Goal: Task Accomplishment & Management: Manage account settings

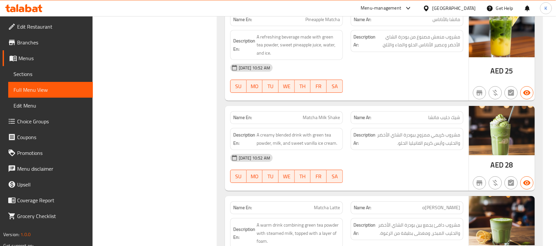
scroll to position [620, 0]
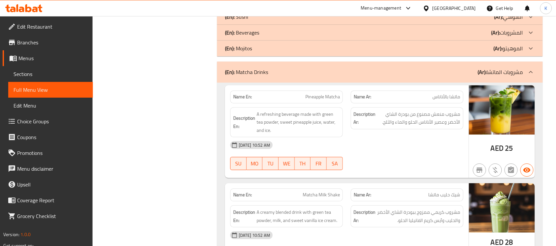
scroll to position [428, 0]
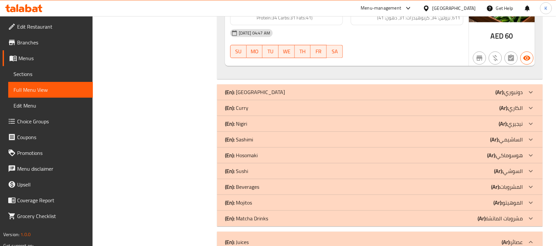
scroll to position [384, 0]
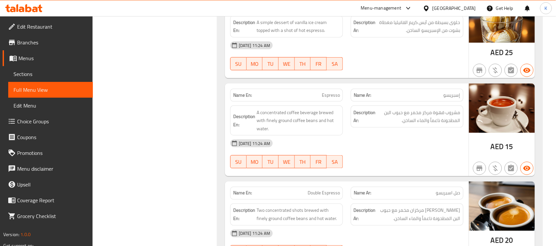
scroll to position [1041, 0]
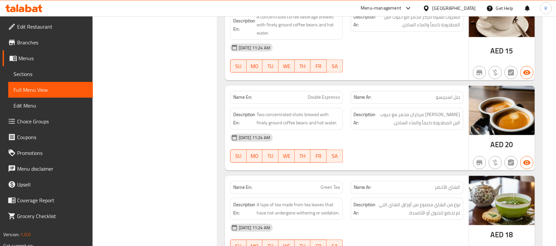
click at [340, 128] on div "Description En: Two concentrated shots brewed with finely ground coffee beans a…" at bounding box center [286, 119] width 113 height 22
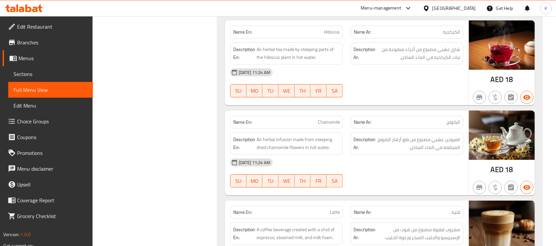
scroll to position [1298, 0]
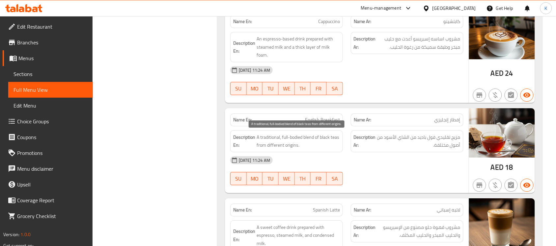
click at [282, 146] on span "A traditional, full-bodied blend of black teas from different origins." at bounding box center [298, 141] width 83 height 16
copy span "A traditional, full-bodied blend of black teas from different origins."
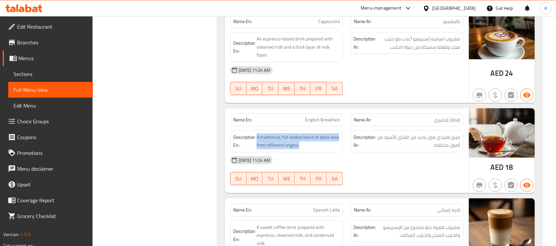
click at [329, 116] on div "Name En: English Breakfast" at bounding box center [286, 120] width 121 height 21
click at [312, 121] on span "English Breakfast" at bounding box center [322, 120] width 35 height 7
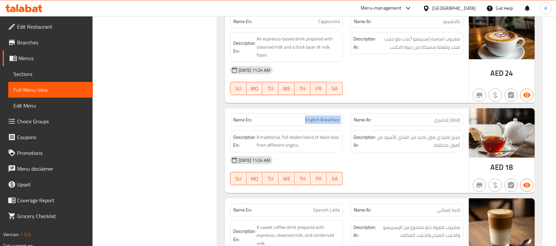
copy span "English Breakfast"
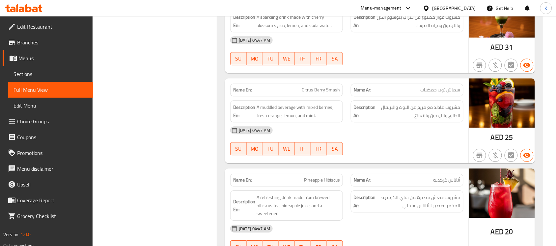
scroll to position [2926, 0]
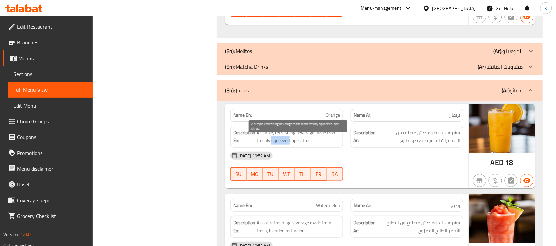
click at [286, 145] on span "A simple, refreshing beverage made from freshly squeezed, ripe citrus." at bounding box center [298, 137] width 83 height 16
copy span "A simple, refreshing beverage made from freshly squeezed, ripe citrus."
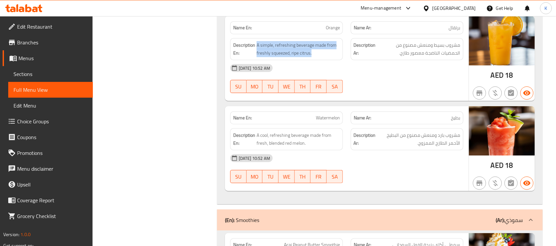
scroll to position [3022, 0]
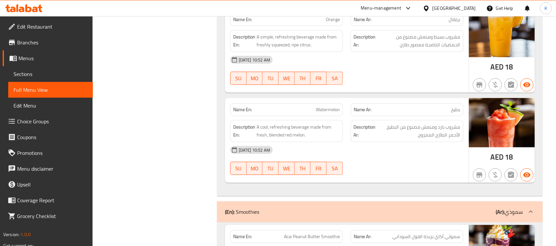
copy span "Watermelon"
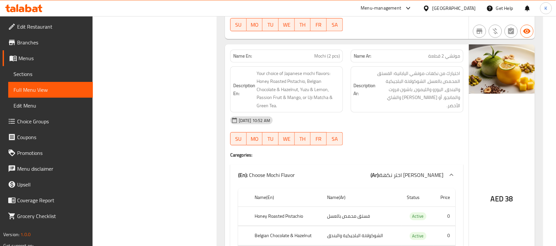
scroll to position [3763, 0]
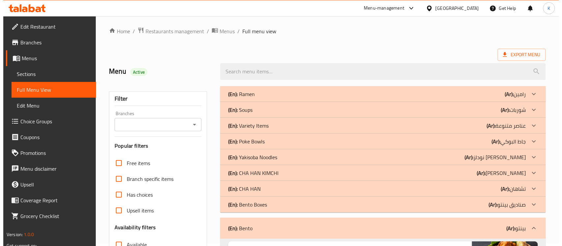
scroll to position [0, 0]
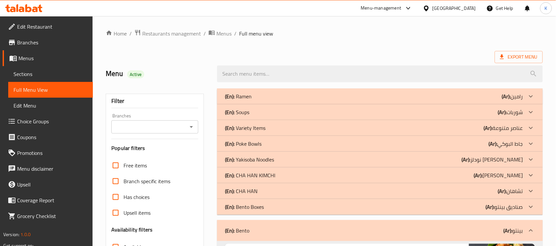
click at [45, 75] on span "Sections" at bounding box center [51, 74] width 74 height 8
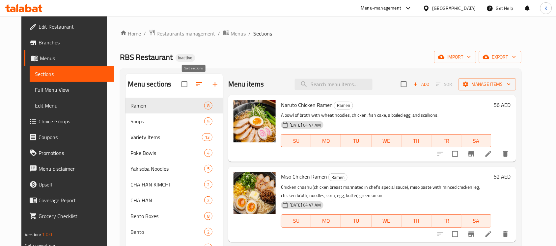
click at [186, 85] on div at bounding box center [202, 84] width 42 height 16
click at [191, 85] on button "button" at bounding box center [199, 84] width 16 height 16
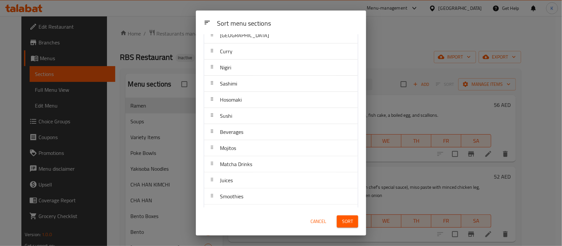
scroll to position [188, 0]
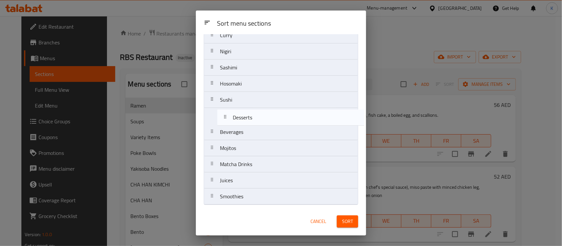
drag, startPoint x: 242, startPoint y: 197, endPoint x: 256, endPoint y: 114, distance: 83.8
click at [256, 114] on nav "Ramen Soups Variety Items Poke Bowls Yakisoba Noodles CHA HAN KIMCHI CHA HAN Be…" at bounding box center [281, 36] width 154 height 340
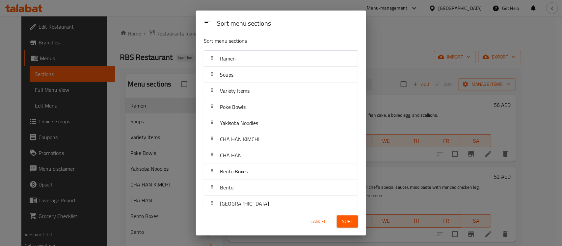
scroll to position [0, 0]
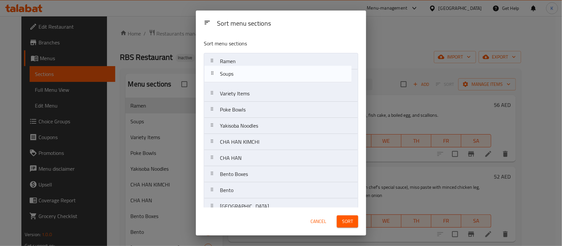
drag, startPoint x: 241, startPoint y: 73, endPoint x: 242, endPoint y: 49, distance: 23.4
click at [242, 50] on div "Sort menu sections Ramen Soups Variety Items Poke Bowls Yakisoba Noodles CHA HA…" at bounding box center [281, 121] width 170 height 174
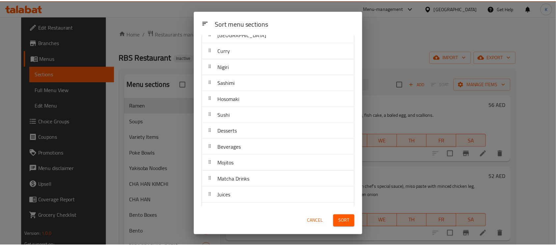
scroll to position [188, 0]
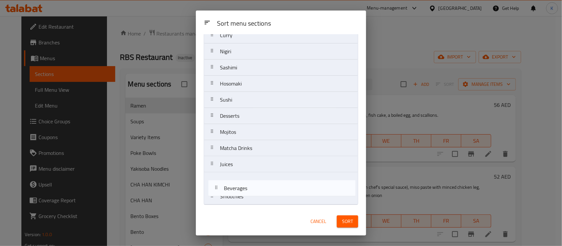
drag, startPoint x: 254, startPoint y: 134, endPoint x: 259, endPoint y: 202, distance: 68.0
click at [259, 202] on nav "Soups Ramen Variety Items Poke Bowls Yakisoba Noodles CHA HAN KIMCHI CHA HAN Be…" at bounding box center [281, 36] width 154 height 340
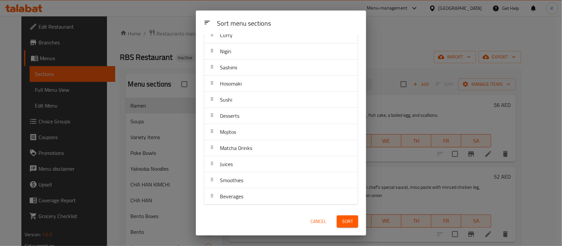
click at [347, 222] on span "Sort" at bounding box center [347, 222] width 11 height 8
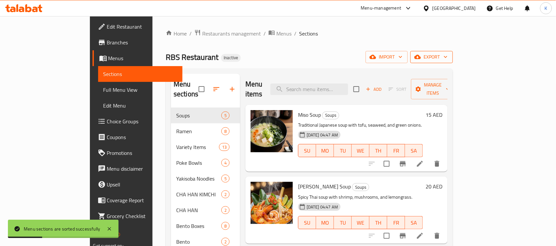
click at [448, 55] on span "export" at bounding box center [432, 57] width 32 height 8
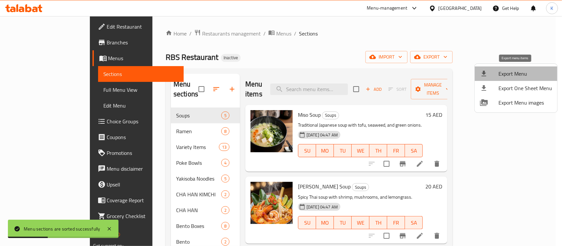
click at [525, 75] on span "Export Menu" at bounding box center [526, 74] width 54 height 8
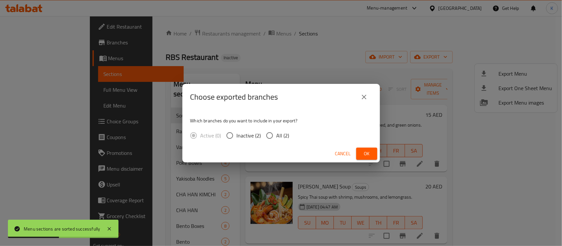
click at [282, 141] on label "All (2)" at bounding box center [276, 136] width 27 height 14
click at [277, 141] on input "All (2)" at bounding box center [270, 136] width 14 height 14
radio input "true"
click at [300, 41] on div "Choose exported branches Which branches do you want to include in your export? …" at bounding box center [281, 123] width 562 height 246
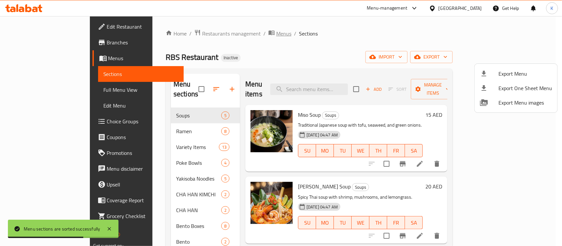
click at [222, 34] on div at bounding box center [281, 123] width 562 height 246
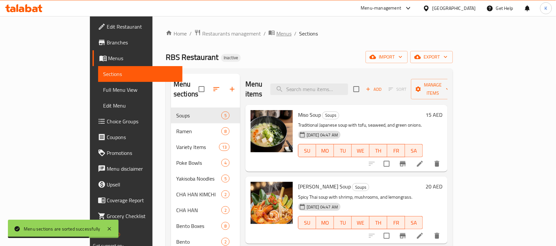
click at [276, 34] on span "Menus" at bounding box center [283, 34] width 15 height 8
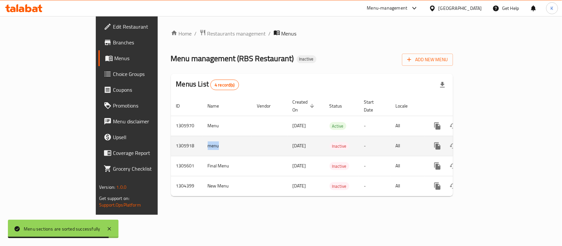
drag, startPoint x: 159, startPoint y: 138, endPoint x: 152, endPoint y: 140, distance: 7.4
click at [203, 139] on td "menu" at bounding box center [227, 146] width 49 height 20
copy td "menu"
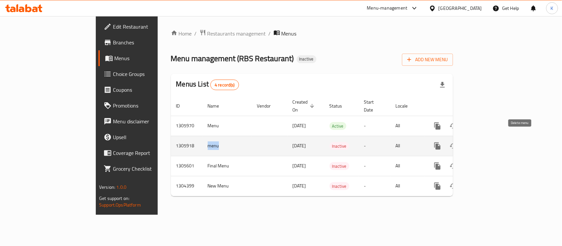
click at [472, 143] on icon "enhanced table" at bounding box center [469, 146] width 5 height 6
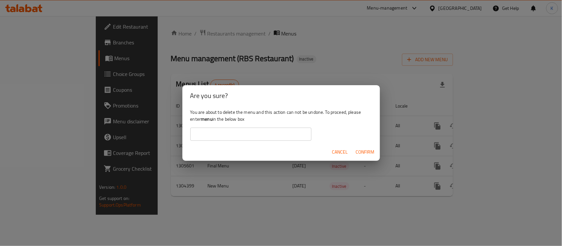
click at [290, 133] on input "text" at bounding box center [250, 134] width 121 height 13
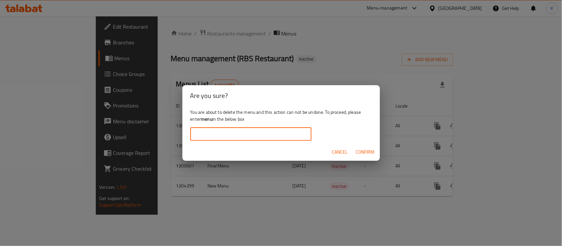
paste input "menu"
type input "menu"
click at [372, 152] on span "Confirm" at bounding box center [365, 152] width 19 height 8
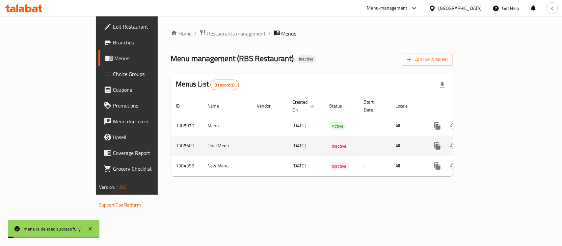
click at [203, 138] on td "Final Menu" at bounding box center [227, 146] width 49 height 20
copy td "Final Menu"
click at [473, 142] on icon "enhanced table" at bounding box center [469, 146] width 8 height 8
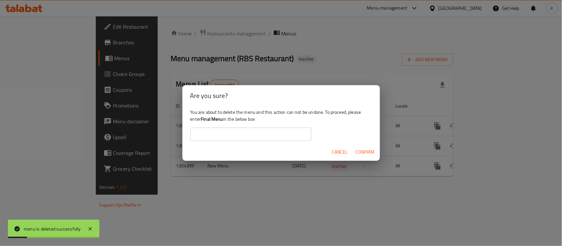
click at [299, 136] on input "text" at bounding box center [250, 134] width 121 height 13
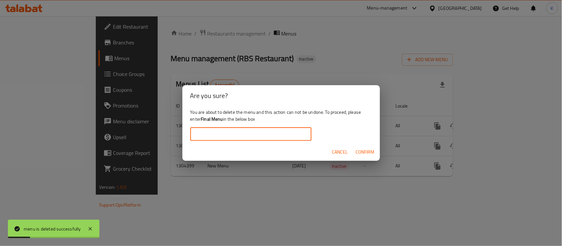
paste input "Final Menu"
drag, startPoint x: 221, startPoint y: 137, endPoint x: 295, endPoint y: 141, distance: 73.9
click at [241, 137] on input "Final Menu" at bounding box center [250, 134] width 121 height 13
type input "Final Menu"
click at [371, 149] on span "Confirm" at bounding box center [365, 152] width 19 height 8
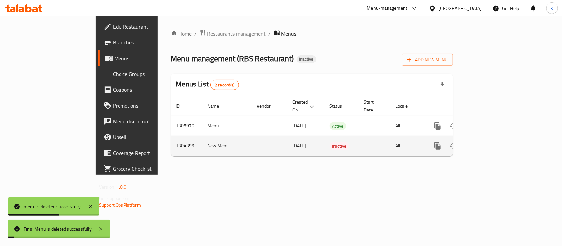
click at [203, 137] on td "New Menu" at bounding box center [227, 146] width 49 height 20
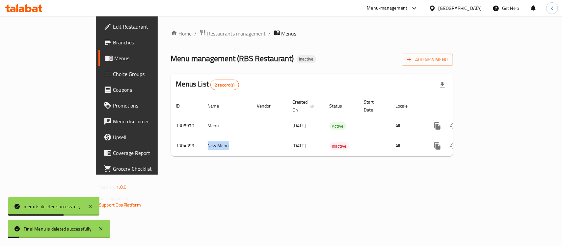
copy td "New Menu"
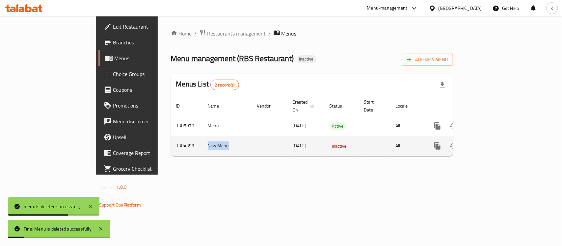
click at [472, 143] on icon "enhanced table" at bounding box center [469, 146] width 5 height 6
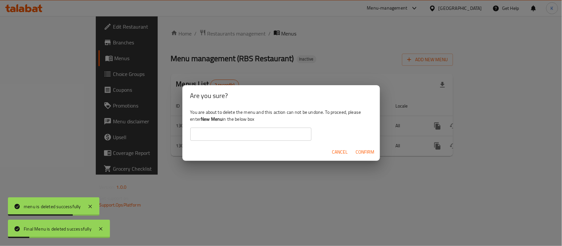
click at [250, 134] on input "text" at bounding box center [250, 134] width 121 height 13
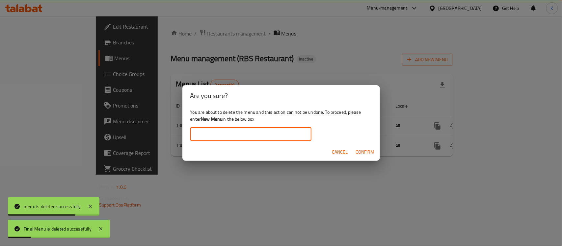
paste input "New Menu"
click at [219, 137] on input "New Menu" at bounding box center [250, 134] width 121 height 13
drag, startPoint x: 219, startPoint y: 137, endPoint x: 320, endPoint y: 137, distance: 100.5
click at [233, 137] on input "New Menu" at bounding box center [250, 134] width 121 height 13
type input "New Menu"
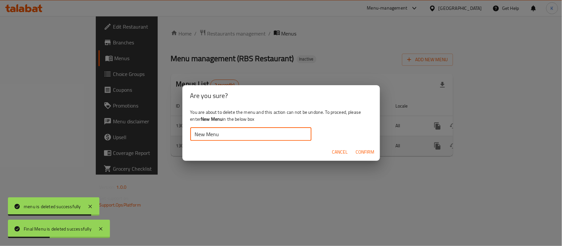
click at [372, 152] on span "Confirm" at bounding box center [365, 152] width 19 height 8
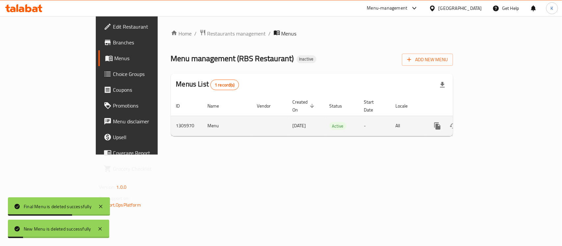
click at [489, 122] on icon "enhanced table" at bounding box center [485, 126] width 8 height 8
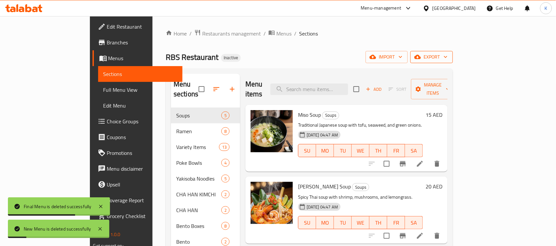
click at [448, 59] on span "export" at bounding box center [432, 57] width 32 height 8
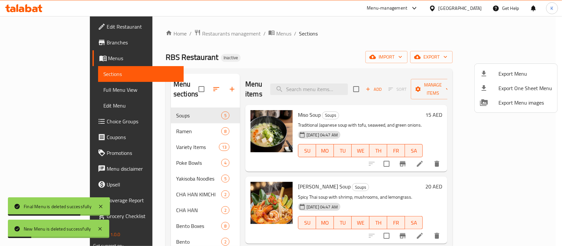
click at [523, 68] on li "Export Menu" at bounding box center [516, 74] width 83 height 14
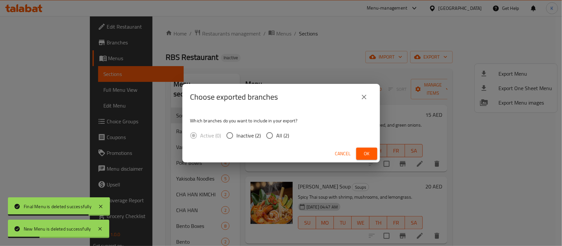
click at [278, 132] on span "All (2)" at bounding box center [283, 136] width 13 height 8
click at [277, 130] on input "All (2)" at bounding box center [270, 136] width 14 height 14
radio input "true"
click at [362, 153] on span "Ok" at bounding box center [367, 154] width 11 height 8
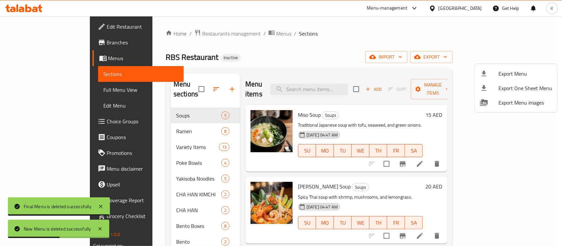
click at [323, 55] on div at bounding box center [281, 123] width 562 height 246
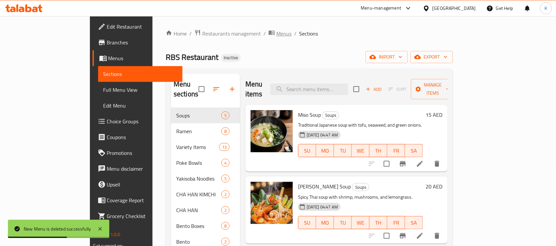
click at [276, 34] on span "Menus" at bounding box center [283, 34] width 15 height 8
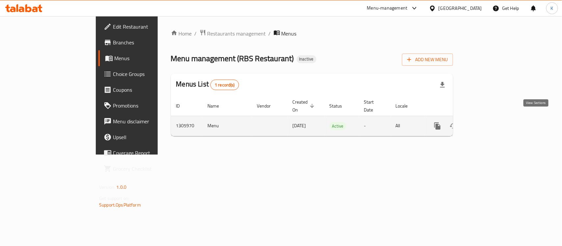
click at [489, 122] on icon "enhanced table" at bounding box center [485, 126] width 8 height 8
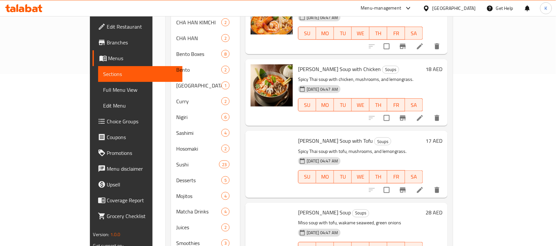
scroll to position [204, 0]
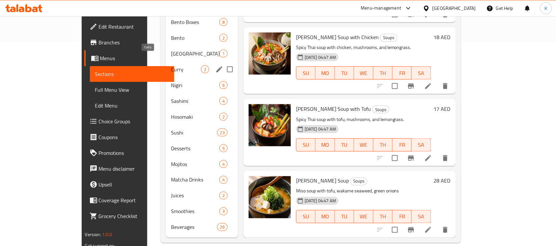
click at [166, 46] on div "Donburi 1" at bounding box center [202, 54] width 72 height 16
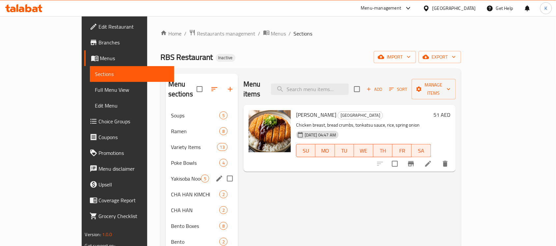
click at [166, 191] on div "CHA HAN KIMCHI 2" at bounding box center [202, 195] width 72 height 16
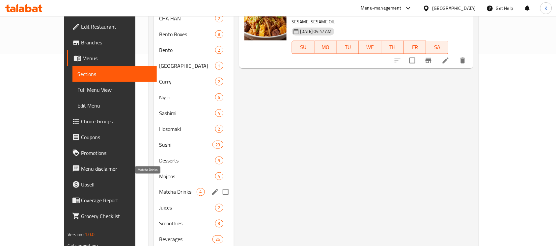
click at [159, 204] on span "Juices" at bounding box center [187, 208] width 56 height 8
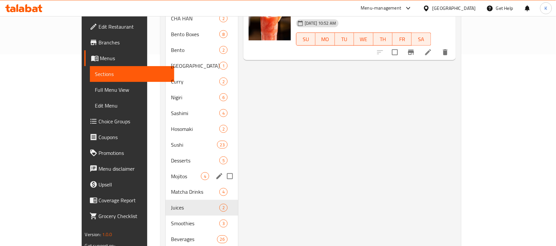
click at [166, 139] on div "Sushi 23" at bounding box center [202, 145] width 72 height 16
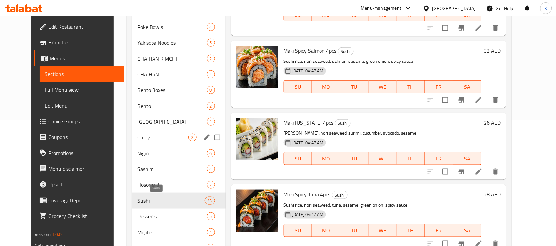
scroll to position [96, 0]
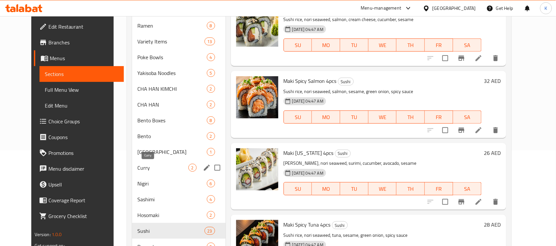
click at [160, 160] on div "Curry 2" at bounding box center [179, 168] width 94 height 16
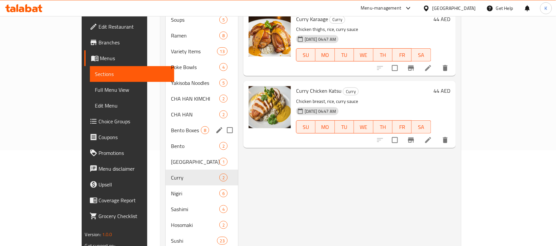
click at [182, 109] on div "CHA HAN 2" at bounding box center [202, 115] width 72 height 16
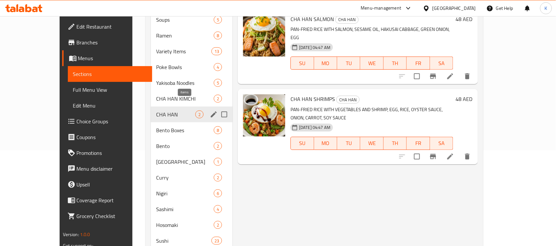
drag, startPoint x: 182, startPoint y: 88, endPoint x: 182, endPoint y: 56, distance: 32.0
click at [214, 96] on span "2" at bounding box center [218, 99] width 8 height 6
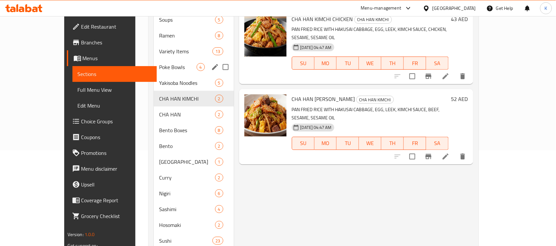
click at [182, 59] on div "Poke Bowls 4" at bounding box center [194, 67] width 80 height 16
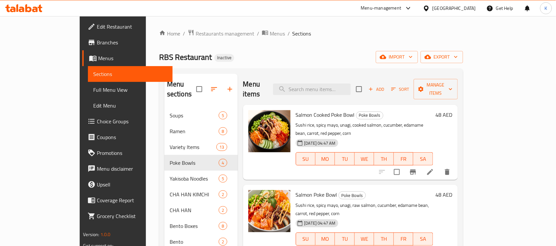
click at [98, 59] on span "Menus" at bounding box center [132, 58] width 69 height 8
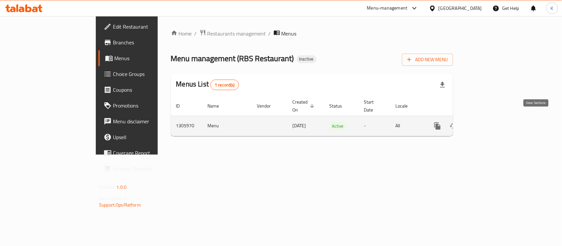
click at [489, 122] on icon "enhanced table" at bounding box center [485, 126] width 8 height 8
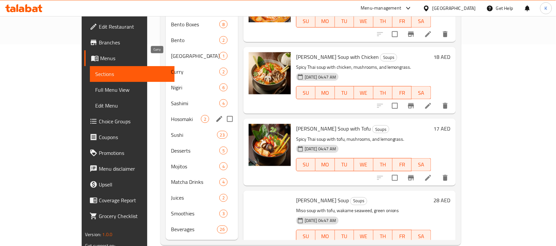
scroll to position [204, 0]
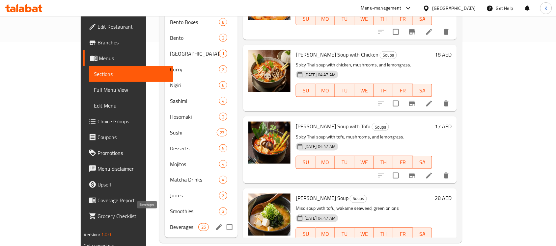
click at [170, 224] on span "Beverages" at bounding box center [184, 228] width 28 height 8
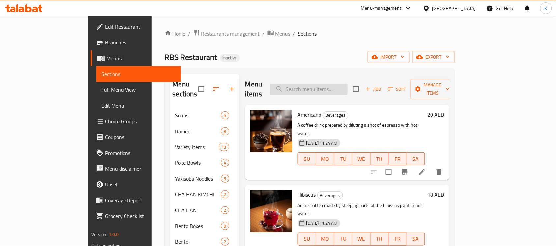
click at [348, 87] on input "search" at bounding box center [309, 90] width 78 height 12
paste input "JASMINE TEA"
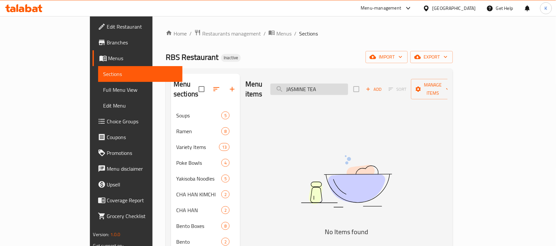
drag, startPoint x: 336, startPoint y: 86, endPoint x: 370, endPoint y: 86, distance: 33.3
click at [348, 86] on input "JASMINE TEA" at bounding box center [309, 90] width 78 height 12
paste input "GREEN TEA"
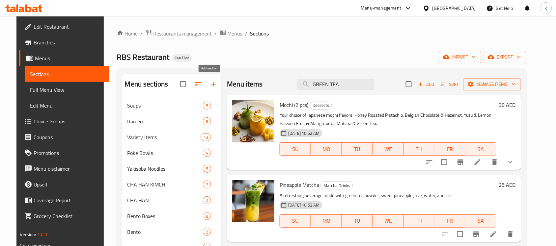
type input "GREEN TEA"
click at [211, 88] on icon "button" at bounding box center [214, 84] width 8 height 8
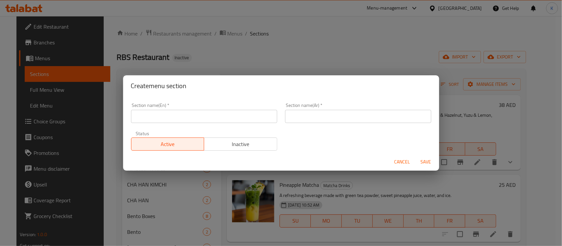
click at [226, 115] on input "text" at bounding box center [204, 116] width 146 height 13
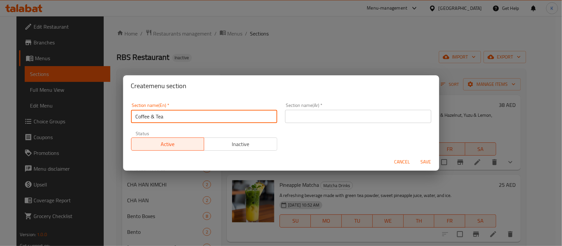
type input "Coffee & Tea"
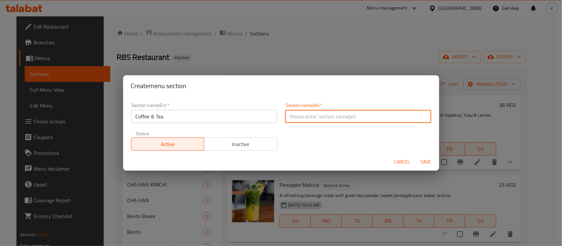
type button "0"
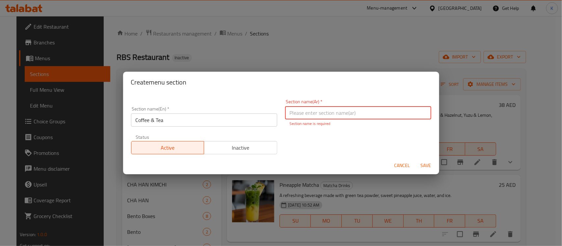
click at [345, 113] on input "text" at bounding box center [358, 112] width 146 height 13
type input "القهوة والشاي"
click at [416, 160] on button "Save" at bounding box center [426, 166] width 21 height 12
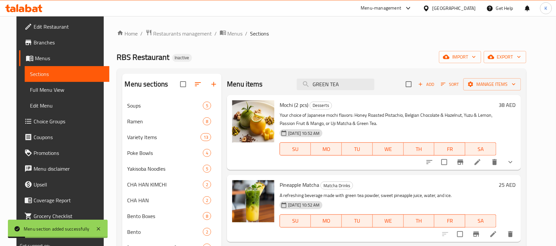
click at [282, 44] on div "Home / Restaurants management / Menus / Sections RBS Restaurant Inactive import…" at bounding box center [322, 233] width 410 height 408
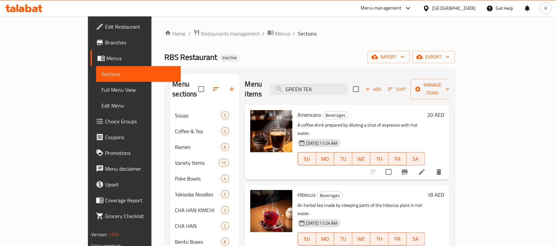
click at [363, 86] on input "checkbox" at bounding box center [356, 89] width 14 height 14
checkbox input "true"
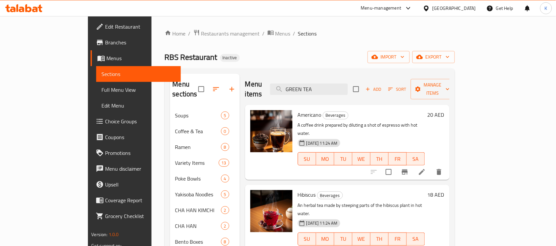
checkbox input "true"
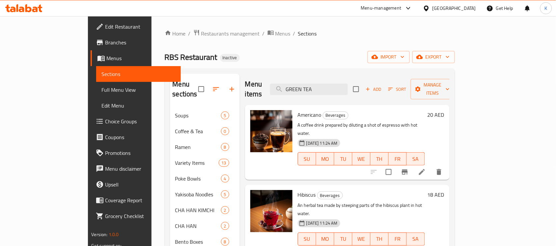
checkbox input "true"
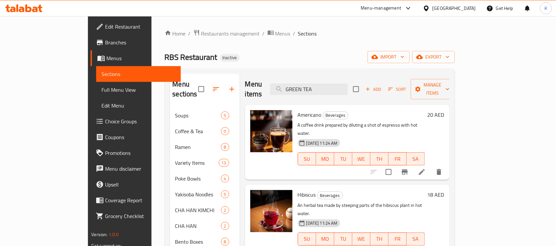
checkbox input "true"
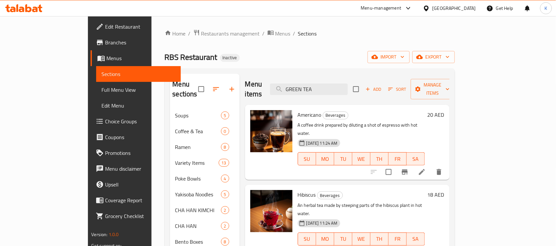
checkbox input "true"
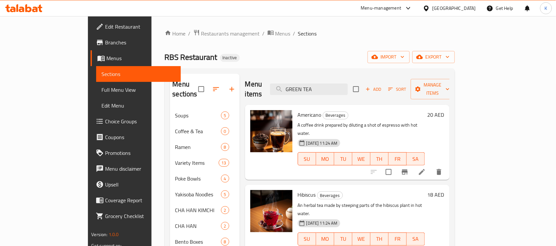
checkbox input "true"
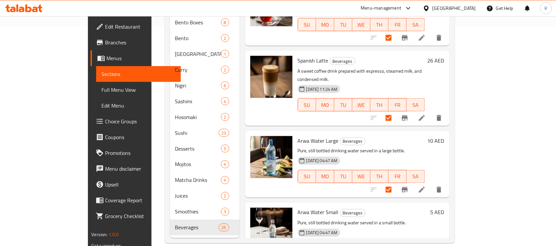
scroll to position [532, 0]
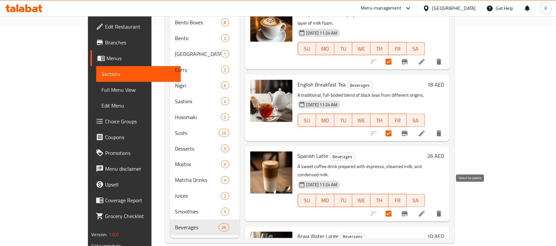
checkbox input "false"
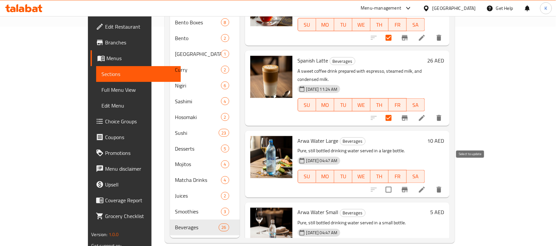
checkbox input "false"
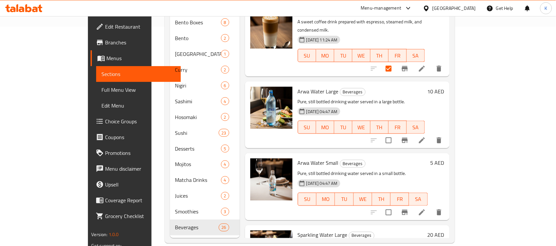
scroll to position [724, 0]
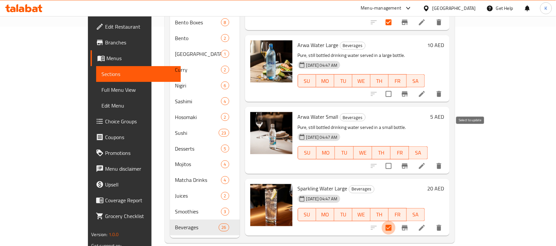
click at [396, 221] on input "checkbox" at bounding box center [389, 228] width 14 height 14
checkbox input "false"
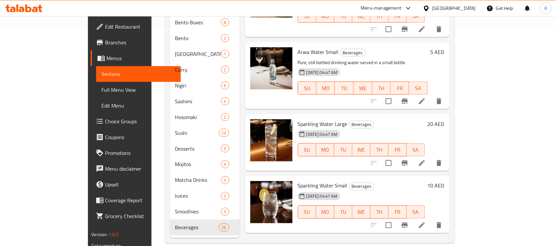
scroll to position [820, 0]
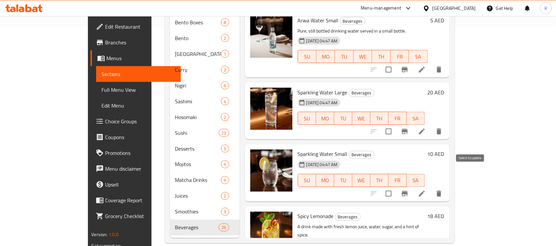
checkbox input "false"
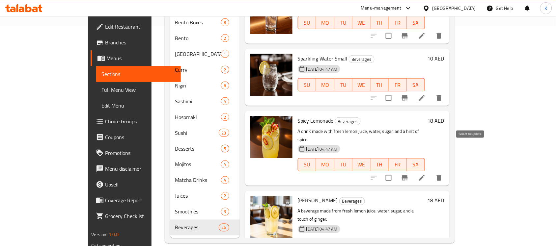
checkbox input "false"
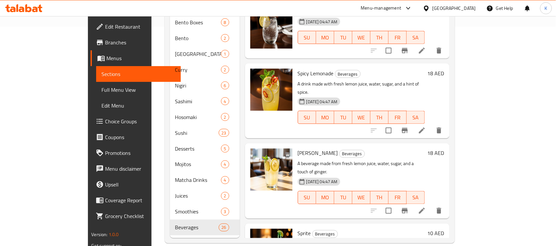
scroll to position [1012, 0]
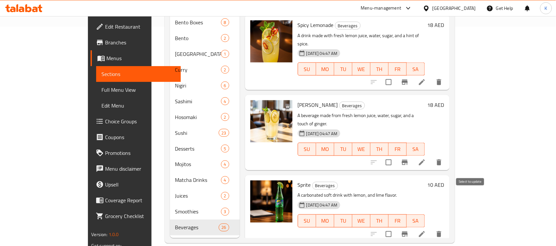
checkbox input "false"
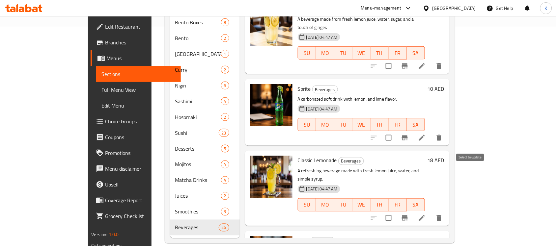
checkbox input "false"
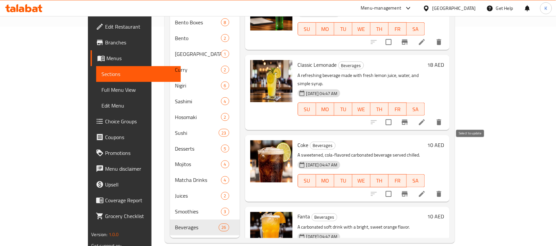
checkbox input "false"
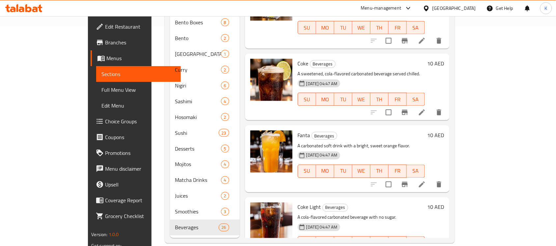
scroll to position [1300, 0]
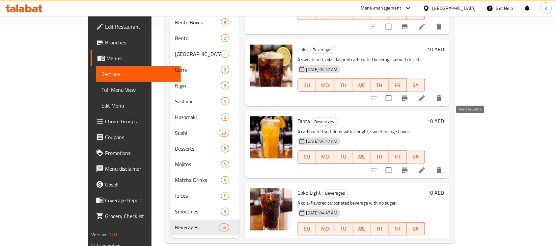
click at [396, 236] on input "checkbox" at bounding box center [389, 243] width 14 height 14
checkbox input "false"
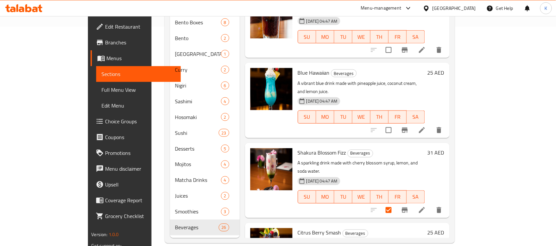
scroll to position [1397, 0]
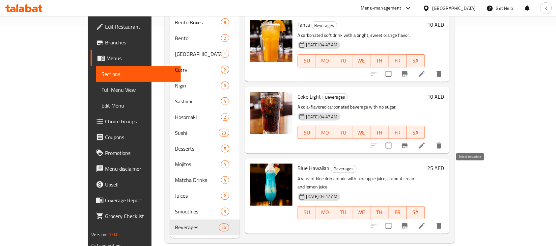
checkbox input "false"
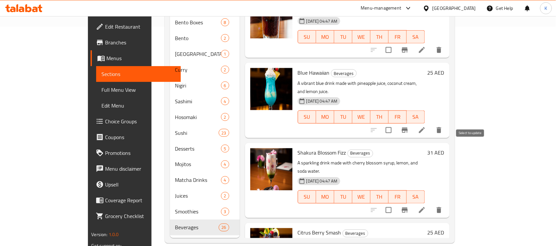
checkbox input "false"
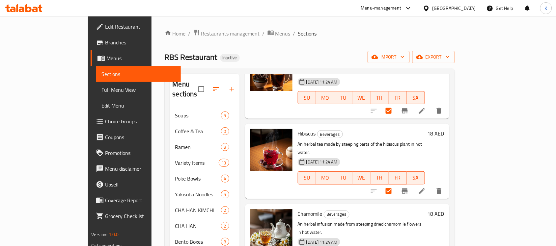
scroll to position [0, 0]
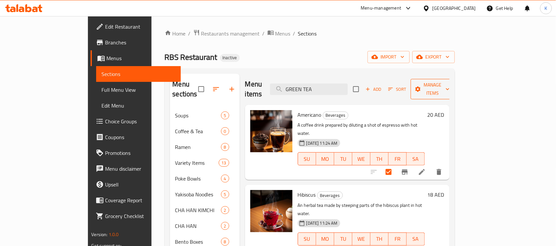
click at [450, 83] on span "Manage items" at bounding box center [433, 89] width 34 height 16
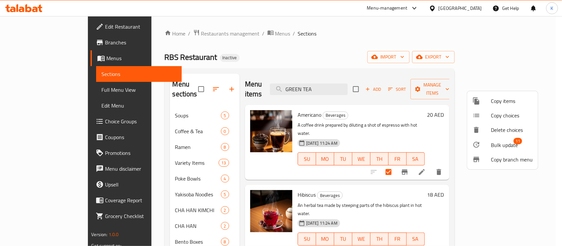
click at [480, 143] on icon at bounding box center [477, 145] width 8 height 8
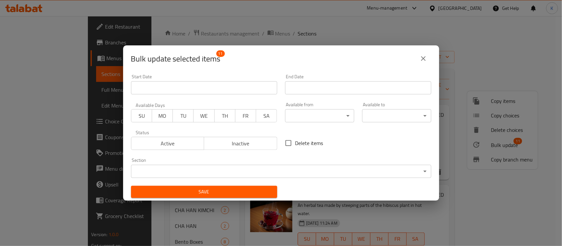
click at [289, 173] on body "​ Menu-management United Arab Emirates Get Help K Edit Restaurant Branches Menu…" at bounding box center [281, 131] width 562 height 230
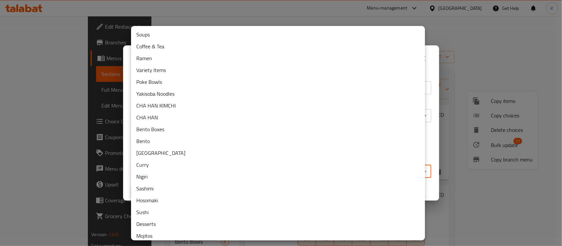
click at [165, 45] on li "Coffee & Tea" at bounding box center [278, 47] width 294 height 12
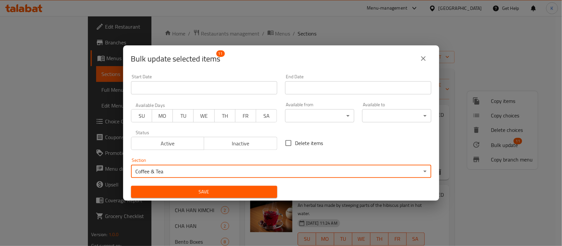
click at [214, 186] on button "Save" at bounding box center [204, 192] width 146 height 12
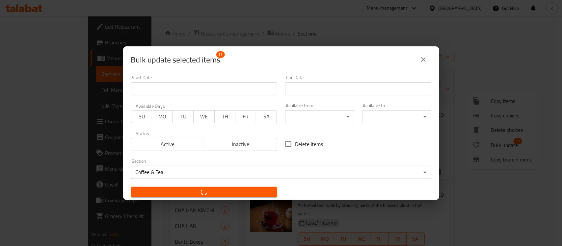
checkbox input "false"
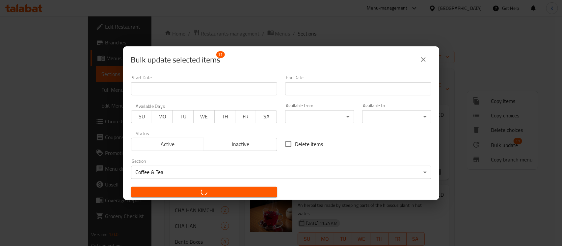
checkbox input "false"
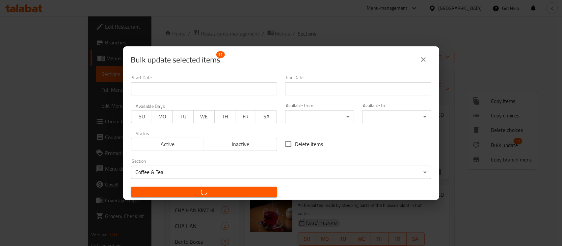
checkbox input "false"
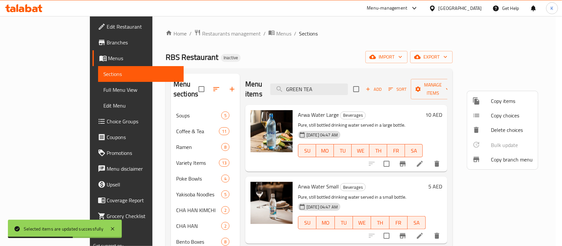
click at [147, 121] on div at bounding box center [281, 123] width 562 height 246
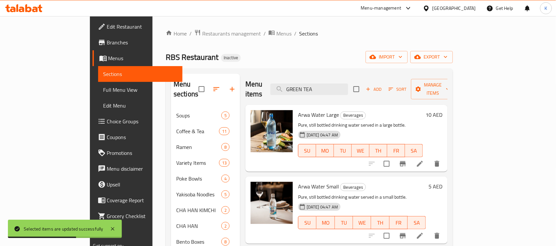
click at [176, 127] on span "Coffee & Tea" at bounding box center [197, 131] width 43 height 8
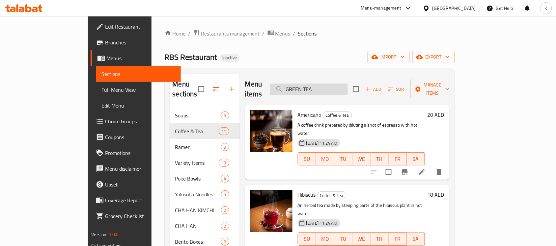
click at [348, 89] on input "GREEN TEA" at bounding box center [309, 90] width 78 height 12
click at [348, 88] on input "GREEN TEA" at bounding box center [309, 90] width 78 height 12
paste input "MOCH"
type input "MOCHA"
click at [382, 86] on span "Add" at bounding box center [374, 90] width 18 height 8
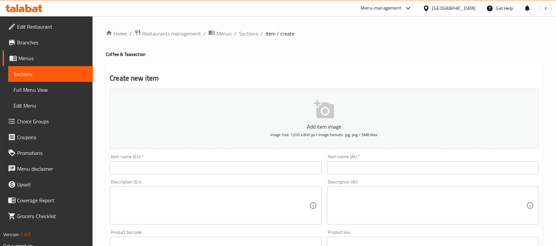
click at [211, 169] on input "text" at bounding box center [216, 167] width 212 height 13
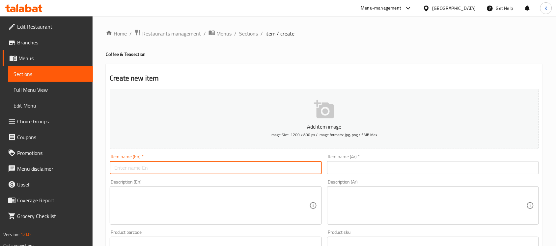
paste input "MOCHA"
type input "MOCHA"
click at [381, 173] on input "text" at bounding box center [433, 167] width 212 height 13
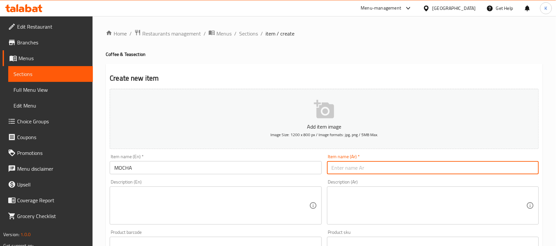
type input "L"
type input "موكا"
click at [143, 166] on input "MOCHA" at bounding box center [216, 167] width 212 height 13
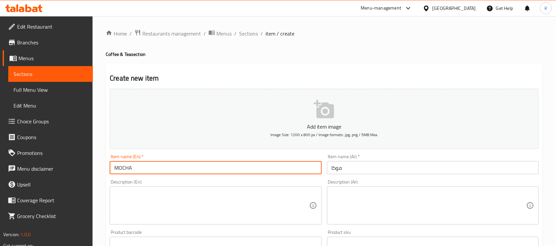
click at [291, 184] on div "Description (En) Description (En)" at bounding box center [216, 202] width 212 height 45
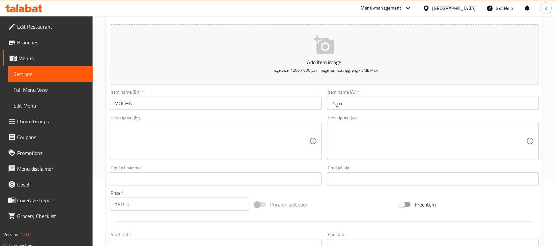
scroll to position [96, 0]
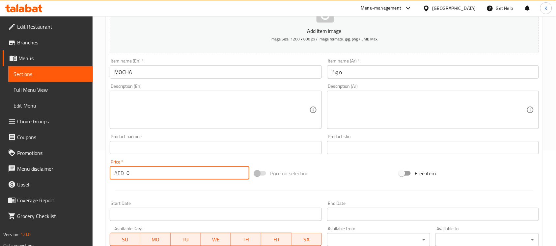
click at [140, 176] on input "0" at bounding box center [187, 173] width 123 height 13
type input "28"
click at [175, 73] on input "MOCHA" at bounding box center [216, 72] width 212 height 13
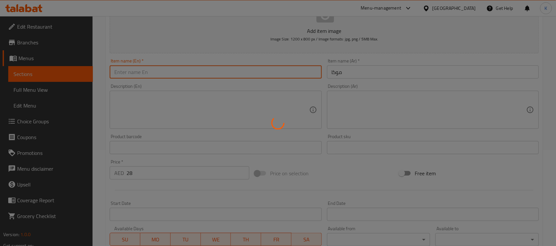
type input "0"
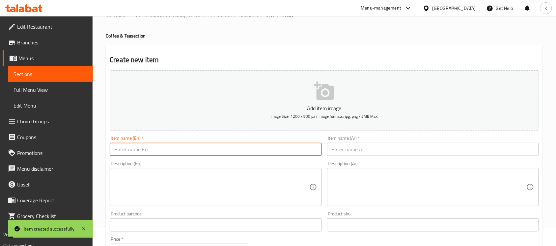
scroll to position [0, 0]
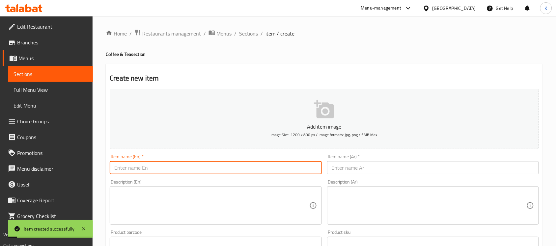
click at [249, 35] on span "Sections" at bounding box center [248, 34] width 19 height 8
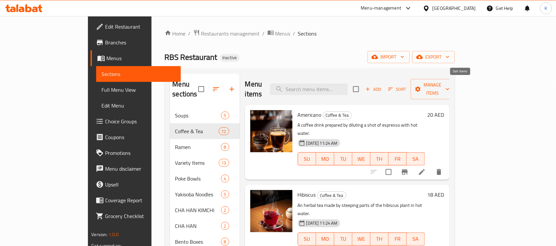
click at [382, 88] on span "Add" at bounding box center [374, 90] width 18 height 8
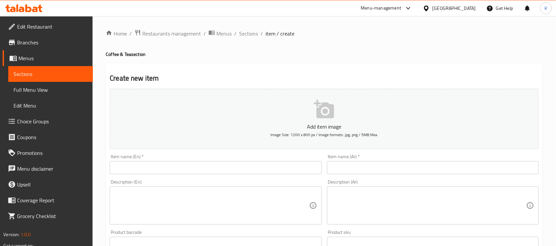
click at [267, 173] on input "text" at bounding box center [216, 167] width 212 height 13
paste input "SHAKURA"
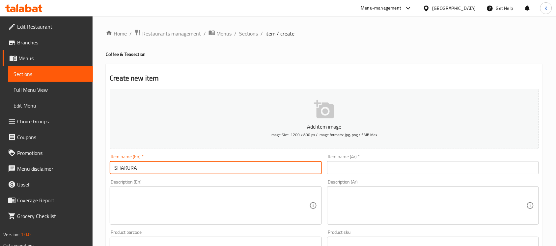
type input "SHAKURA"
click at [407, 167] on input "text" at bounding box center [433, 167] width 212 height 13
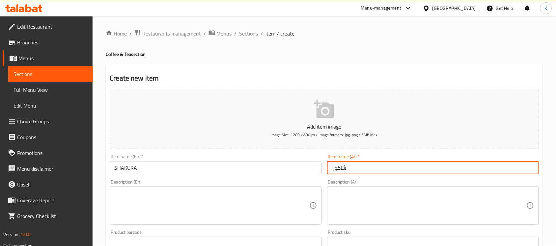
type input "شاكورا"
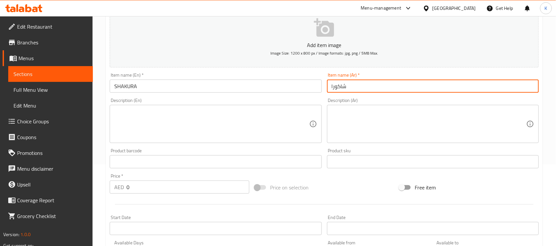
scroll to position [96, 0]
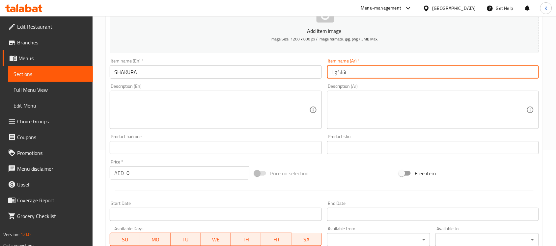
click at [153, 182] on div "Price   * AED 0 Price *" at bounding box center [179, 169] width 145 height 25
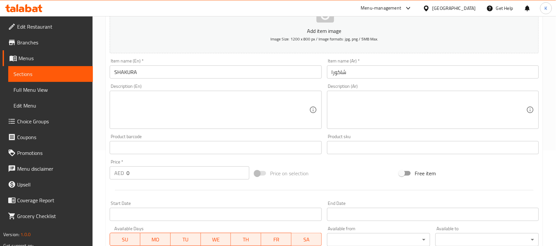
click at [159, 172] on input "0" at bounding box center [187, 173] width 123 height 13
paste input "18"
type input "18"
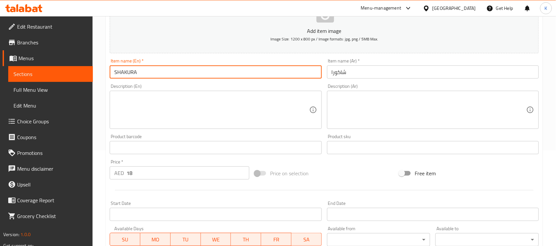
click at [222, 67] on input "SHAKURA" at bounding box center [216, 72] width 212 height 13
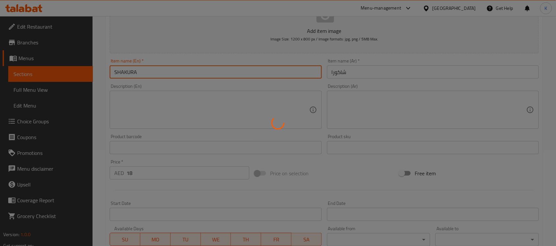
type input "0"
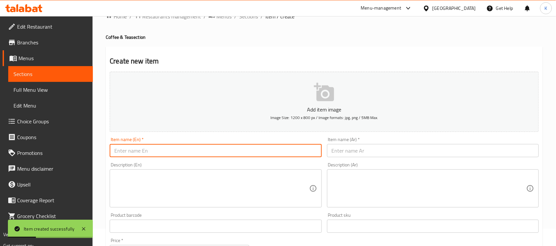
scroll to position [0, 0]
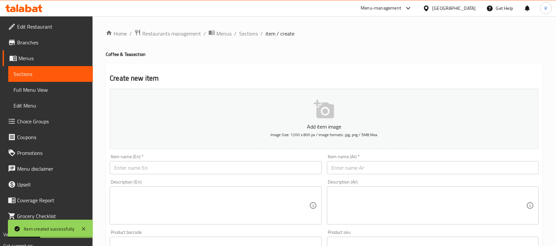
click at [259, 33] on ol "Home / Restaurants management / Menus / Sections / item / create" at bounding box center [324, 33] width 437 height 9
click at [254, 33] on span "Sections" at bounding box center [248, 34] width 19 height 8
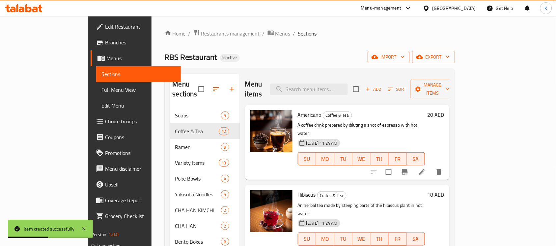
click at [374, 48] on div "Home / Restaurants management / Menus / Sections RBS Restaurant Inactive import…" at bounding box center [310, 246] width 290 height 434
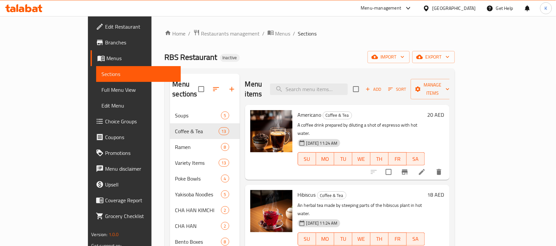
click at [382, 86] on span "Add" at bounding box center [374, 90] width 18 height 8
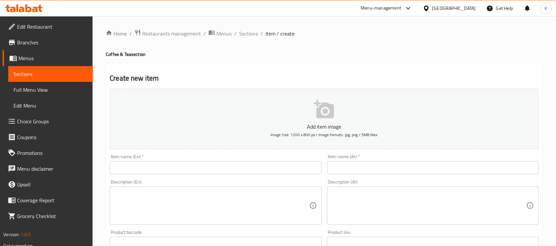
click at [235, 173] on input "text" at bounding box center [216, 167] width 212 height 13
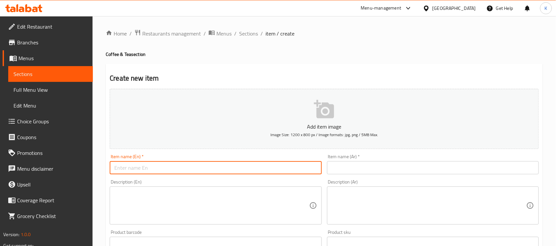
paste input "JASMINE TEA"
type input "JASMINE TEA"
click at [353, 164] on input "text" at bounding box center [433, 167] width 212 height 13
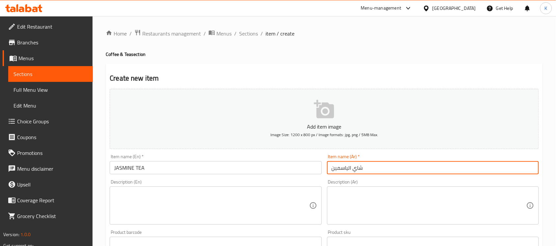
type input "شاي الياسمين"
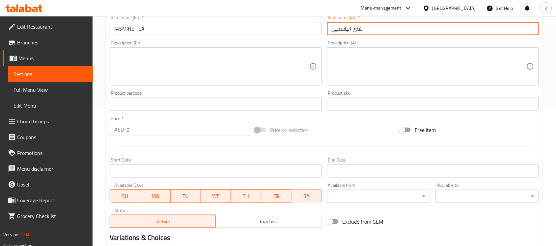
scroll to position [192, 0]
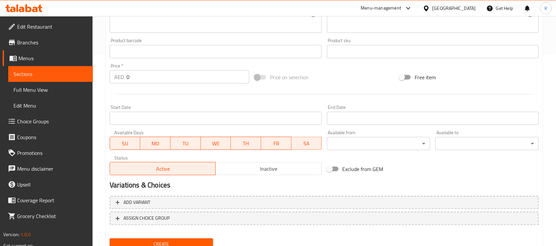
click at [160, 80] on input "0" at bounding box center [187, 76] width 123 height 13
click at [110, 239] on button "Create" at bounding box center [161, 245] width 103 height 12
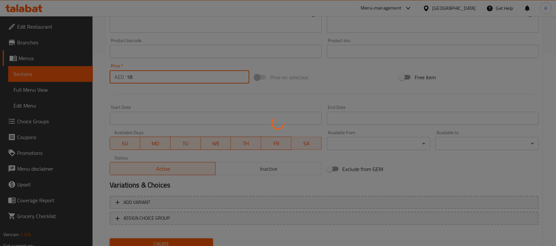
type input "0"
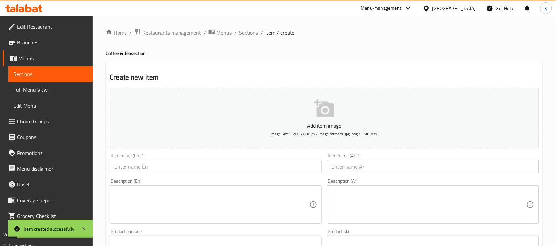
scroll to position [0, 0]
click at [248, 34] on span "Sections" at bounding box center [248, 34] width 19 height 8
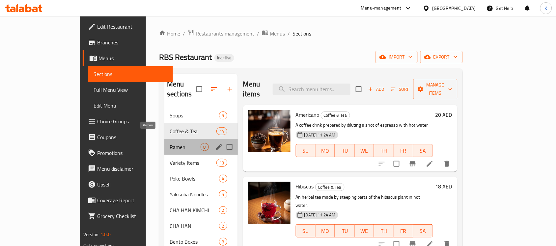
click at [170, 143] on span "Ramen" at bounding box center [185, 147] width 31 height 8
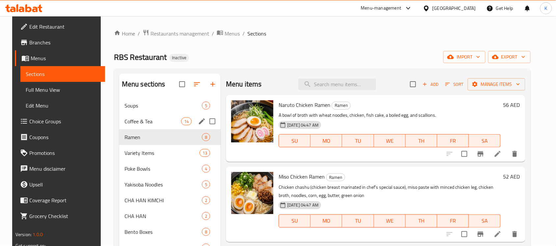
click at [168, 127] on div "Coffee & Tea 14" at bounding box center [169, 122] width 101 height 16
click at [171, 121] on span "Coffee & Tea" at bounding box center [153, 122] width 57 height 8
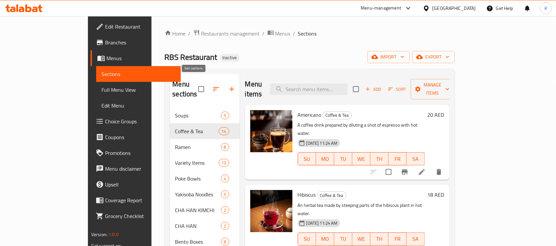
click at [212, 85] on icon "button" at bounding box center [216, 89] width 8 height 8
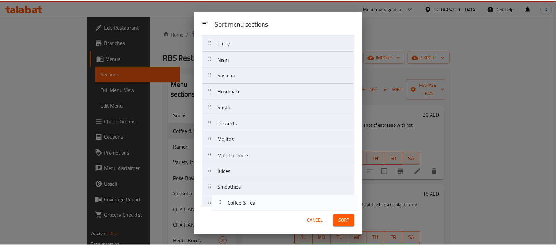
scroll to position [205, 0]
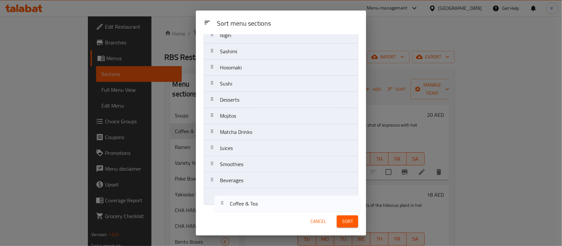
drag, startPoint x: 247, startPoint y: 92, endPoint x: 256, endPoint y: 206, distance: 115.0
click at [256, 206] on div "Sort menu sections Soups Coffee & Tea Ramen Variety Items Poke Bowls Yakisoba N…" at bounding box center [281, 121] width 170 height 174
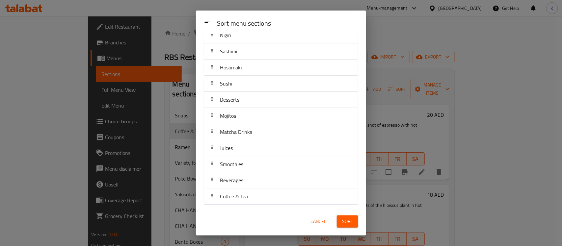
click at [354, 220] on button "Sort" at bounding box center [347, 222] width 21 height 12
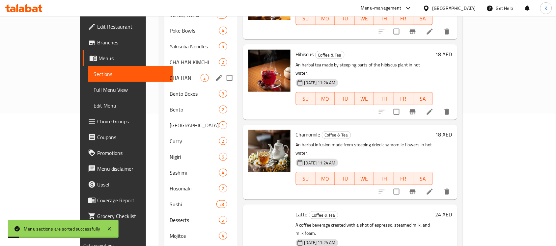
scroll to position [220, 0]
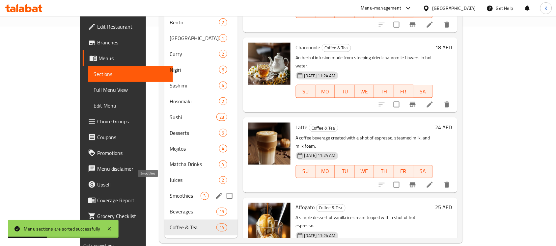
click at [170, 192] on span "Smoothies" at bounding box center [185, 196] width 31 height 8
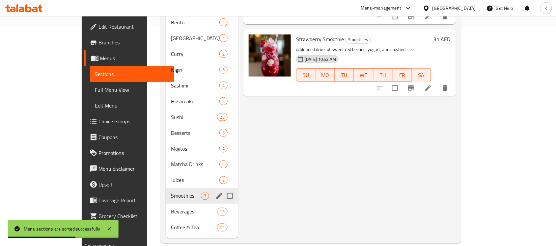
click at [171, 177] on span "Juices" at bounding box center [195, 181] width 48 height 8
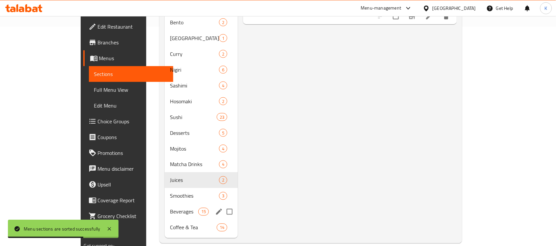
click at [165, 204] on div "Beverages 15" at bounding box center [201, 212] width 73 height 16
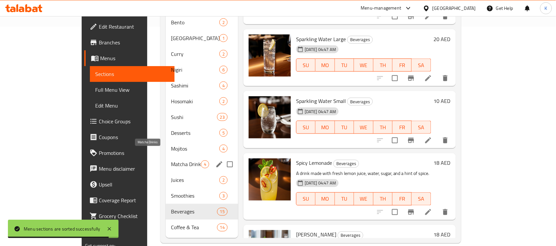
click at [171, 145] on span "Mojitos" at bounding box center [195, 149] width 48 height 8
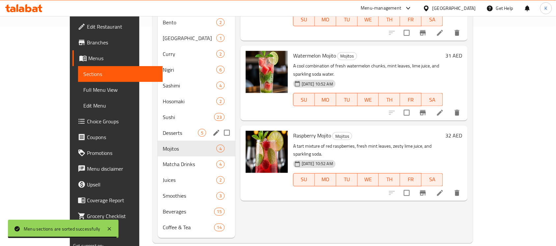
click at [163, 129] on span "Desserts" at bounding box center [180, 133] width 35 height 8
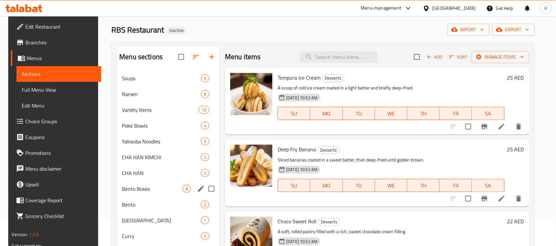
scroll to position [220, 0]
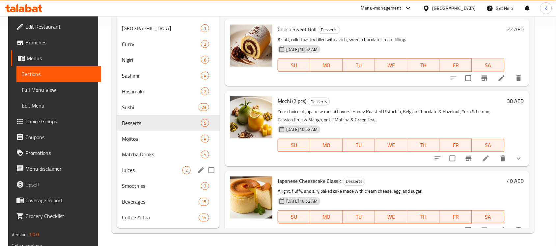
click at [147, 168] on span "Juices" at bounding box center [152, 171] width 61 height 8
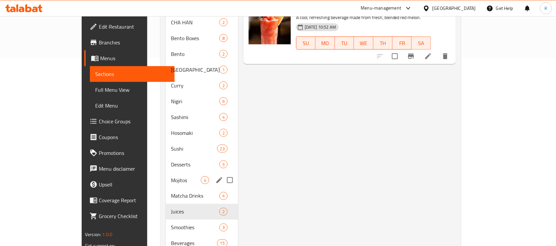
scroll to position [220, 0]
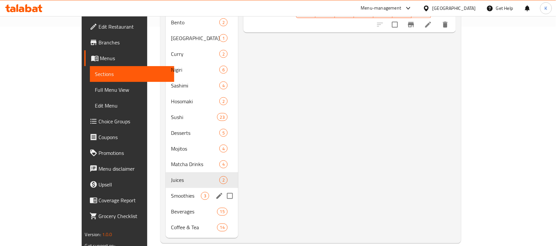
click at [171, 192] on span "Smoothies" at bounding box center [186, 196] width 30 height 8
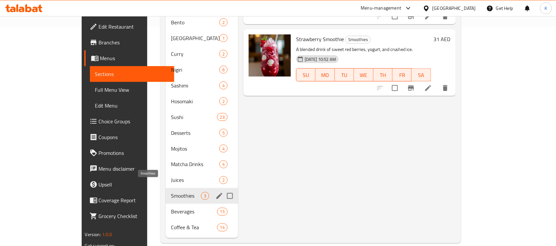
click at [171, 192] on span "Smoothies" at bounding box center [186, 196] width 30 height 8
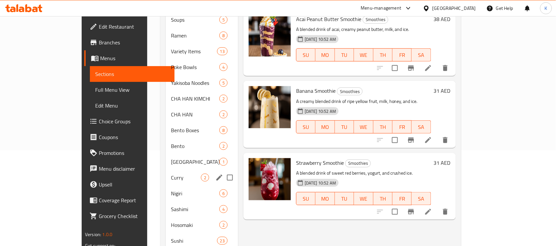
scroll to position [220, 0]
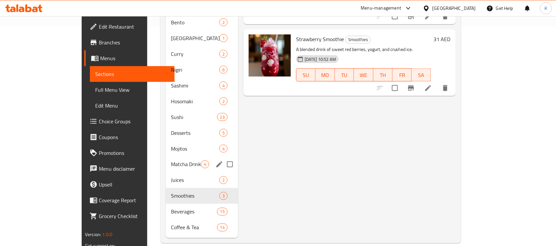
click at [171, 161] on span "Matcha Drinks" at bounding box center [186, 165] width 30 height 8
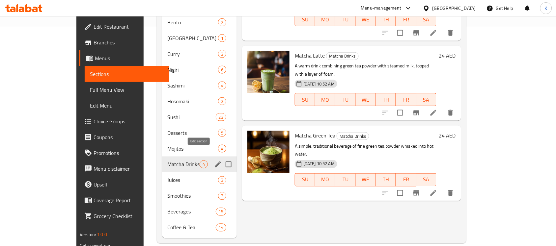
click at [214, 161] on icon "edit" at bounding box center [218, 165] width 8 height 8
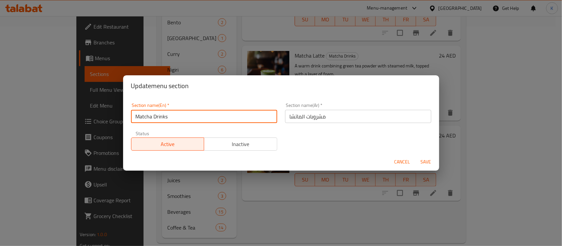
click at [163, 120] on input "Matcha Drinks" at bounding box center [204, 116] width 146 height 13
type input "Matcha Coolers"
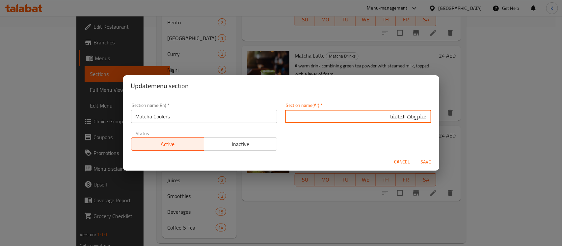
click at [407, 118] on input "مشروبات الماتشا" at bounding box center [358, 116] width 146 height 13
type input "مرطبات الماتشا"
click at [416, 156] on button "Save" at bounding box center [426, 162] width 21 height 12
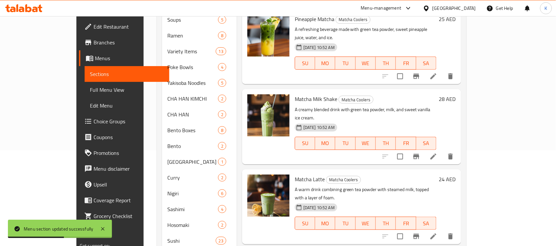
scroll to position [192, 0]
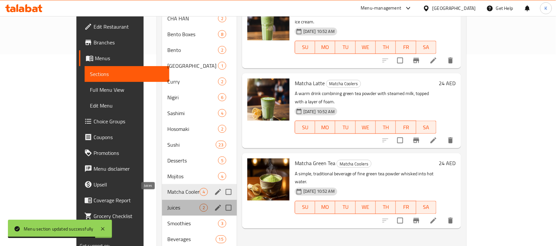
click at [167, 204] on span "Juices" at bounding box center [183, 208] width 32 height 8
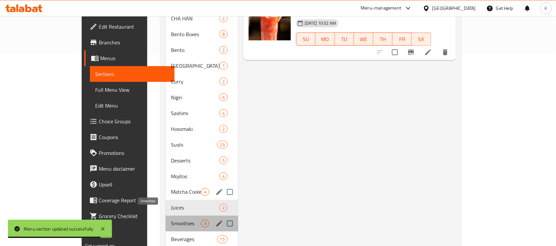
click at [171, 220] on span "Smoothies" at bounding box center [186, 224] width 30 height 8
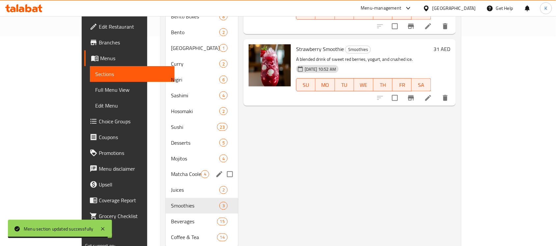
scroll to position [220, 0]
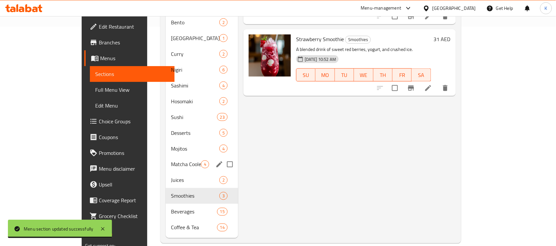
click at [166, 160] on div "Matcha Coolers 4" at bounding box center [202, 165] width 72 height 16
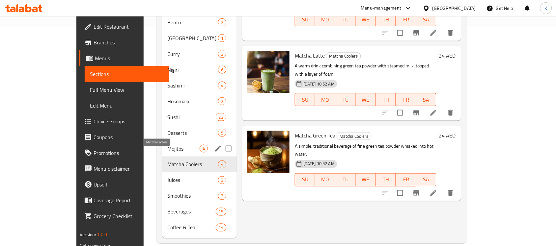
click at [167, 145] on span "Mojitos" at bounding box center [183, 149] width 32 height 8
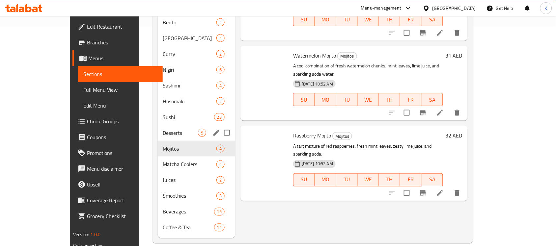
drag, startPoint x: 146, startPoint y: 128, endPoint x: 151, endPoint y: 117, distance: 12.7
click at [158, 128] on div "Desserts 5" at bounding box center [196, 133] width 77 height 16
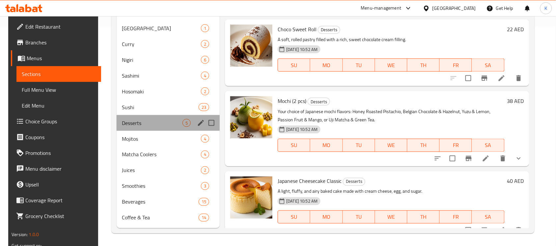
click at [151, 118] on div "Desserts 5" at bounding box center [168, 123] width 103 height 16
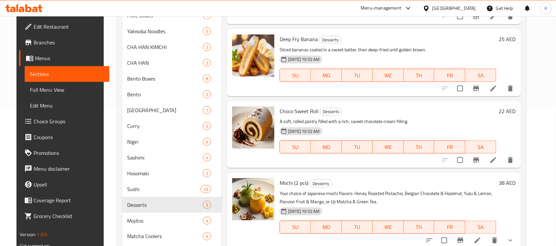
scroll to position [124, 0]
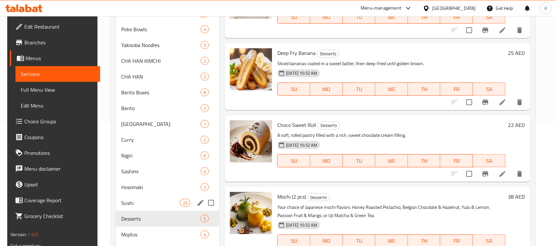
click at [129, 205] on span "Sushi" at bounding box center [150, 203] width 59 height 8
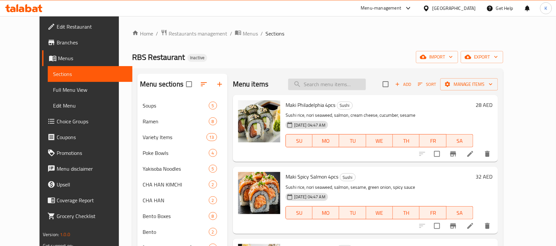
click at [366, 88] on input "search" at bounding box center [327, 85] width 78 height 12
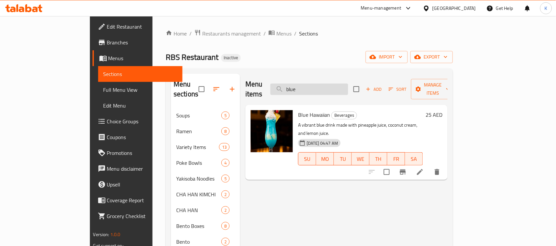
type input "blue"
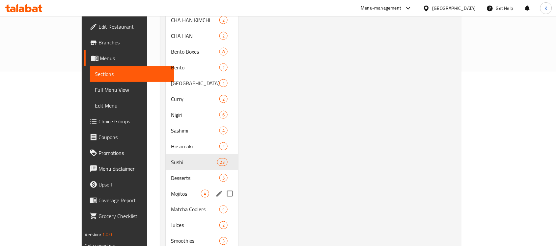
scroll to position [220, 0]
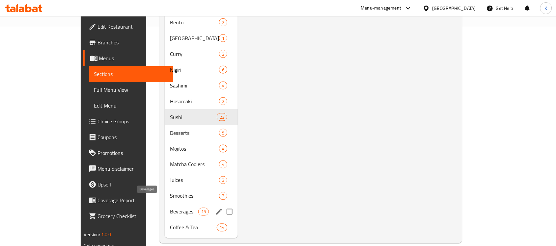
click at [170, 208] on span "Beverages" at bounding box center [184, 212] width 28 height 8
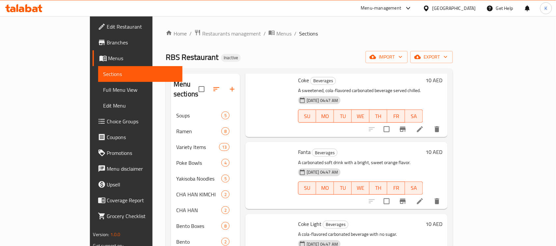
scroll to position [138, 0]
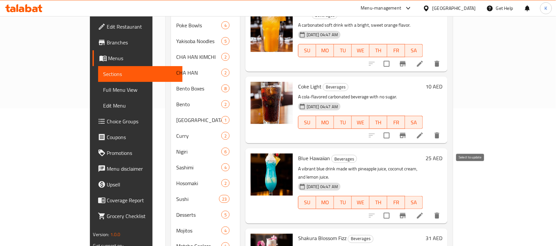
click at [394, 209] on input "checkbox" at bounding box center [387, 216] width 14 height 14
checkbox input "true"
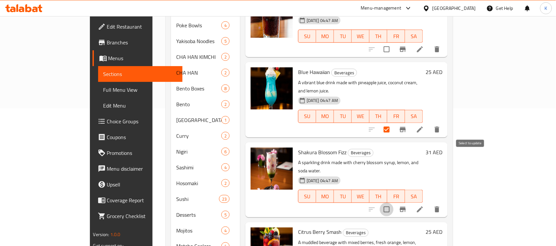
click at [394, 203] on input "checkbox" at bounding box center [387, 210] width 14 height 14
checkbox input "true"
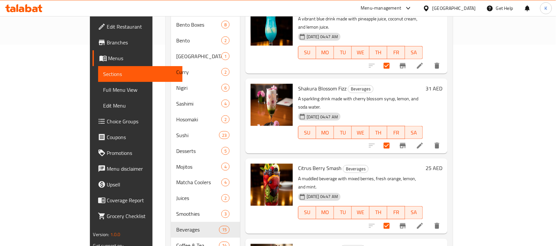
scroll to position [220, 0]
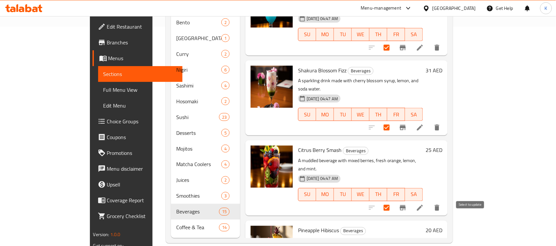
checkbox input "true"
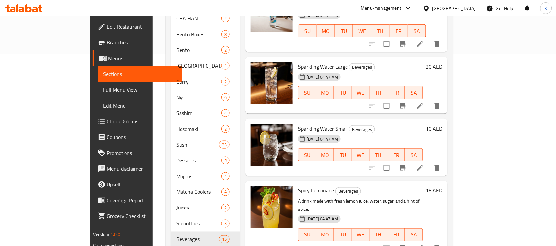
scroll to position [0, 0]
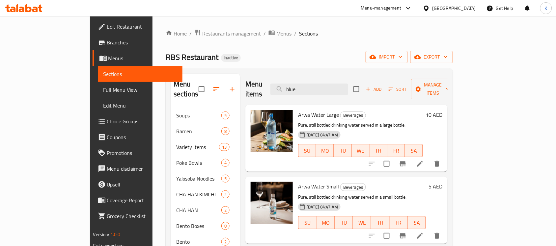
click at [448, 75] on div "Menu items blue Add Sort Manage items" at bounding box center [346, 89] width 202 height 31
click at [450, 81] on span "Manage items" at bounding box center [433, 89] width 34 height 16
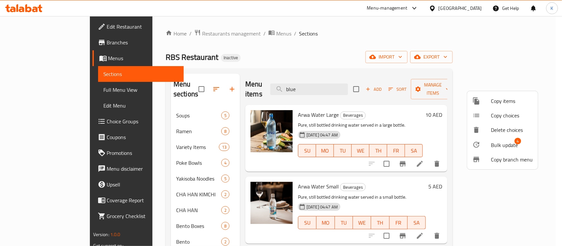
click at [496, 142] on span "Bulk update" at bounding box center [504, 145] width 27 height 8
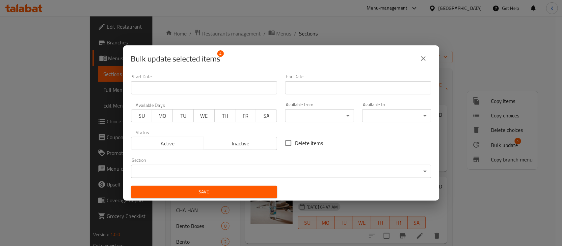
click at [237, 168] on body "​ Menu-management United Arab Emirates Get Help K Edit Restaurant Branches Menu…" at bounding box center [281, 131] width 562 height 230
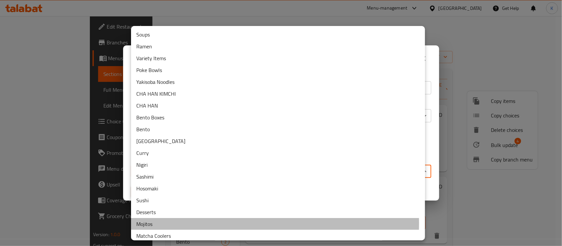
click at [161, 223] on li "Mojitos" at bounding box center [278, 224] width 294 height 12
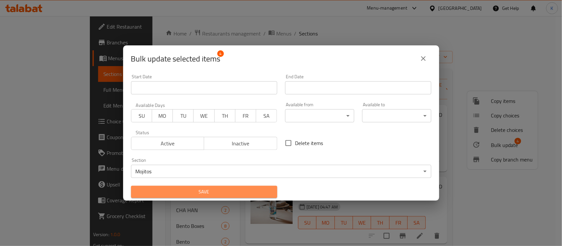
click at [216, 196] on span "Save" at bounding box center [204, 192] width 136 height 8
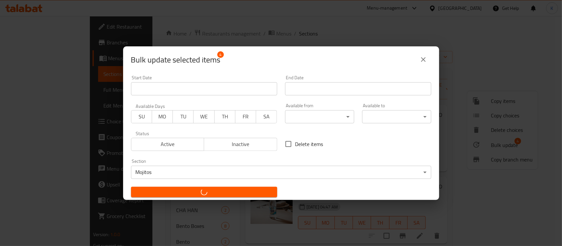
checkbox input "false"
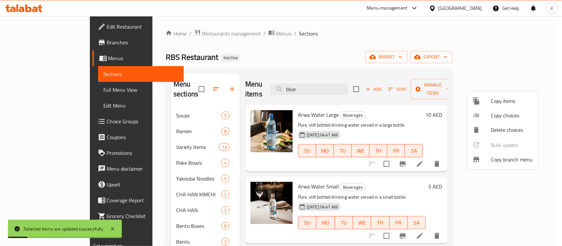
click at [224, 209] on div at bounding box center [281, 123] width 562 height 246
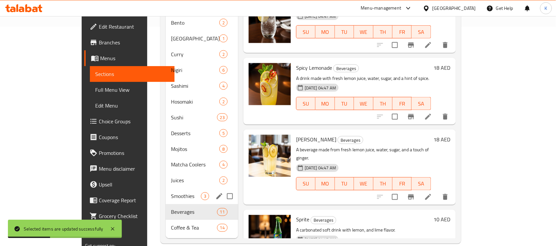
scroll to position [220, 0]
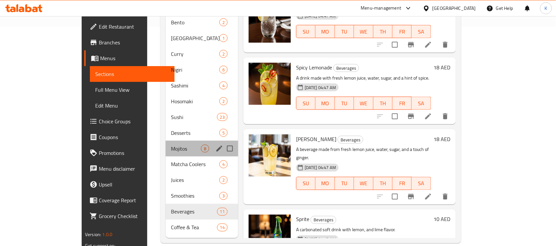
click at [166, 141] on div "Mojitos 8" at bounding box center [202, 149] width 72 height 16
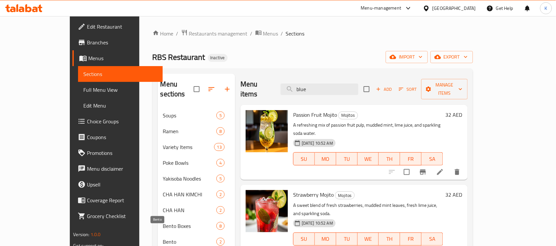
scroll to position [192, 0]
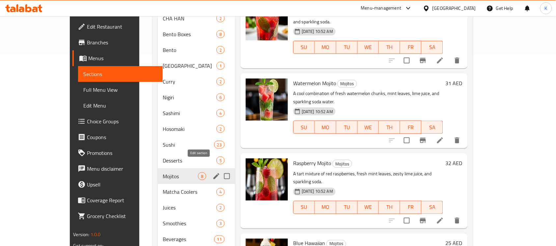
click at [213, 174] on icon "edit" at bounding box center [216, 177] width 6 height 6
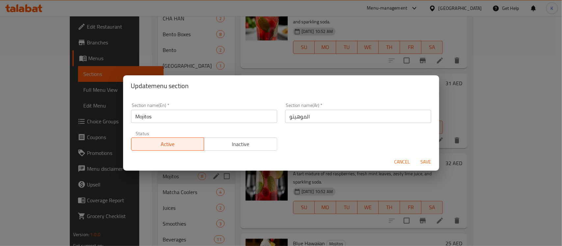
click at [137, 117] on input "Mojitos" at bounding box center [204, 116] width 146 height 13
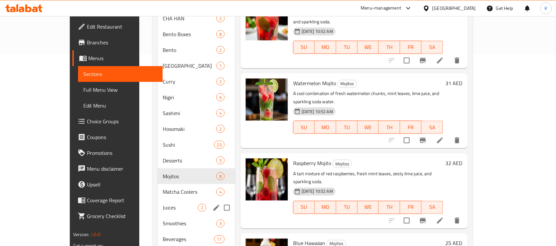
scroll to position [220, 0]
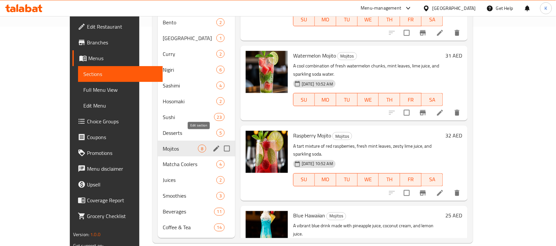
click at [212, 145] on icon "edit" at bounding box center [216, 149] width 8 height 8
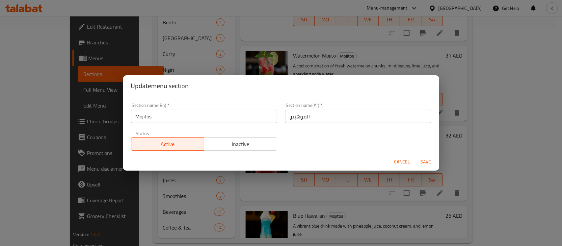
click at [135, 118] on input "Mojitos" at bounding box center [204, 116] width 146 height 13
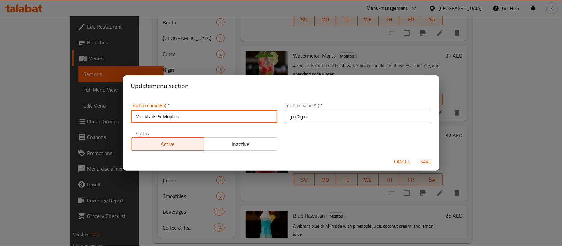
type input "Mocktails & Mojitos"
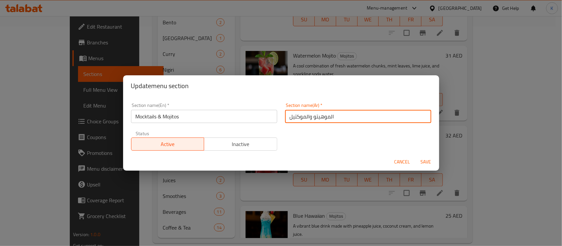
type input "الموهيتو والموكتيل"
click at [416, 156] on button "Save" at bounding box center [426, 162] width 21 height 12
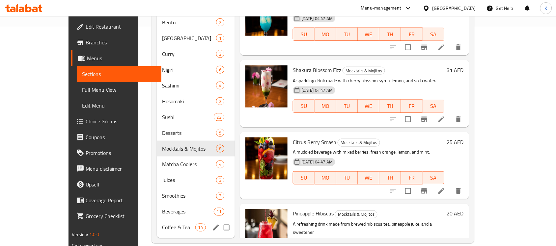
click at [165, 208] on div "Beverages 11" at bounding box center [196, 212] width 78 height 16
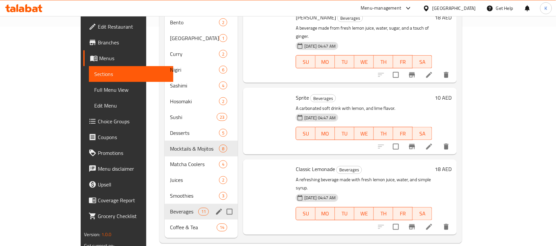
click at [170, 208] on span "Beverages" at bounding box center [184, 212] width 28 height 8
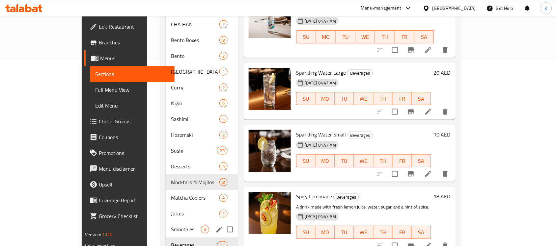
scroll to position [220, 0]
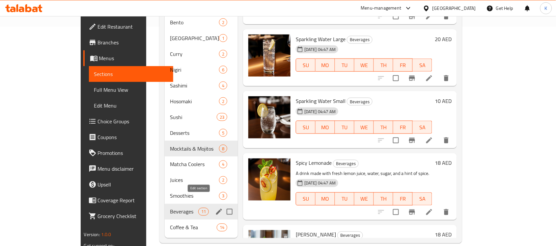
click at [215, 208] on icon "edit" at bounding box center [219, 212] width 8 height 8
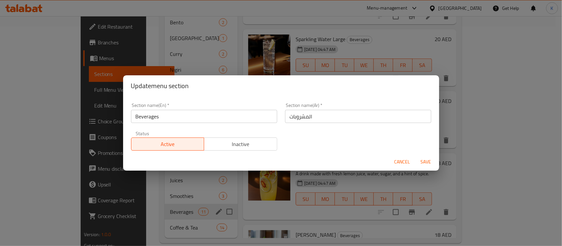
click at [207, 116] on input "Beverages" at bounding box center [204, 116] width 146 height 13
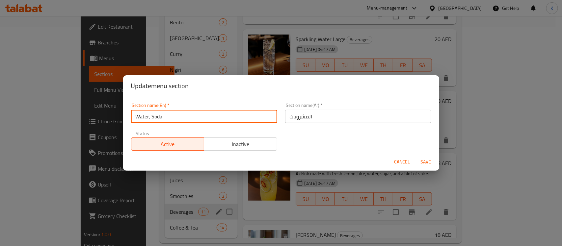
type input "Water, Soda"
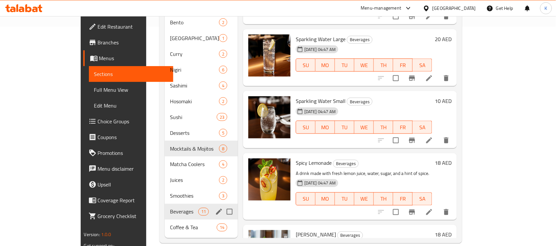
click at [215, 208] on icon "edit" at bounding box center [219, 212] width 8 height 8
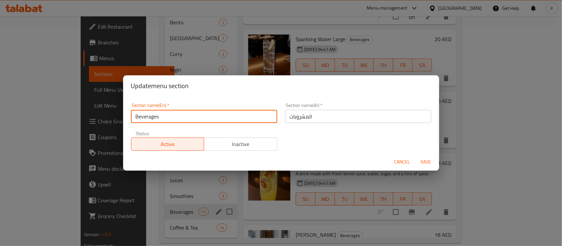
click at [216, 120] on input "Beverages" at bounding box center [204, 116] width 146 height 13
type input "Water, Soda & Lemonade"
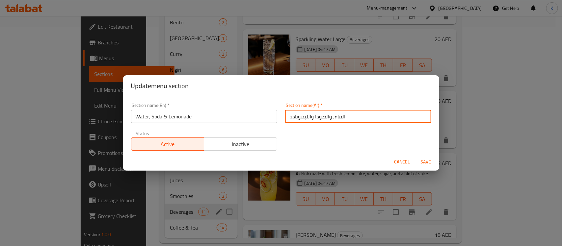
type input "الماء، والصودا والليمونادة"
click at [416, 156] on button "Save" at bounding box center [426, 162] width 21 height 12
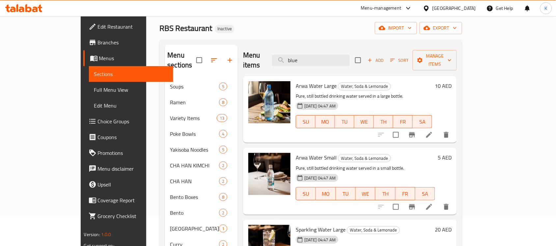
scroll to position [0, 0]
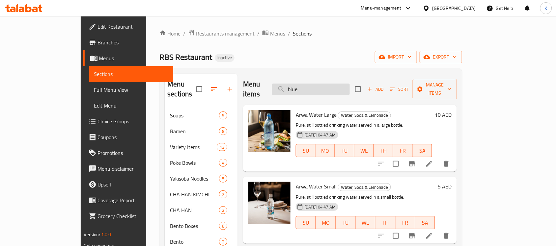
click at [346, 85] on input "blue" at bounding box center [311, 90] width 78 height 12
paste input "TUNA MANGO 4PCS"
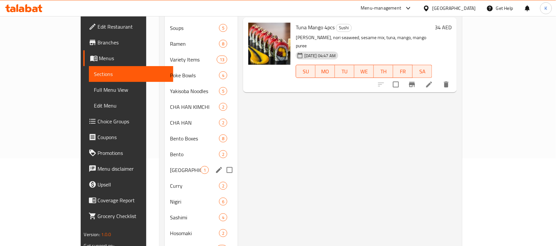
scroll to position [96, 0]
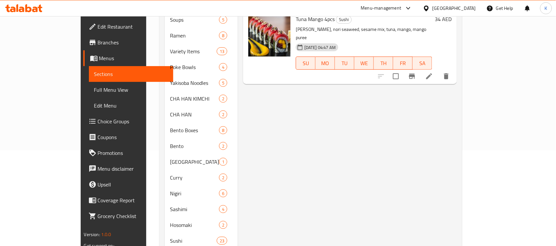
type input "TUNA MANGO 4PCS"
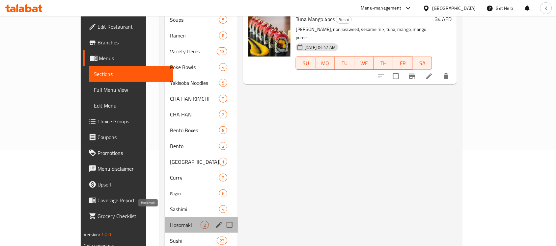
click at [170, 221] on span "Hosomaki" at bounding box center [185, 225] width 31 height 8
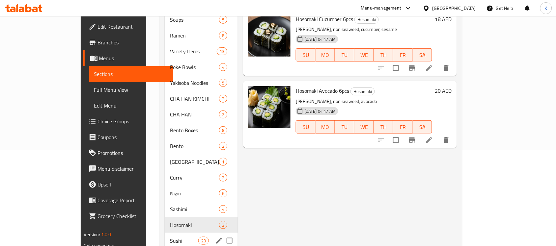
click at [170, 237] on span "Sushi" at bounding box center [184, 241] width 28 height 8
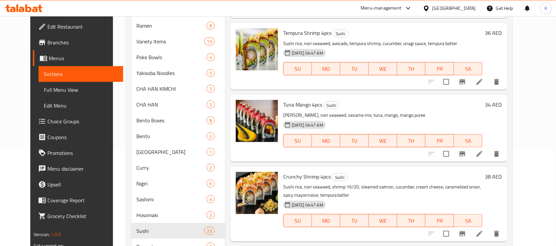
scroll to position [811, 0]
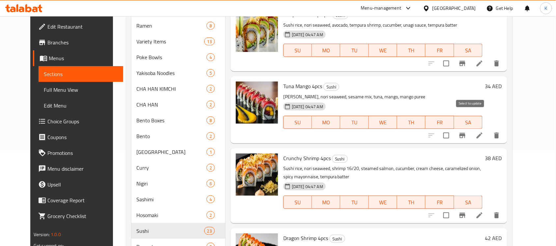
click at [453, 129] on input "checkbox" at bounding box center [446, 136] width 14 height 14
checkbox input "true"
click at [453, 209] on input "checkbox" at bounding box center [446, 216] width 14 height 14
checkbox input "false"
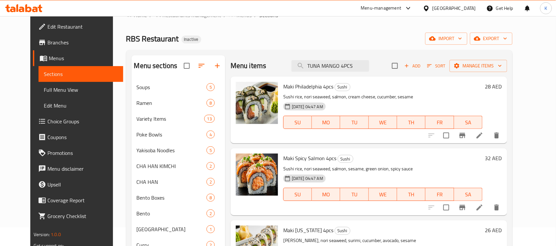
scroll to position [0, 0]
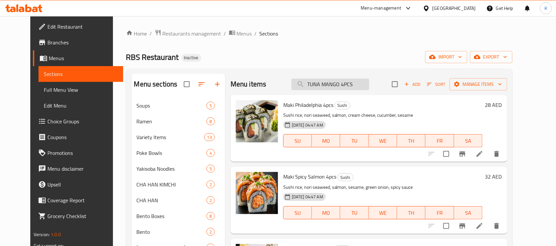
click at [355, 79] on input "TUNA MANGO 4PCS" at bounding box center [330, 85] width 78 height 12
paste input "CRUNCHY CALIFORNIA"
type input "CRUNCHY CALIFORNIA 4PCS"
checkbox input "true"
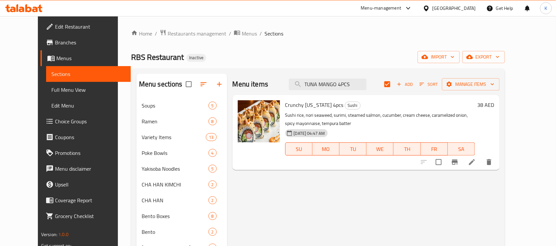
scroll to position [0, 0]
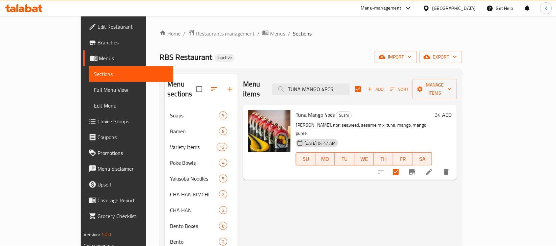
type input "\"
checkbox input "false"
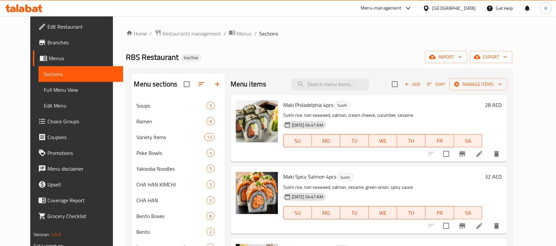
click at [345, 54] on div "RBS Restaurant Inactive import export" at bounding box center [319, 57] width 387 height 12
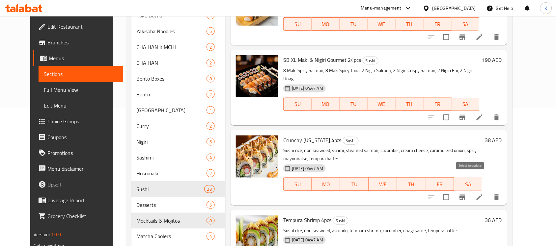
click at [453, 191] on input "checkbox" at bounding box center [446, 198] width 14 height 14
checkbox input "true"
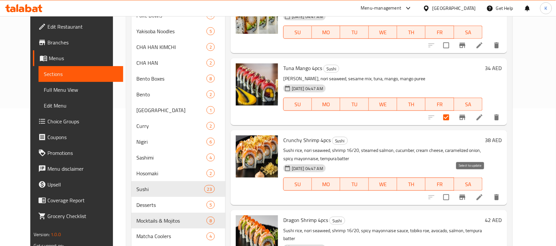
click at [453, 191] on input "checkbox" at bounding box center [446, 198] width 14 height 14
checkbox input "true"
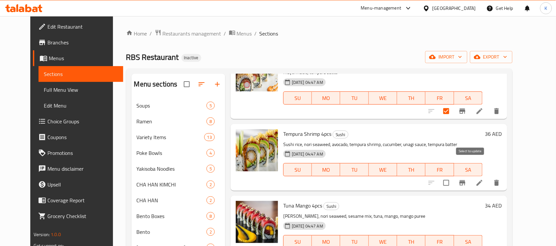
click at [453, 176] on input "checkbox" at bounding box center [446, 183] width 14 height 14
checkbox input "true"
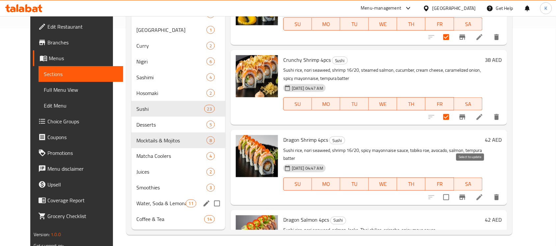
click at [453, 191] on input "checkbox" at bounding box center [446, 198] width 14 height 14
checkbox input "true"
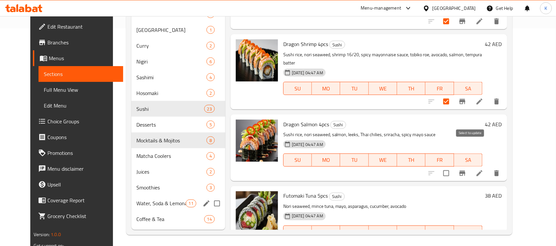
click at [453, 167] on input "checkbox" at bounding box center [446, 174] width 14 height 14
checkbox input "true"
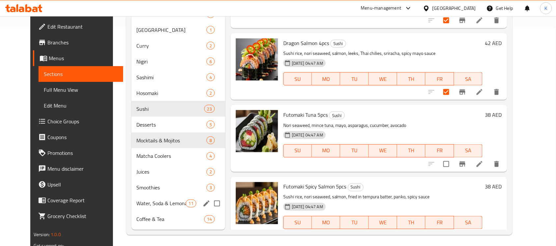
scroll to position [979, 0]
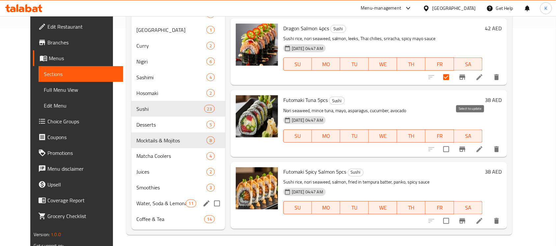
click at [453, 143] on input "checkbox" at bounding box center [446, 150] width 14 height 14
checkbox input "true"
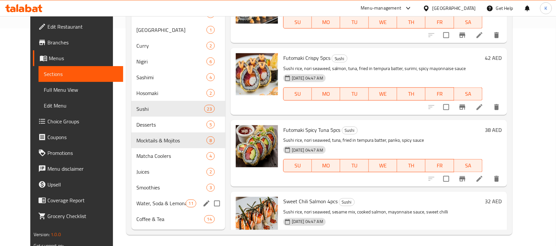
scroll to position [1171, 0]
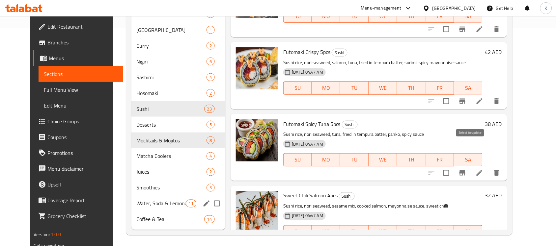
click at [453, 166] on input "checkbox" at bounding box center [446, 173] width 14 height 14
checkbox input "true"
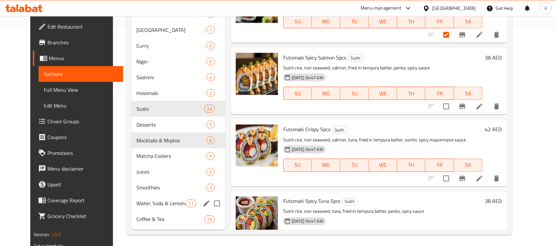
scroll to position [1075, 0]
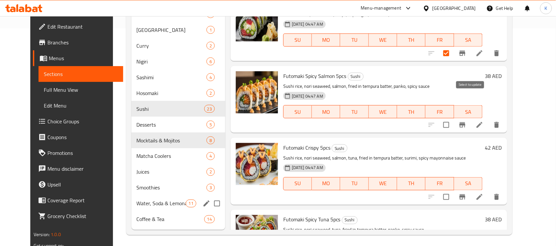
click at [453, 118] on input "checkbox" at bounding box center [446, 125] width 14 height 14
checkbox input "true"
click at [453, 190] on input "checkbox" at bounding box center [446, 197] width 14 height 14
checkbox input "true"
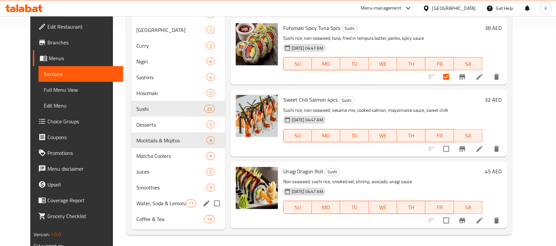
scroll to position [1313, 0]
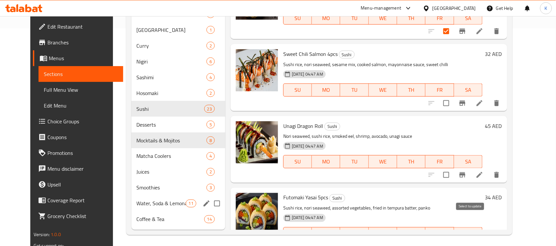
click at [453, 240] on input "checkbox" at bounding box center [446, 247] width 14 height 14
checkbox input "true"
click at [453, 97] on input "checkbox" at bounding box center [446, 104] width 14 height 14
checkbox input "true"
click at [453, 168] on input "checkbox" at bounding box center [446, 175] width 14 height 14
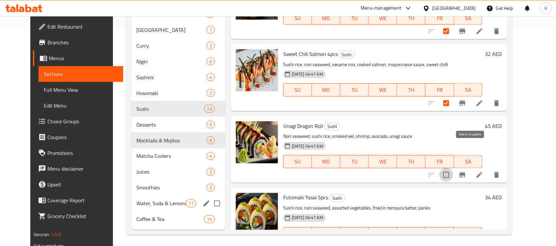
checkbox input "true"
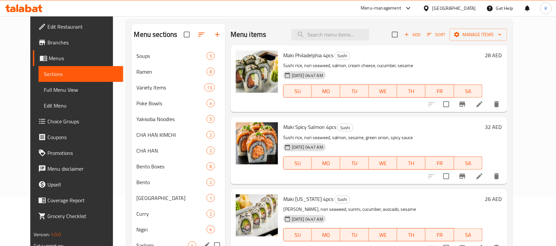
scroll to position [0, 0]
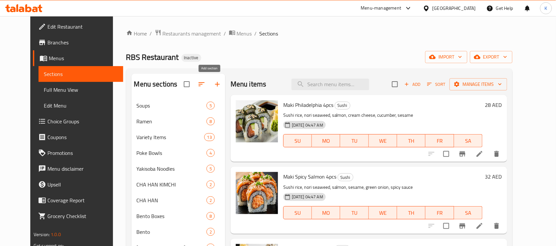
click at [213, 86] on icon "button" at bounding box center [217, 84] width 8 height 8
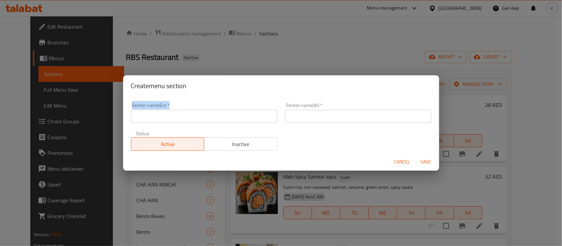
click at [181, 103] on div "Section name(En)   * Section name(En) *" at bounding box center [204, 113] width 154 height 28
click at [185, 110] on input "text" at bounding box center [204, 116] width 146 height 13
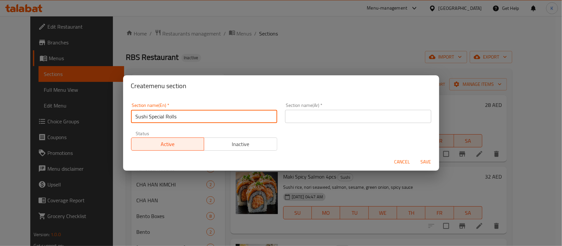
type input "Sushi Special Rolls"
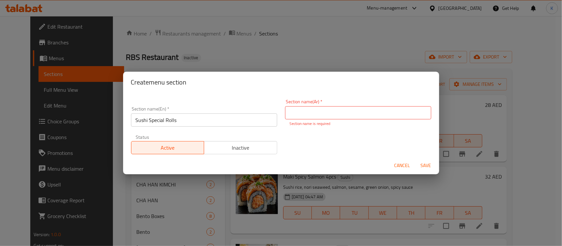
click at [297, 114] on input "text" at bounding box center [358, 112] width 146 height 13
type input "رولز السوشي الخاصة"
click at [416, 160] on button "Save" at bounding box center [426, 166] width 21 height 12
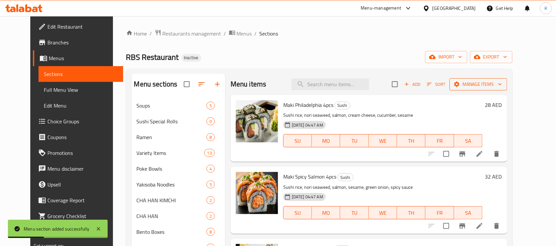
click at [507, 91] on div "Add Sort Manage items" at bounding box center [449, 84] width 115 height 14
click at [502, 88] on span "Manage items" at bounding box center [478, 84] width 47 height 8
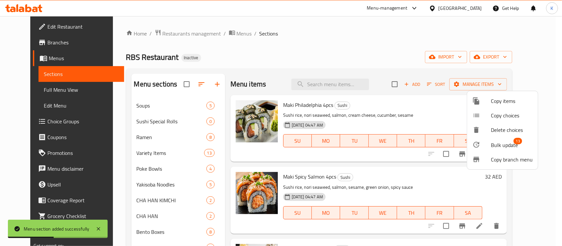
click at [483, 140] on li "Bulk update 13" at bounding box center [502, 144] width 71 height 15
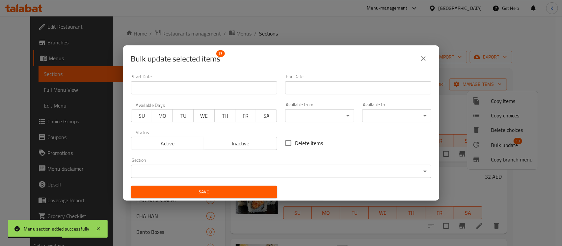
click at [320, 173] on body "Menu section added successfully ​ Menu-management United Arab Emirates Get Help…" at bounding box center [281, 131] width 562 height 230
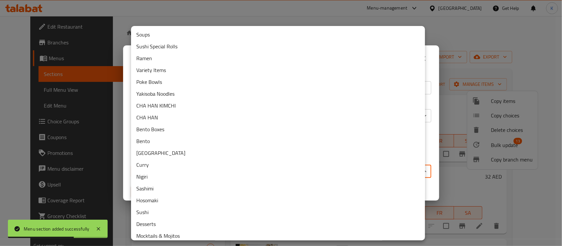
click at [162, 47] on li "Sushi Special Rolls" at bounding box center [278, 47] width 294 height 12
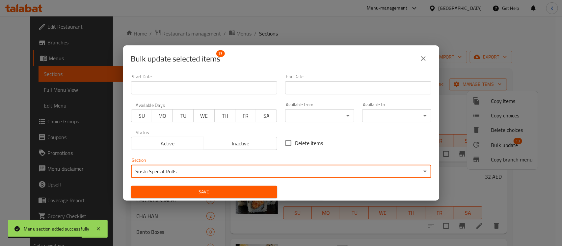
click at [196, 190] on span "Save" at bounding box center [204, 192] width 136 height 8
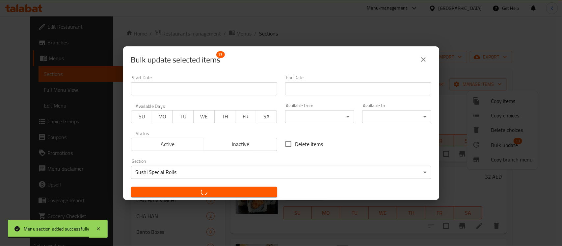
checkbox input "false"
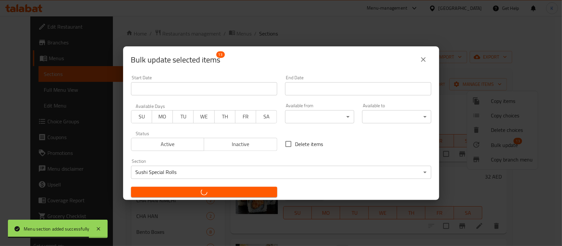
checkbox input "false"
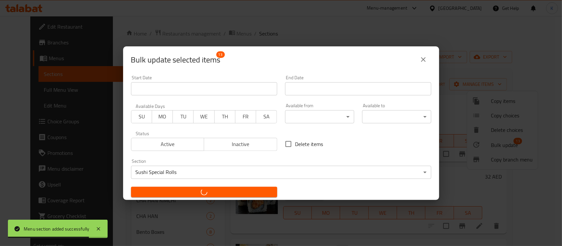
checkbox input "false"
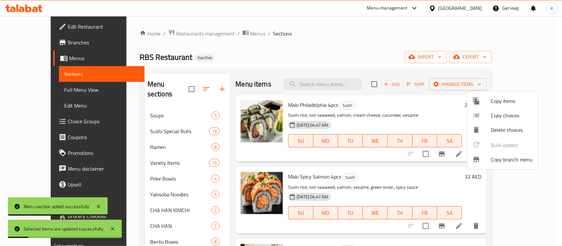
click at [291, 62] on div at bounding box center [281, 123] width 562 height 246
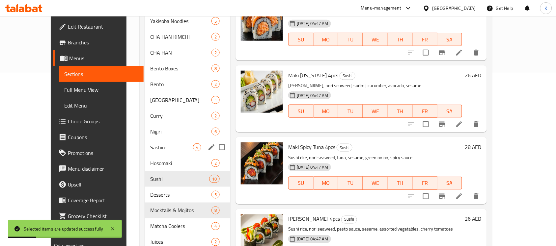
scroll to position [192, 0]
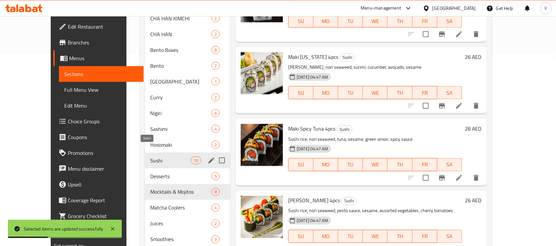
click at [150, 157] on span "Sushi" at bounding box center [170, 161] width 41 height 8
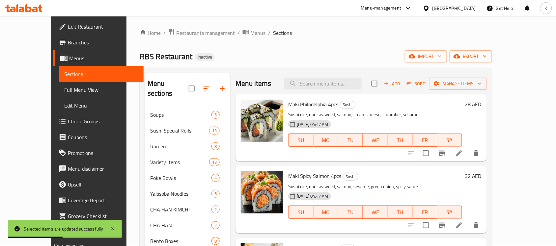
scroll to position [0, 0]
click at [159, 127] on div "Sushi Special Rolls 13" at bounding box center [188, 132] width 86 height 16
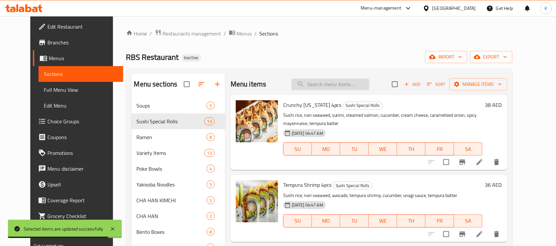
click at [345, 79] on input "search" at bounding box center [330, 85] width 78 height 12
paste input "SB SALMON MIX 10PCS"
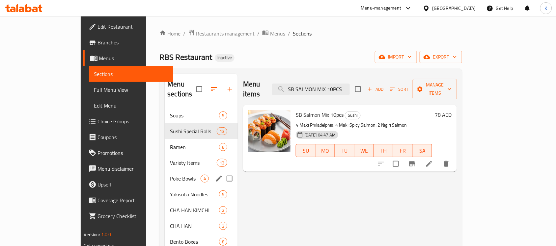
type input "SB SALMON MIX 10PCS"
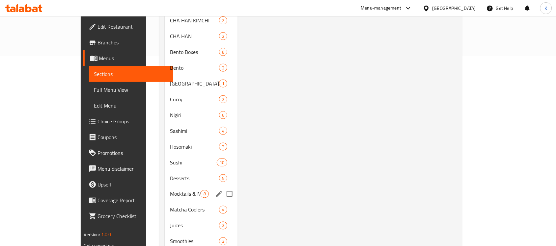
scroll to position [192, 0]
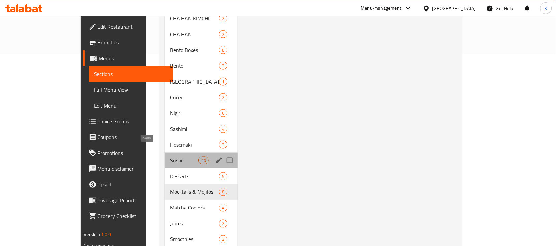
drag, startPoint x: 162, startPoint y: 151, endPoint x: 189, endPoint y: 155, distance: 26.8
click at [170, 157] on span "Sushi" at bounding box center [184, 161] width 28 height 8
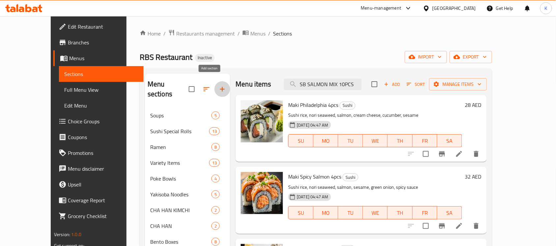
click at [218, 86] on icon "button" at bounding box center [222, 89] width 8 height 8
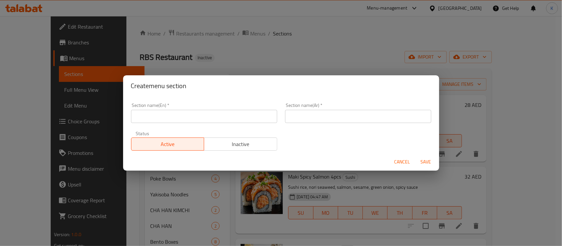
click at [188, 119] on input "text" at bounding box center [204, 116] width 146 height 13
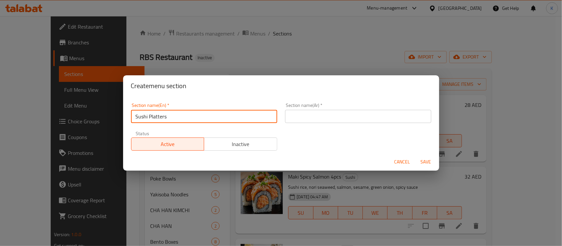
type input "Sushi Platters"
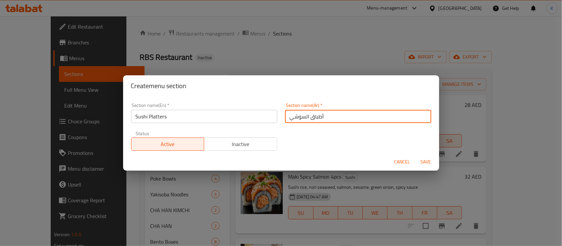
type input "أطباق السوشي"
click at [416, 156] on button "Save" at bounding box center [426, 162] width 21 height 12
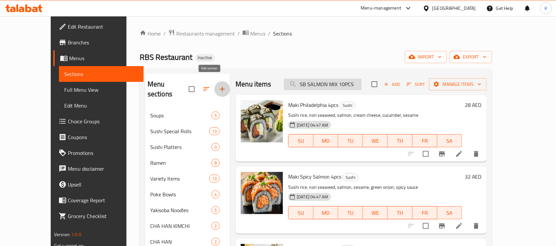
click at [362, 81] on input "SB SALMON MIX 10PCS" at bounding box center [323, 85] width 78 height 12
paste input "SB SALMON MIX 10PCS"
type input "SB SALMON MIX 10PCS"
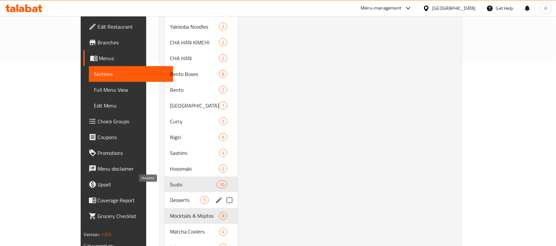
scroll to position [192, 0]
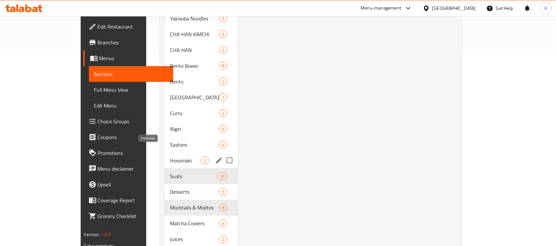
click at [170, 157] on span "Hosomaki" at bounding box center [185, 161] width 31 height 8
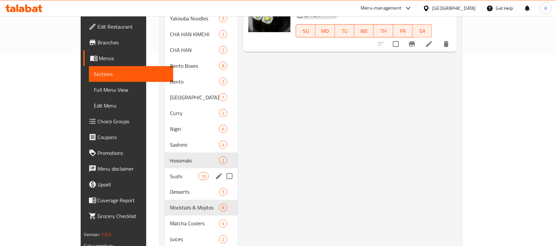
click at [170, 173] on span "Sushi" at bounding box center [184, 177] width 28 height 8
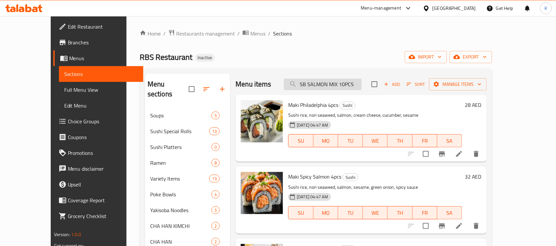
click at [362, 84] on input "SB SALMON MIX 10PCS" at bounding box center [323, 85] width 78 height 12
click at [423, 94] on div "Menu items Add Sort Manage items" at bounding box center [361, 84] width 251 height 21
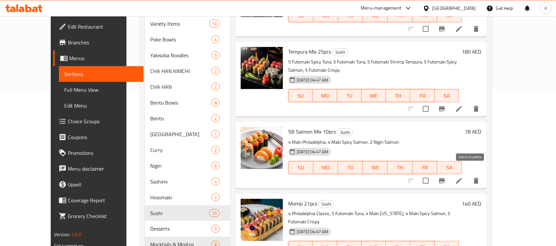
drag, startPoint x: 471, startPoint y: 173, endPoint x: 467, endPoint y: 173, distance: 4.0
click at [433, 174] on input "checkbox" at bounding box center [426, 181] width 14 height 14
checkbox input "true"
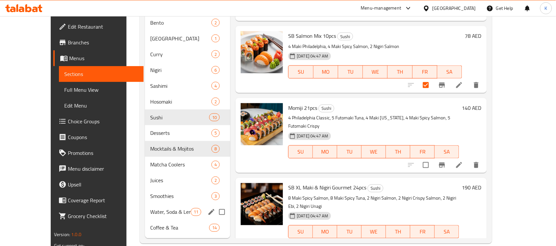
scroll to position [12, 0]
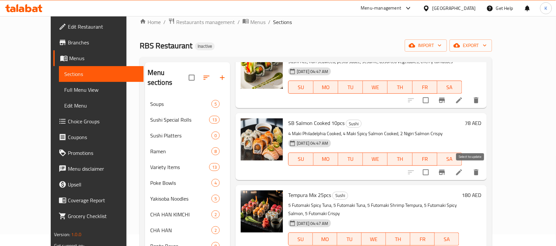
click at [433, 173] on input "checkbox" at bounding box center [426, 173] width 14 height 14
checkbox input "true"
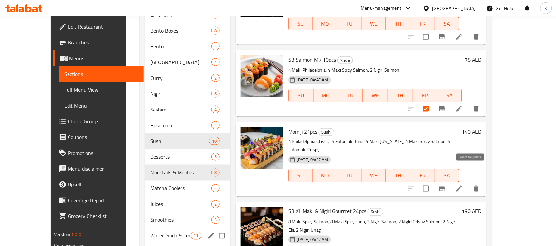
click at [433, 182] on input "checkbox" at bounding box center [426, 189] width 14 height 14
checkbox input "true"
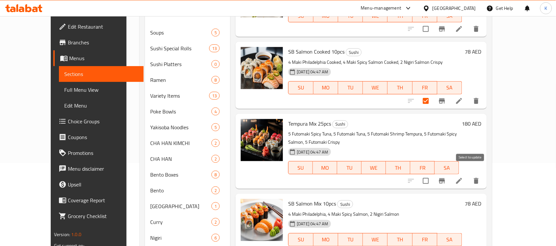
click at [433, 174] on input "checkbox" at bounding box center [426, 181] width 14 height 14
checkbox input "true"
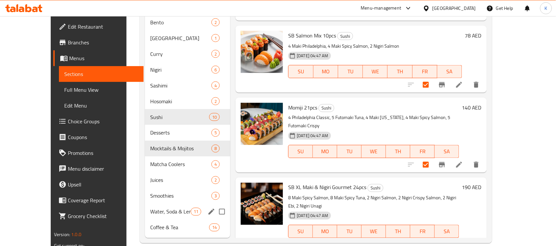
click at [457, 237] on div at bounding box center [443, 245] width 81 height 16
click at [433, 238] on input "checkbox" at bounding box center [426, 245] width 14 height 14
checkbox input "true"
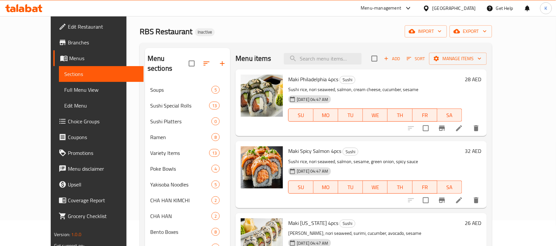
scroll to position [0, 0]
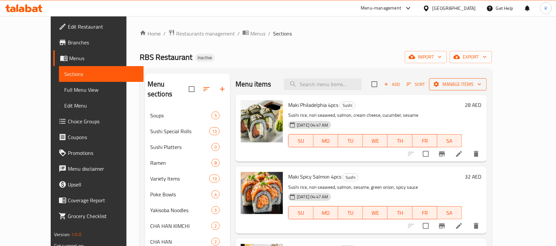
click at [485, 89] on button "Manage items" at bounding box center [458, 84] width 58 height 12
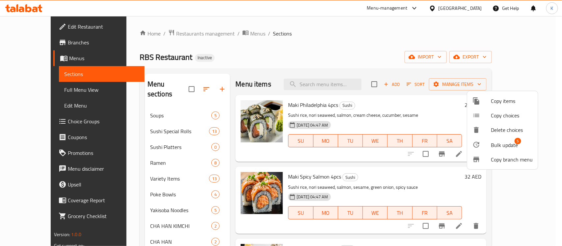
click at [478, 147] on icon at bounding box center [477, 145] width 8 height 8
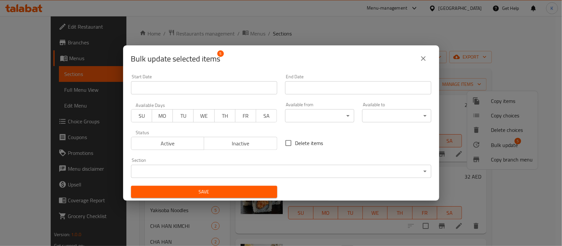
click at [282, 170] on body "​ Menu-management United Arab Emirates Get Help K Edit Restaurant Branches Menu…" at bounding box center [281, 131] width 562 height 230
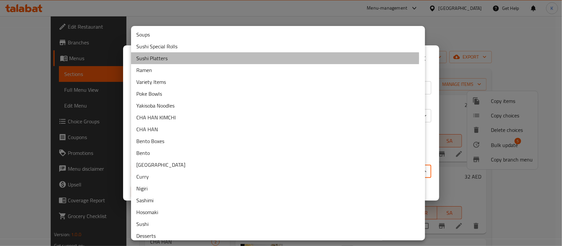
click at [164, 58] on li "Sushi Platters" at bounding box center [278, 58] width 294 height 12
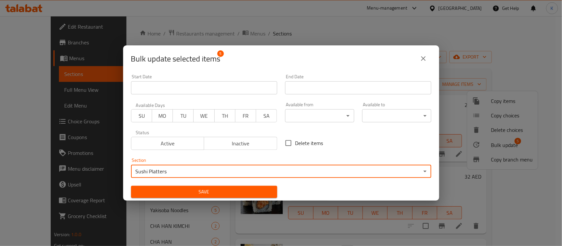
click at [191, 191] on span "Save" at bounding box center [204, 192] width 136 height 8
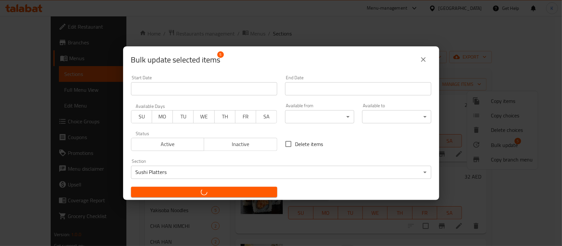
checkbox input "false"
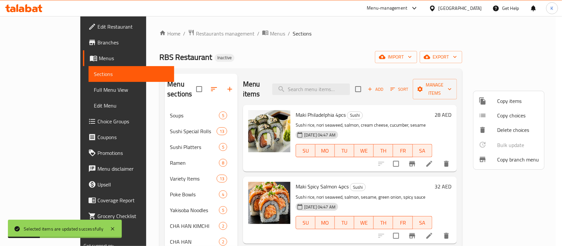
click at [154, 136] on div at bounding box center [281, 123] width 562 height 246
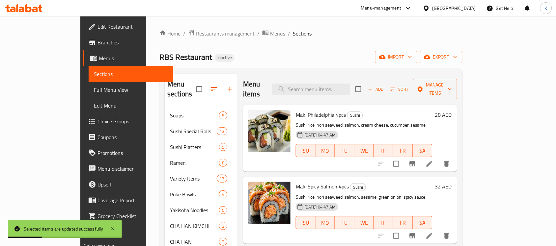
click at [170, 143] on span "Sushi Platters" at bounding box center [194, 147] width 49 height 8
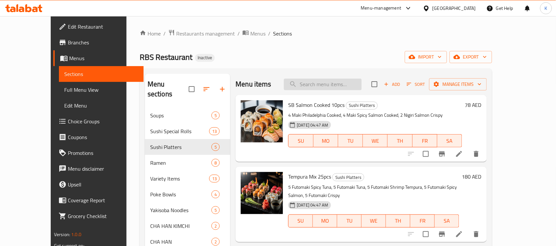
click at [358, 86] on input "search" at bounding box center [323, 85] width 78 height 12
paste input "NIGIRI SALMON 2PCS (24DHS)"
drag, startPoint x: 355, startPoint y: 86, endPoint x: 508, endPoint y: 76, distance: 153.4
click at [487, 83] on div "Menu items NIGIRI SALMON 2PCS (24DHS) Add Sort Manage items" at bounding box center [361, 84] width 251 height 21
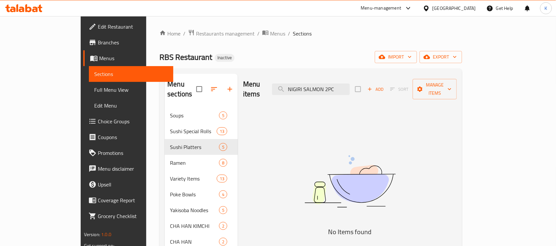
scroll to position [0, 0]
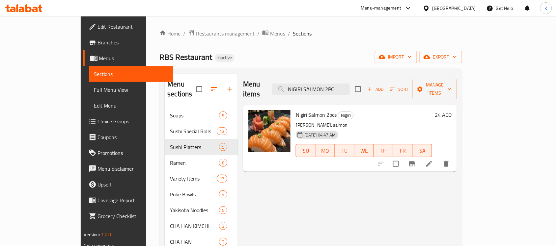
paste input "CRISPY SALMON"
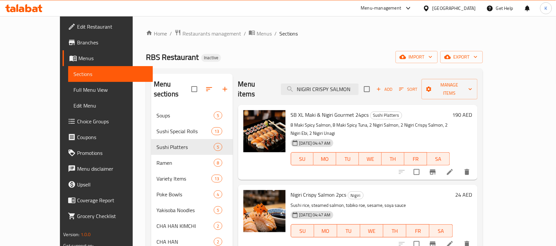
paste input "EBI 2PCS"
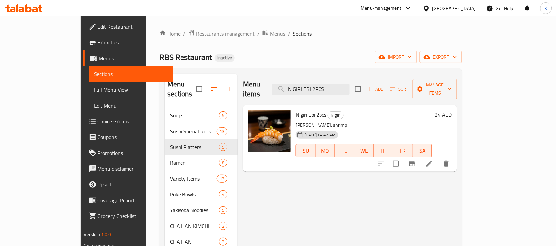
type input "NIGIRI EBI 2PCS"
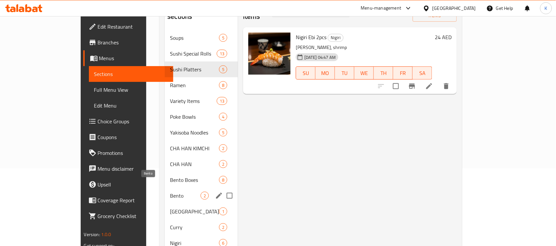
scroll to position [96, 0]
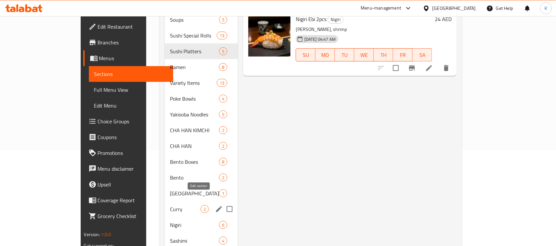
click at [215, 206] on icon "edit" at bounding box center [219, 210] width 8 height 8
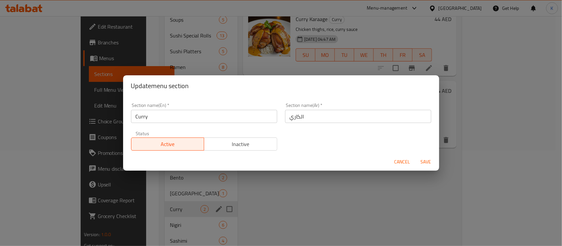
click at [134, 121] on input "Curry" at bounding box center [204, 116] width 146 height 13
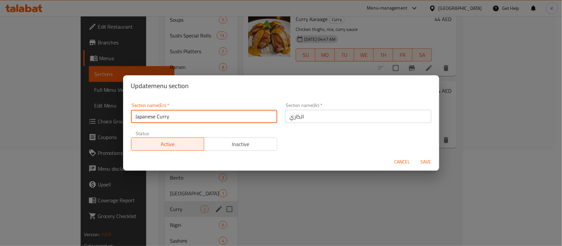
type input "Japanese Curry"
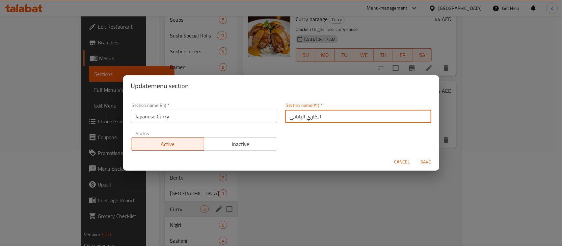
type input "الكاري الياباني"
click at [416, 156] on button "Save" at bounding box center [426, 162] width 21 height 12
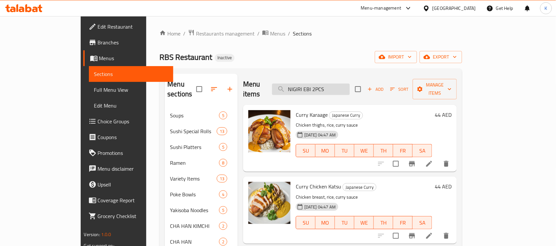
click at [345, 84] on input "NIGIRI EBI 2PCS" at bounding box center [311, 90] width 78 height 12
paste input "Umi Bento"
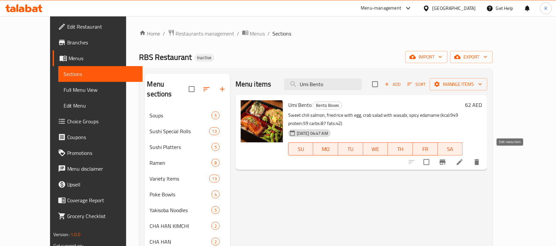
type input "Umi Bento"
click at [464, 158] on icon at bounding box center [460, 162] width 8 height 8
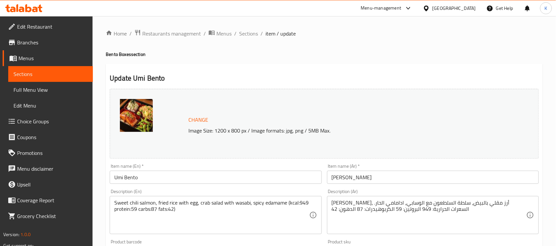
click at [227, 176] on input "Umi Bento" at bounding box center [216, 177] width 212 height 13
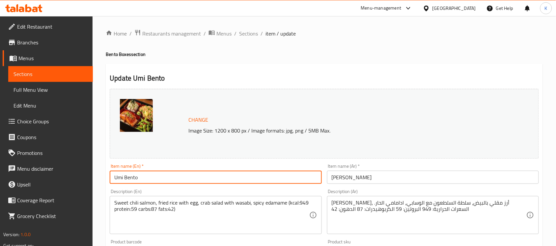
paste input "(SEAFOOD LOVER’S BENTO)"
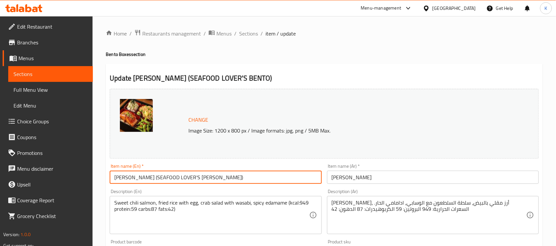
type input "Umi Bento (SEAFOOD LOVER’S BENTO)"
click at [394, 180] on input "أومي بينتو" at bounding box center [433, 177] width 212 height 13
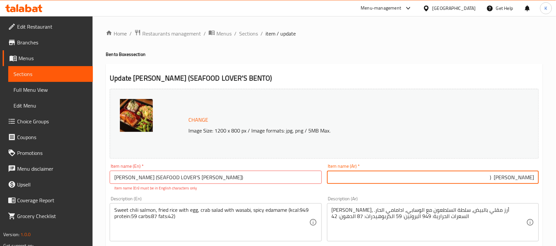
type input "أومي بينتو ("
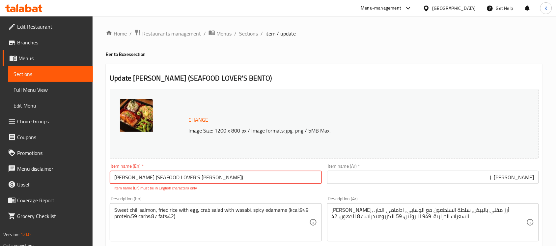
drag, startPoint x: 179, startPoint y: 176, endPoint x: 181, endPoint y: 179, distance: 4.2
click at [181, 179] on input "Umi Bento (SEAFOOD LOVER’S BENTO)" at bounding box center [216, 177] width 212 height 13
click at [180, 172] on input "Umi Bento (SEAFOOD LOVER’S BENTO)" at bounding box center [216, 177] width 212 height 13
click at [177, 180] on input "Umi Bento (SEAFOOD LOVER’S BENTO)" at bounding box center [216, 177] width 212 height 13
click at [178, 180] on input "Umi Bento (SEAFOOD LOVER’S BENTO)" at bounding box center [216, 177] width 212 height 13
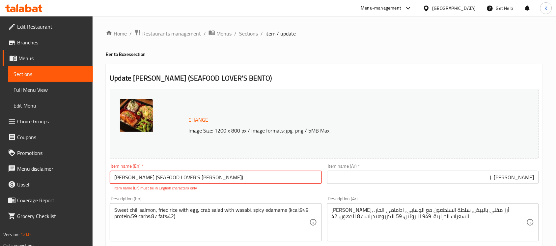
click at [179, 179] on input "Umi Bento (SEAFOOD LOVER’S BENTO)" at bounding box center [216, 177] width 212 height 13
click at [183, 176] on input "Umi Bento (SEAFOOD LOVER’S BENTO)" at bounding box center [216, 177] width 212 height 13
click at [180, 177] on input "Umi Bento (SEAFOOD LOVER’S BENTO)" at bounding box center [216, 177] width 212 height 13
type input "[PERSON_NAME] (SEAFOOD LOVER'S BENTO)"
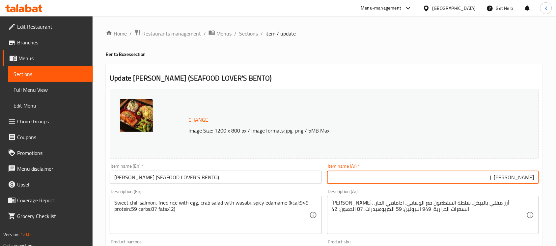
click at [487, 178] on input "أومي بينتو (" at bounding box center [433, 177] width 212 height 13
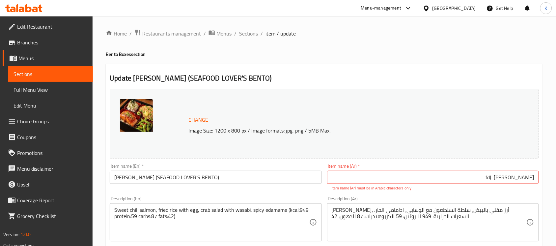
click at [487, 178] on input "أومي بينتو (fd" at bounding box center [433, 177] width 212 height 13
type input "أومي بينتو ("
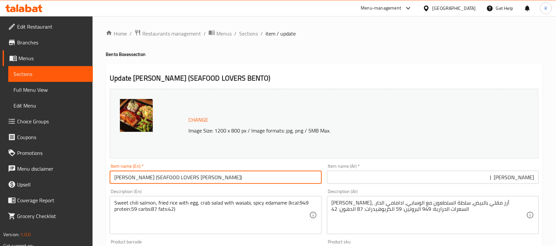
type input "[PERSON_NAME] (SEAFOOD LOVER'S BENTO)"
click at [493, 180] on input "أومي بينتو (" at bounding box center [433, 177] width 212 height 13
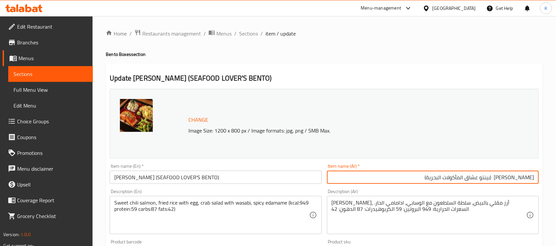
type input "[PERSON_NAME] (بينتو عشاق المأكولات البحرية)"
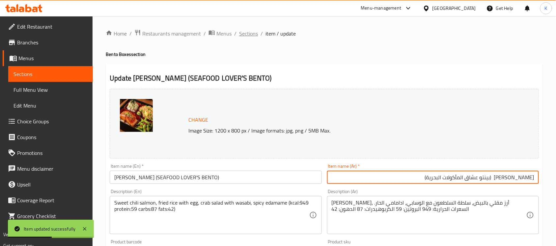
click at [246, 34] on span "Sections" at bounding box center [248, 34] width 19 height 8
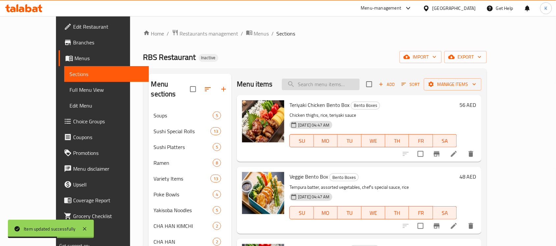
click at [347, 89] on input "search" at bounding box center [321, 85] width 78 height 12
paste input "Shokubutsu Bento (Plant-Based Bento)"
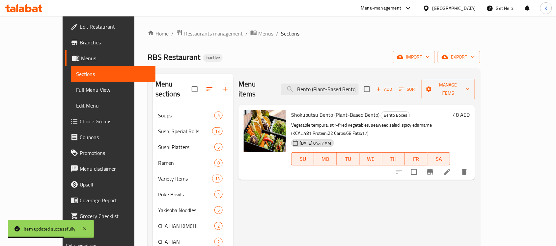
type input "Shokubutsu Bento (Plant-Based Bento)"
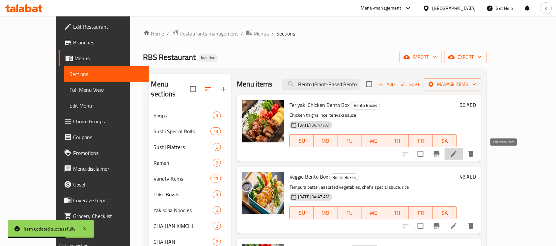
scroll to position [0, 0]
click at [360, 84] on input "Shokubutsu Bento (Plant-Based Bento)" at bounding box center [321, 85] width 78 height 12
paste input "Shokubutsu Bento (Plant-Based Bento)"
type input "Shokubutsu Bento (Plant-Based Bento)"
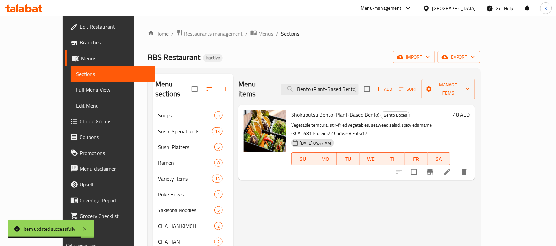
click at [457, 166] on li at bounding box center [447, 172] width 18 height 12
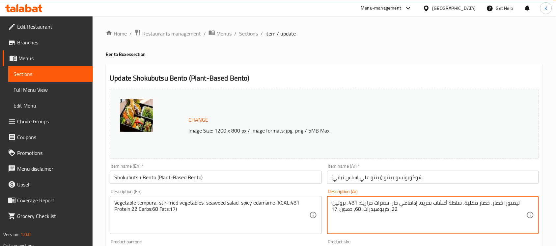
type textarea "تيمبورا خضار، خضار مقلي، سلطة أعشاب بحرية، إدامامي حار، سعرات حرارية: 481، بروت…"
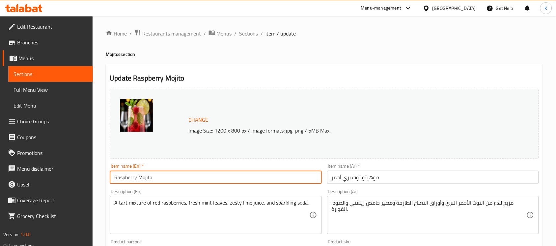
click at [251, 36] on span "Sections" at bounding box center [248, 34] width 19 height 8
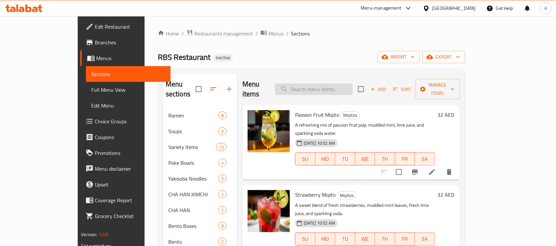
click at [340, 84] on input "search" at bounding box center [314, 90] width 78 height 12
paste input "Two concentrated shots brewed with finely ground coffee beans and hot water."
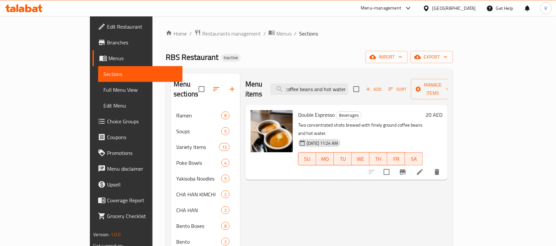
type input "Two concentrated shots brewed with finely ground coffee beans and hot water."
click at [424, 168] on icon at bounding box center [420, 172] width 8 height 8
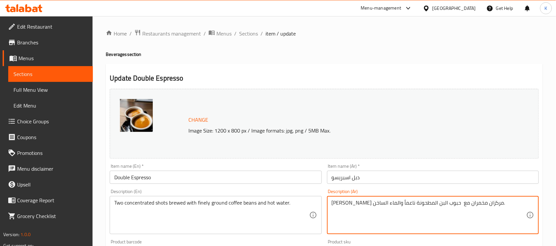
type textarea "شوتين مركزان مخمران مع حبوب البن المطحونة ناعماً والماء الساخن."
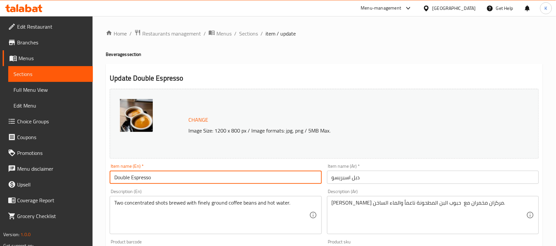
click at [258, 180] on input "Double Espresso" at bounding box center [216, 177] width 212 height 13
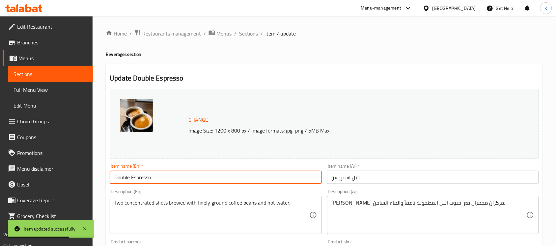
click at [249, 35] on span "Sections" at bounding box center [248, 34] width 19 height 8
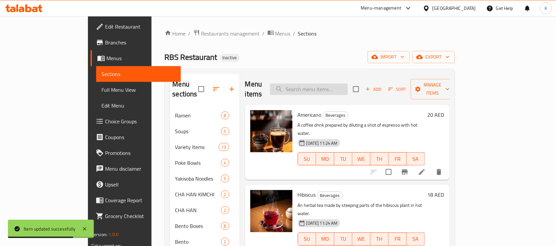
drag, startPoint x: 325, startPoint y: 88, endPoint x: 328, endPoint y: 86, distance: 3.5
click at [326, 88] on input "search" at bounding box center [309, 90] width 78 height 12
click at [330, 86] on input "search" at bounding box center [309, 90] width 78 height 12
paste input "Mocha"
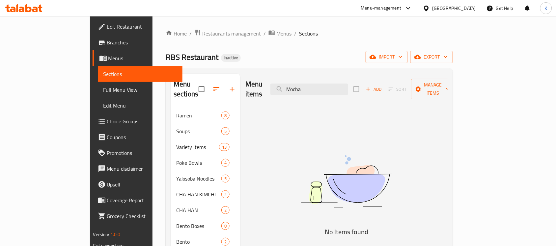
paste input "English Breakfast"
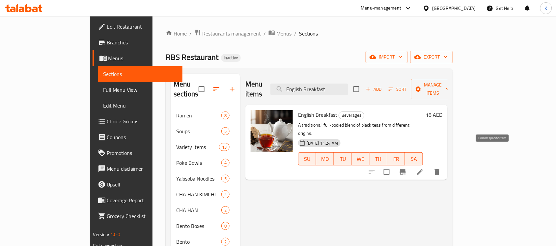
type input "English Breakfast"
click at [424, 168] on icon at bounding box center [420, 172] width 8 height 8
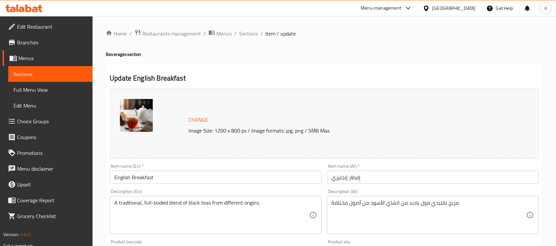
click at [228, 179] on input "English Breakfast" at bounding box center [216, 177] width 212 height 13
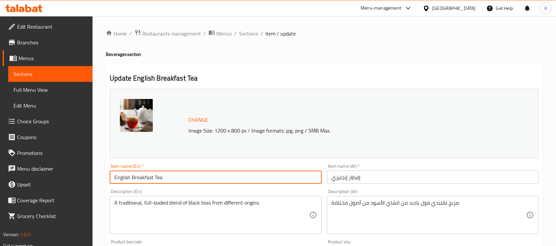
type input "English Breakfast Tea"
click at [404, 185] on div "Item name (Ar)   * إفطار إنجليزي Item name (Ar) *" at bounding box center [432, 173] width 217 height 25
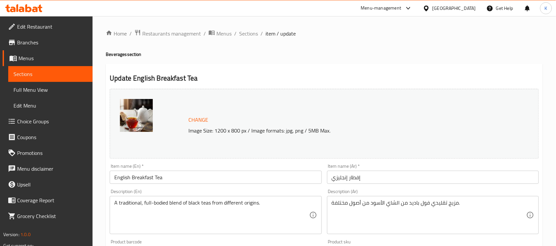
click at [405, 180] on input "إفطار إنجليزي" at bounding box center [433, 177] width 212 height 13
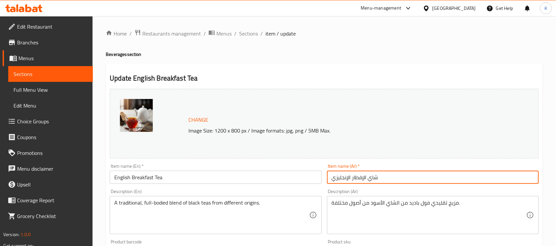
type input "شاي الإفطار الإنجليزي"
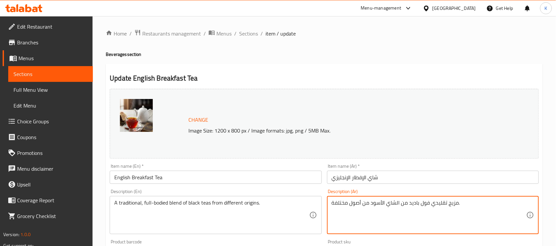
click at [424, 205] on textarea "مزيج تقليدي فول باديد من الشاي الأسود من أصول مختلفة." at bounding box center [429, 215] width 195 height 31
click at [411, 202] on textarea "مزيج تقليدي قوي وغني النكهة باديد من الشاي الأسود من أصول مختلفة." at bounding box center [429, 215] width 195 height 31
click at [402, 208] on textarea "مزيج تقليدي قوي وغني النكهة من الشاي الأسود من أصول مختلفة." at bounding box center [429, 215] width 195 height 31
drag, startPoint x: 353, startPoint y: 206, endPoint x: 349, endPoint y: 219, distance: 14.0
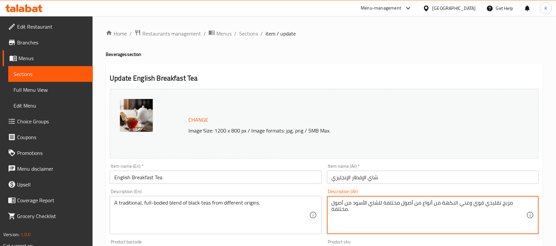
click at [349, 219] on textarea "مزيج تقليدي قوي وغني النكهة من أنواع من أصول مختلفة للشاي الأسود من أصول مختلفة." at bounding box center [429, 215] width 195 height 31
click at [442, 202] on textarea "مزيج تقليدي قوي وغني النكهة من أنواع من أصول مختلفة للشاي الأسود" at bounding box center [429, 215] width 195 height 31
click at [437, 201] on textarea "مزيج تقليدي قوي وغني النكهة من أنواع من أصول مختلفة للشاي الأسود" at bounding box center [429, 215] width 195 height 31
click at [407, 204] on textarea "مزيج تقليدي قوي وغني النكهة من أنواع شاي أسود من أصول مختلفة للشاي الأسود" at bounding box center [429, 215] width 195 height 31
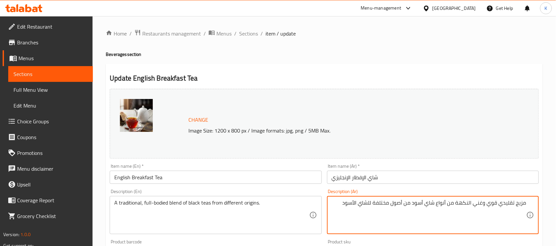
click at [407, 205] on textarea "مزيج تقليدي قوي وغني النكهة من أنواع شاي أسود من أصول مختلفة للشاي الأسود" at bounding box center [429, 215] width 195 height 31
click at [409, 205] on textarea "مزيج تقليدي قوي وغني النكهة من أنواع شاي أسود من أصول مختلفة للشاي الأسود" at bounding box center [429, 215] width 195 height 31
click at [375, 203] on textarea "مزيج تقليدي قوي وغني النكهة من أنواع شاي أسود أصول مختلفة للشاي الأسود" at bounding box center [429, 215] width 195 height 31
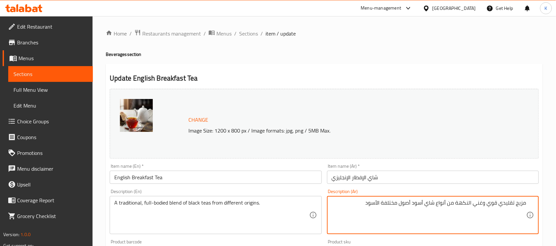
click at [369, 203] on textarea "مزيج تقليدي قوي وغني النكهة من أنواع شاي أسود أصول مختلفة الأسود" at bounding box center [429, 215] width 195 height 31
click at [373, 204] on textarea "مزيج تقليدي قوي وغني النكهة من أنواع شاي أسود أصول مختلفة الأسود" at bounding box center [429, 215] width 195 height 31
click at [413, 203] on textarea "مزيج تقليدي قوي وغني النكهة من أنواع شاي أسود أصول مختلفة" at bounding box center [429, 215] width 195 height 31
click at [387, 203] on textarea "مزيج تقليدي قوي وغني النكهة من أنواع شاي أسود ذات الأصول مختلفة" at bounding box center [429, 215] width 195 height 31
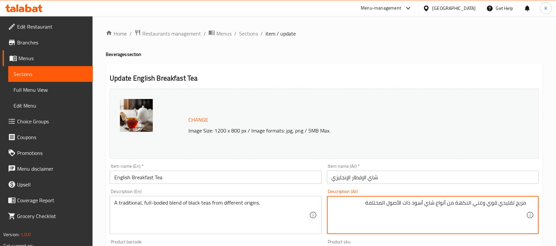
click at [356, 212] on textarea "مزيج تقليدي قوي وغني النكهة من أنواع شاي أسود ذات الأصول المختلفة" at bounding box center [429, 215] width 195 height 31
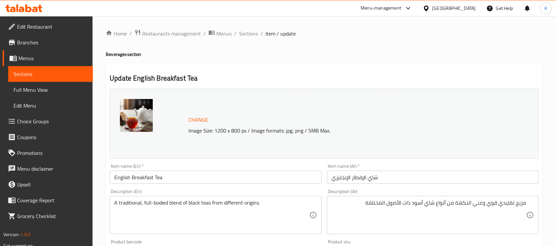
click at [329, 222] on div "مزيج تقليدي قوي وغني النكهة من أنواع شاي أسود ذات الأصول المختلفة Description (…" at bounding box center [433, 215] width 212 height 38
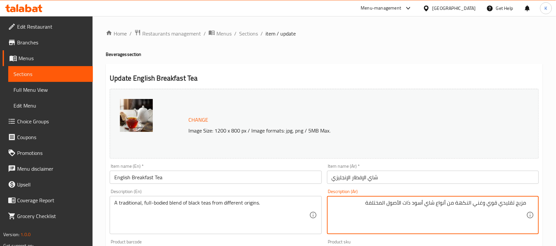
click at [343, 211] on textarea "مزيج تقليدي قوي وغني النكهة من أنواع شاي أسود ذات الأصول المختلفة" at bounding box center [429, 215] width 195 height 31
paste textarea ""مزيج تقليدي متين وغني النكهة من أصناف الشاي الأسود المتنوعة الأصول."
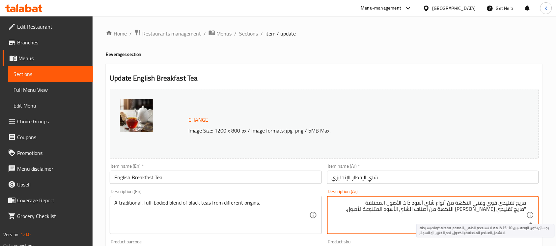
drag, startPoint x: 525, startPoint y: 213, endPoint x: 529, endPoint y: 213, distance: 3.6
click at [529, 213] on div "مزيج تقليدي قوي وغني النكهة من أنواع شاي أسود ذات الأصول المختلفة "مزيج تقليدي …" at bounding box center [433, 215] width 212 height 38
click at [374, 204] on textarea "مزيج تقليدي قوي وغني النكهة من أنواع شاي أسود ذات الأصول المختلفة مزيج تقليدي م…" at bounding box center [429, 215] width 195 height 31
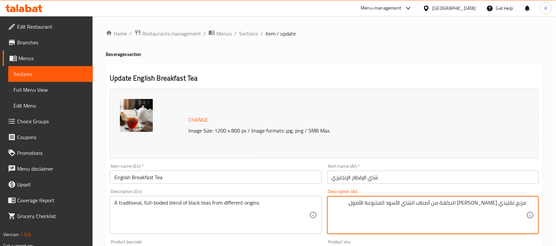
type textarea "مزيج تقليدي متين وغني النكهة من أصناف الشاي الأسود المتنوعة الأصول."
click at [248, 176] on input "English Breakfast Tea" at bounding box center [216, 177] width 212 height 13
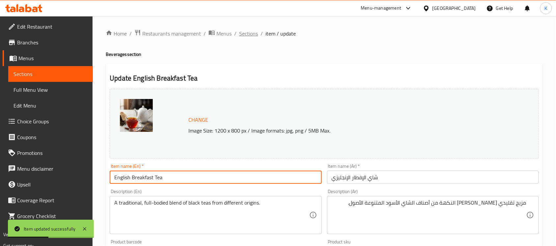
click at [249, 37] on span "Sections" at bounding box center [248, 34] width 19 height 8
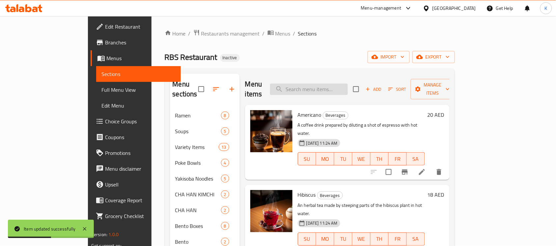
click at [348, 89] on input "search" at bounding box center [309, 90] width 78 height 12
paste input "A simple, refreshing beverage made from freshly squeezed, ripe citrus."
type input "A simple, refreshing beverage made from freshly squeezed, ripe citrus."
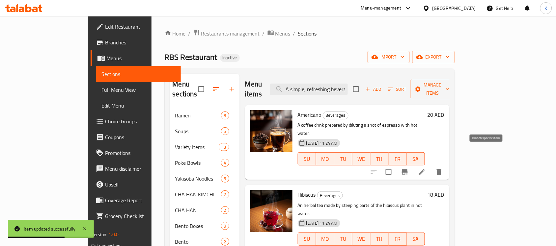
drag, startPoint x: 515, startPoint y: 160, endPoint x: 492, endPoint y: 159, distance: 23.1
click at [447, 164] on div at bounding box center [406, 172] width 81 height 16
click at [367, 105] on div "Americano Beverages A coffee drink prepared by diluting a shot of espresso with…" at bounding box center [347, 142] width 205 height 75
click at [367, 92] on div "Menu items A simple, refreshing beverage made from freshly squeezed, ripe citru…" at bounding box center [347, 89] width 205 height 31
click at [367, 91] on div "Menu items A simple, refreshing beverage made from freshly squeezed, ripe citru…" at bounding box center [347, 89] width 205 height 31
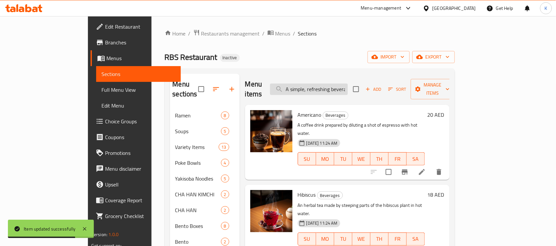
click at [348, 85] on input "A simple, refreshing beverage made from freshly squeezed, ripe citrus." at bounding box center [309, 90] width 78 height 12
paste input "A simple, refreshing beverage made from freshly squeezed, ripe citrus."
type input "A simple, refreshing beverage made from freshly squeezed, ripe citrus."
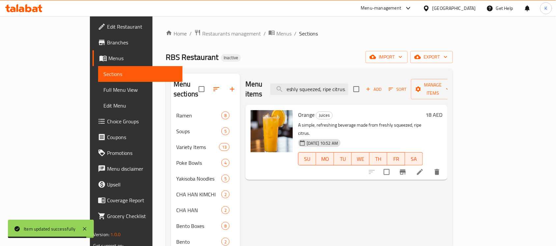
click at [424, 168] on icon at bounding box center [420, 172] width 8 height 8
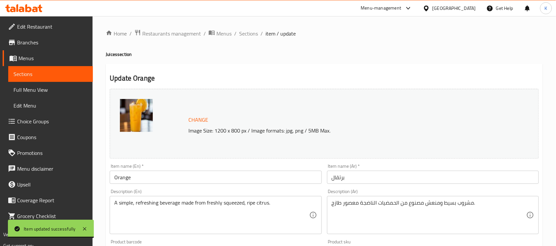
click at [157, 171] on input "Orange" at bounding box center [216, 177] width 212 height 13
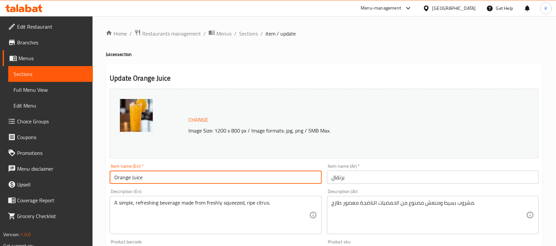
type input "Orange Juice"
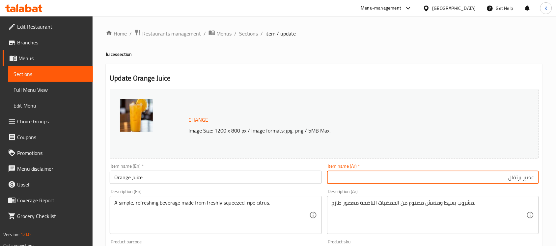
type input "عصير برتقال"
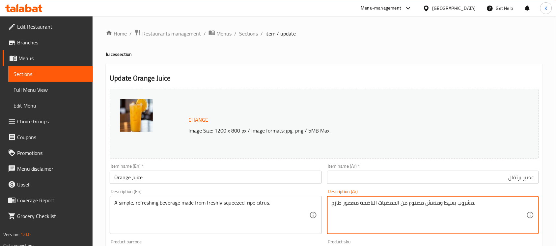
click at [351, 205] on textarea "مشروب بسيط ومنعش مصنوع من الحمضيات الناضجة معصور طازج." at bounding box center [429, 215] width 195 height 31
type textarea "مشروب بسيط ومنعش مصنوع من الحمضيات الناضجة المكبوسة طازجًا."
click at [158, 171] on input "Orange Juice" at bounding box center [216, 177] width 212 height 13
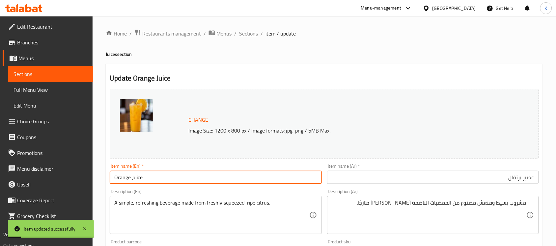
click at [246, 34] on span "Sections" at bounding box center [248, 34] width 19 height 8
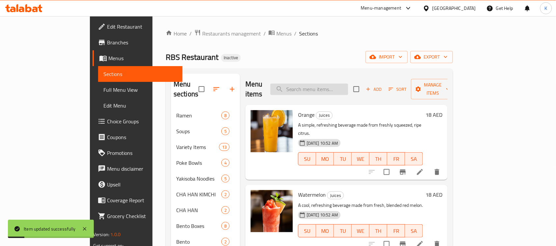
click at [330, 84] on input "search" at bounding box center [309, 90] width 78 height 12
paste input "Watermelon"
type input "Watermelon"
click at [424, 240] on icon at bounding box center [420, 244] width 8 height 8
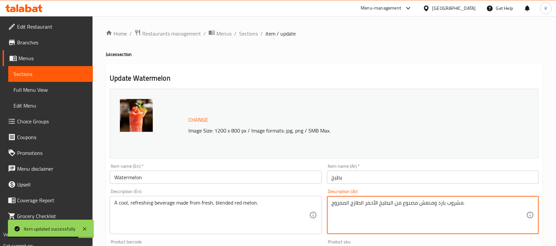
click at [252, 181] on input "Watermelon" at bounding box center [216, 177] width 212 height 13
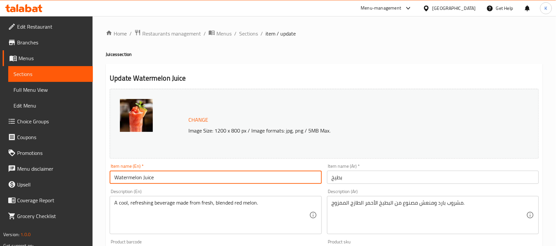
type input "Watermelon Juice"
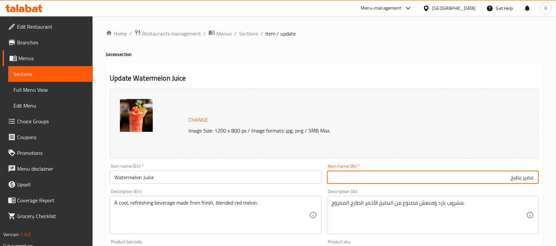
type input "عصير بطيخ"
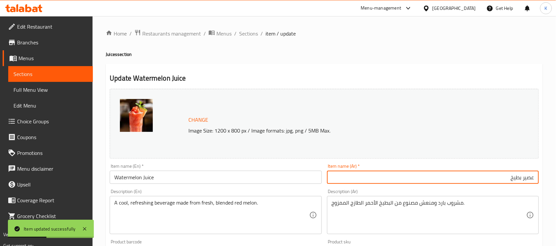
click at [255, 27] on div "Home / Restaurants management / Menus / Sections / item / update Juices section…" at bounding box center [324, 245] width 463 height 459
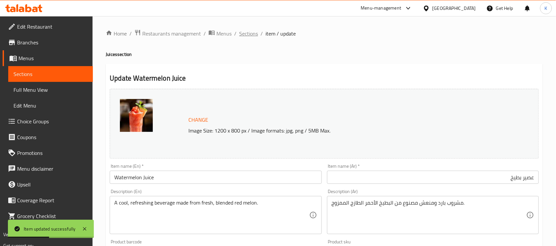
click at [255, 30] on span "Sections" at bounding box center [248, 34] width 19 height 8
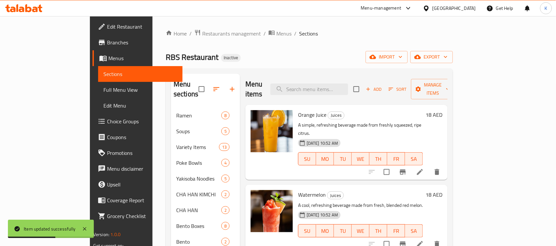
click at [323, 76] on div "Menu items Add Sort Manage items" at bounding box center [346, 89] width 202 height 31
click at [329, 84] on input "search" at bounding box center [309, 90] width 78 height 12
paste input "A blended drink of sweet red berries, yogurt, and crushed ice."
type input "A blended drink of sweet red berries, yogurt, and crushed ice."
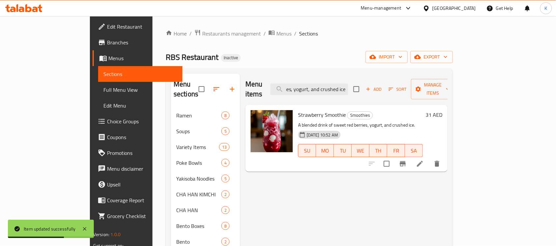
click at [424, 160] on icon at bounding box center [420, 164] width 8 height 8
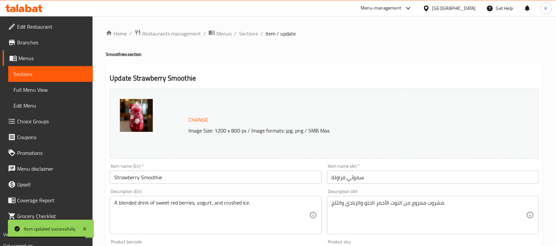
drag, startPoint x: 468, startPoint y: 196, endPoint x: 479, endPoint y: 236, distance: 42.0
click at [469, 196] on div "Description (Ar) مشروب ممزوج من التوت الأحمر الحلو والزبادي والثلج. Description…" at bounding box center [433, 211] width 212 height 45
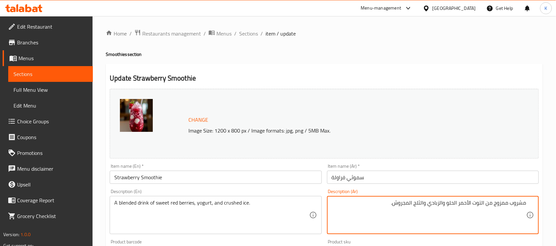
type textarea "مشروب ممزوج من التوت الأحمر الحلو والزبادي والثلج المجروش."
click at [211, 182] on input "Strawberry Smoothie" at bounding box center [216, 177] width 212 height 13
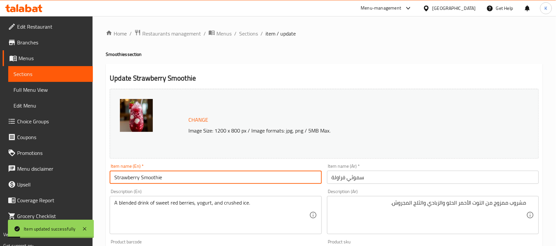
click at [251, 25] on div "Home / Restaurants management / Menus / Sections / item / update Smoothies sect…" at bounding box center [324, 245] width 463 height 459
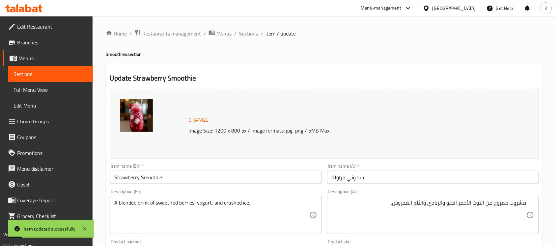
click at [244, 36] on span "Sections" at bounding box center [248, 34] width 19 height 8
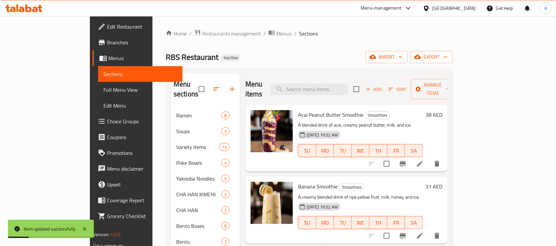
click at [347, 77] on div "Menu items Add Sort Manage items" at bounding box center [346, 89] width 202 height 31
click at [348, 84] on input "search" at bounding box center [309, 90] width 78 height 12
paste input "A scoop of cold ice cream coated in a light batter and briefly deep-fried."
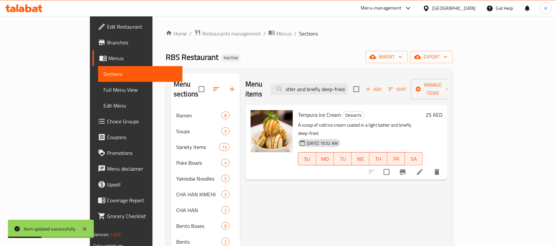
type input "A scoop of cold ice cream coated in a light batter and briefly deep-fried."
click at [429, 166] on li at bounding box center [420, 172] width 18 height 12
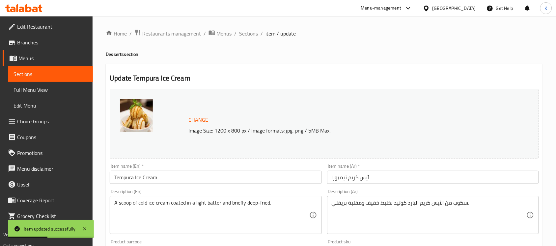
drag, startPoint x: 444, startPoint y: 208, endPoint x: 447, endPoint y: 211, distance: 4.9
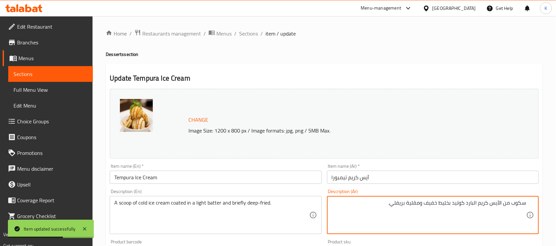
click at [523, 205] on textarea "سكوب من الآيس كريم البارد كوتيد بخليط خفيف ومقلية بريفلي." at bounding box center [429, 215] width 195 height 31
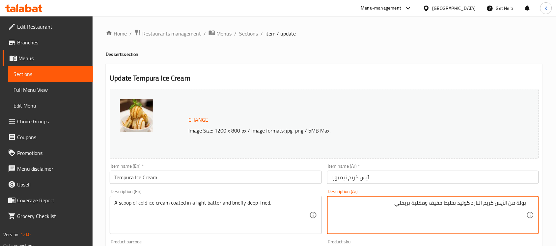
click at [468, 201] on textarea "بولة من الآيس كريم البارد كوتيد بخليط خفيف ومقلية بريفلي." at bounding box center [429, 215] width 195 height 31
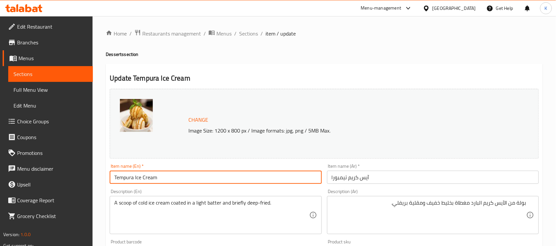
click at [279, 177] on input "Tempura Ice Cream" at bounding box center [216, 177] width 212 height 13
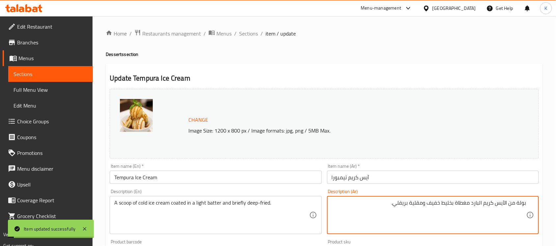
click at [410, 206] on textarea "بولة من الآيس كريم البارد مغطاة بخليط خفيف ومقلية بريفلي." at bounding box center [429, 215] width 195 height 31
click at [394, 206] on textarea "بولة من الآيس كريم البارد مغطاة بخليط خفيف ومقلية بريفلي." at bounding box center [429, 215] width 195 height 31
click at [403, 206] on textarea "بولة من الآيس كريم البارد مغطاة بخليط خفيف ومقلية بريفلي." at bounding box center [429, 215] width 195 height 31
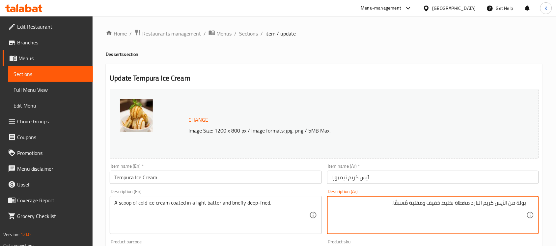
click at [438, 205] on textarea "بولة من الآيس كريم البارد مغطاة بخليط خفيف ومقلية مُسبقًا." at bounding box center [429, 215] width 195 height 31
click at [425, 205] on textarea "بولة من الآيس كريم البارد مغطاة بخليط ومقلية مُسبقًا." at bounding box center [429, 215] width 195 height 31
type textarea "بولة من الآيس كريم البارد مغطاة بخليط ومقلية بشكل خفيف مُسبقًا."
click at [286, 181] on input "Tempura Ice Cream" at bounding box center [216, 177] width 212 height 13
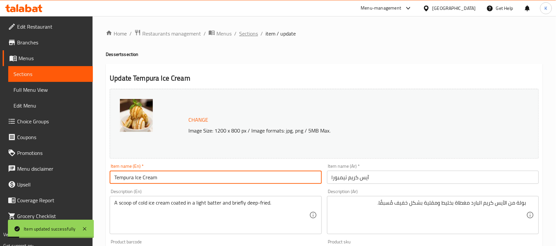
click at [247, 35] on span "Sections" at bounding box center [248, 34] width 19 height 8
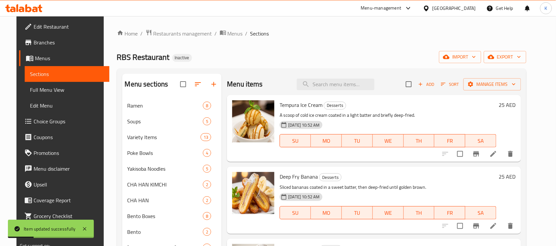
click at [497, 228] on icon at bounding box center [493, 226] width 8 height 8
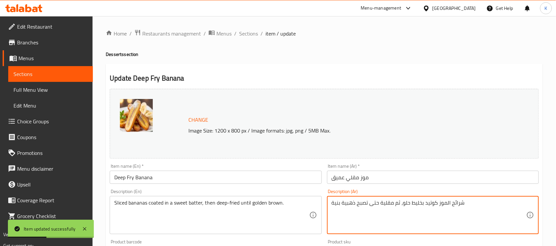
click at [431, 204] on textarea "شرائح الموز كوتيد بخليط حلو، ثم مقلية حتى تصبح ذهبية بنية" at bounding box center [429, 215] width 195 height 31
type textarea "شرائح الموز مغطاة بخليط حلو، ثم مقلية حتى تصبح ذهبية بنية"
click at [259, 177] on input "Deep Fry Banana" at bounding box center [216, 177] width 212 height 13
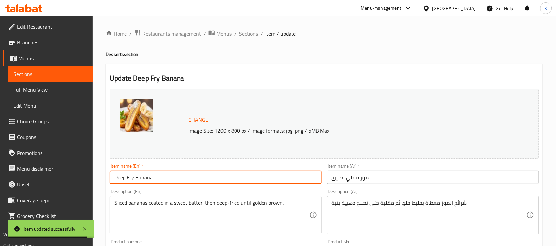
click at [243, 30] on span "Sections" at bounding box center [248, 34] width 19 height 8
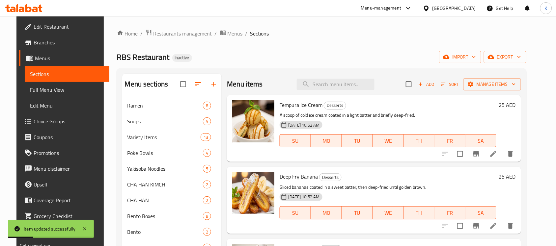
scroll to position [136, 0]
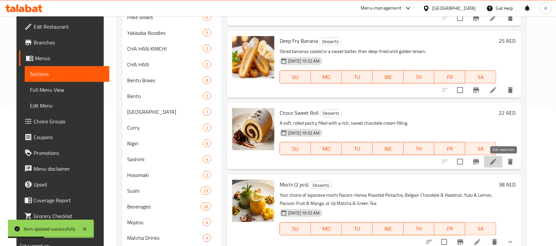
click at [496, 164] on icon at bounding box center [493, 162] width 6 height 6
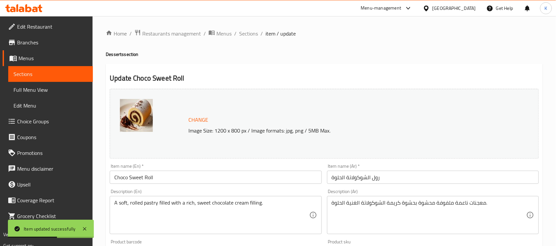
click at [458, 201] on textarea "معجنات ناعمة ملفوفة محشوة بحشوة كريمة الشوكولاتة الغنية الحلوة." at bounding box center [429, 215] width 195 height 31
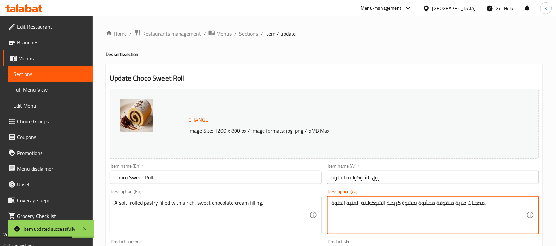
type textarea "معجنات طرية ملفوفة محشوة بحشوة كريمة الشوكولاتة الغنية الحلوة."
click at [240, 175] on input "Choco Sweet Roll" at bounding box center [216, 177] width 212 height 13
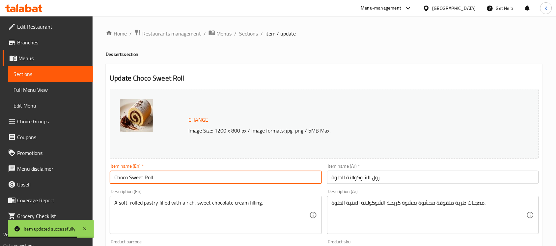
click at [267, 33] on span "item / update" at bounding box center [280, 34] width 30 height 8
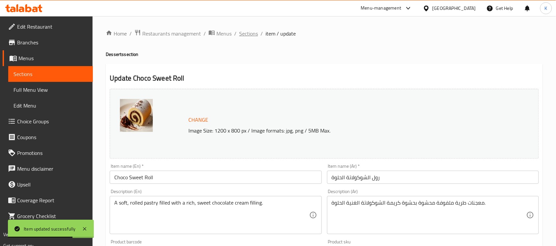
click at [254, 33] on span "Sections" at bounding box center [248, 34] width 19 height 8
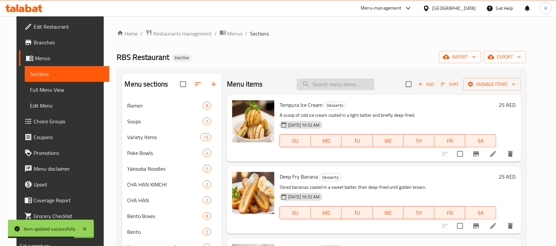
click at [335, 86] on input "search" at bounding box center [336, 85] width 78 height 12
paste input "Your choice of Japanese mochi flavors: Honey Roasted Pistachio, Belgian Chocola…"
type input "Your choice of Japanese mochi flavors: Honey Roasted Pistachio, Belgian Chocola…"
paste input "Your choice of Japanese mochi flavors: Honey Roasted Pistachio, Belgian Chocola…"
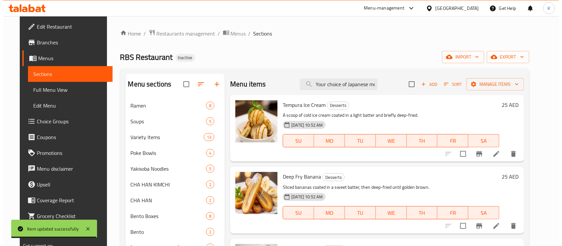
scroll to position [0, 296]
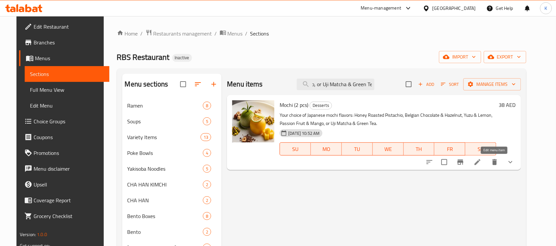
type input "Your choice of Japanese mochi flavors: Honey Roasted Pistachio, Belgian Chocola…"
click at [482, 160] on icon at bounding box center [478, 162] width 8 height 8
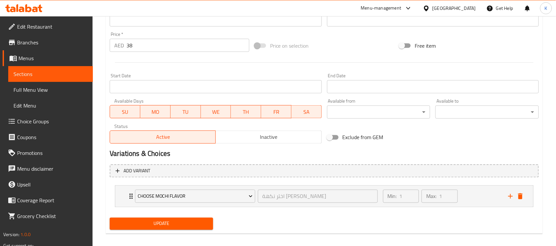
scroll to position [239, 0]
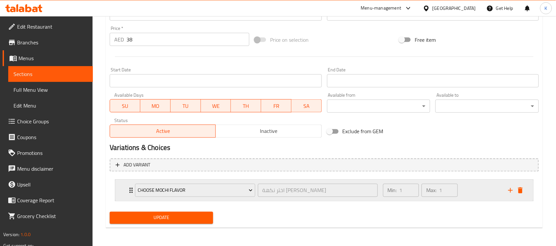
click at [127, 192] on icon "Expand" at bounding box center [131, 191] width 8 height 8
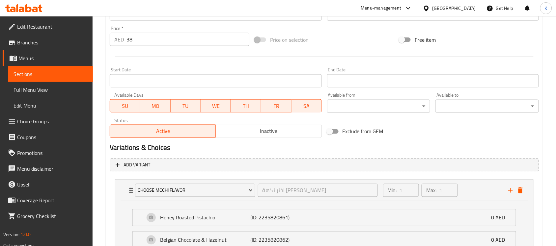
scroll to position [0, 0]
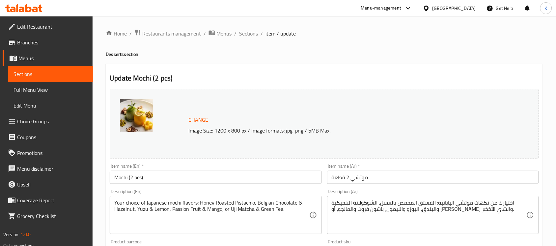
click at [253, 34] on span "Sections" at bounding box center [248, 34] width 19 height 8
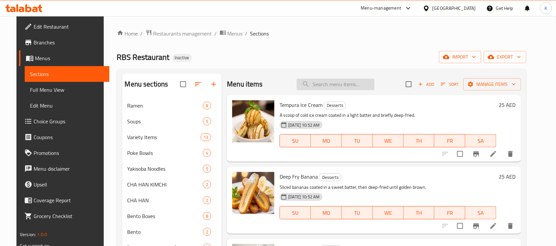
click at [340, 88] on input "search" at bounding box center [336, 85] width 78 height 12
paste input "A light, fluffy, and airy baked cake made with cream cheese, egg, and sugar."
type input "A light, fluffy, and airy baked cake made with cream cheese, egg, and sugar."
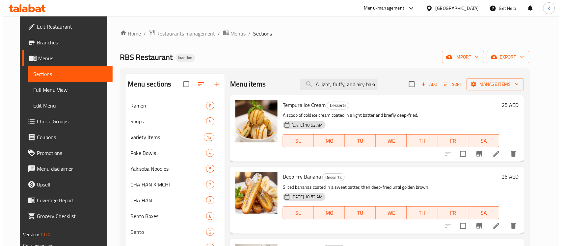
scroll to position [0, 106]
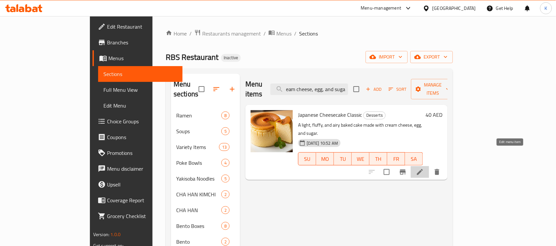
click at [423, 169] on icon at bounding box center [420, 172] width 6 height 6
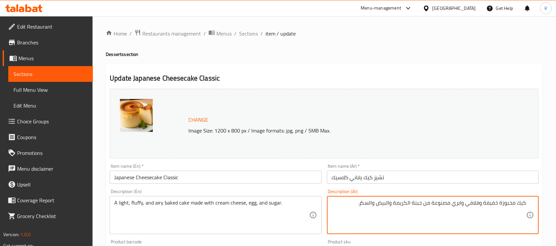
click at [502, 204] on textarea "كيك مخبوزة خفيفة وفلافي وايري مصنوعة من جبنة الكريمة والبيض والسكر." at bounding box center [429, 215] width 195 height 31
click at [489, 203] on textarea "كيك مخبوز خفيفة وفلافي وايري مصنوعة من جبنة الكريمة والبيض والسكر." at bounding box center [429, 215] width 195 height 31
click at [482, 206] on textarea "كيك مخبوز خفيف وفلافي وايري مصنوعة من جبنة الكريمة والبيض والسكر." at bounding box center [429, 215] width 195 height 31
click at [482, 207] on textarea "كيك مخبوز خفيف وفلافي وايري مصنوعة من جبنة الكريمة والبيض والسكر." at bounding box center [429, 215] width 195 height 31
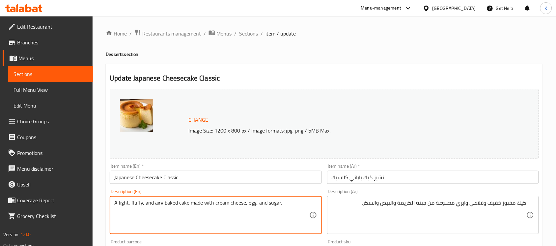
click at [139, 201] on textarea "A light, fluffy, and airy baked cake made with cream cheese, egg, and sugar." at bounding box center [211, 215] width 195 height 31
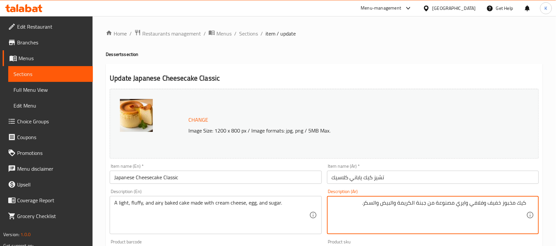
click at [487, 208] on textarea "كيك مخبوز خفيف وفلافي وايري مصنوعة من جبنة الكريمة والبيض والسكر." at bounding box center [429, 215] width 195 height 31
click at [452, 206] on textarea "كيك مخبوز خفيف ورقيق وهش وايري مصنوعة من جبنة الكريمة والبيض والسكر." at bounding box center [429, 215] width 195 height 31
drag, startPoint x: 442, startPoint y: 206, endPoint x: 438, endPoint y: 205, distance: 3.4
click at [438, 205] on textarea "كيك مخبوز خفيف ورقيق وهش مصنوعة من جبنة الكريمة والبيض والسكر." at bounding box center [429, 215] width 195 height 31
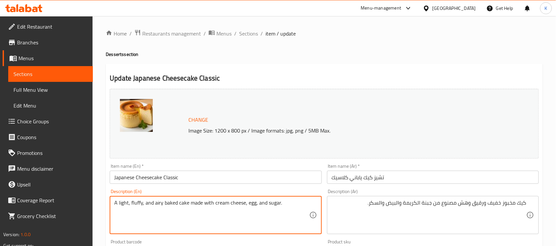
drag, startPoint x: 217, startPoint y: 203, endPoint x: 243, endPoint y: 202, distance: 26.4
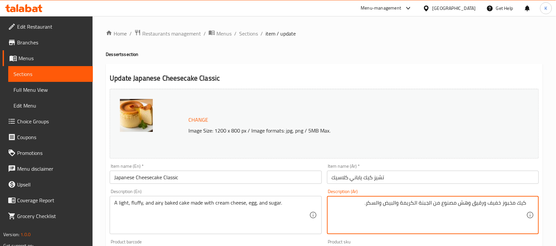
click at [405, 207] on textarea "كيك مخبوز خفيف ورقيق وهش مصنوع من الجبنة الكريمة والبيض والسكر." at bounding box center [429, 215] width 195 height 31
type textarea "كيك مخبوز خفيف ورقيق وهش مصنوع من الجبنة الكريمية والبيض والسكر."
click at [257, 180] on input "Japanese Cheesecake Classic" at bounding box center [216, 177] width 212 height 13
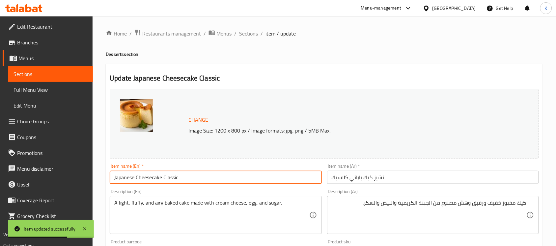
click at [27, 45] on span "Branches" at bounding box center [52, 43] width 70 height 8
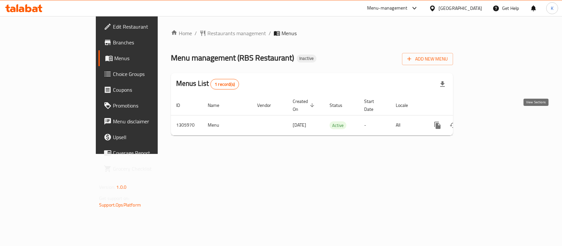
click at [489, 122] on icon "enhanced table" at bounding box center [485, 126] width 8 height 8
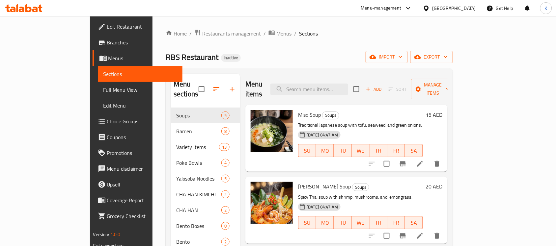
click at [103, 92] on span "Full Menu View" at bounding box center [140, 90] width 74 height 8
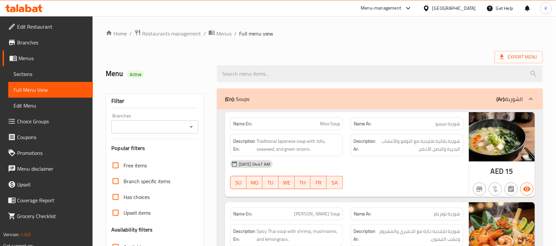
click at [373, 152] on strong "Description Ar:" at bounding box center [365, 145] width 22 height 16
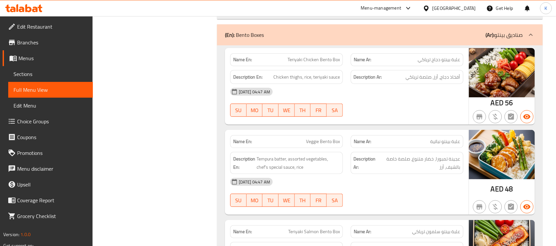
scroll to position [6102, 0]
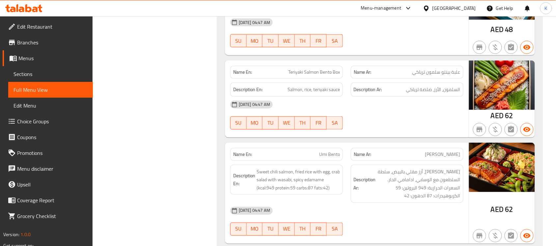
copy span "Umi Bento"
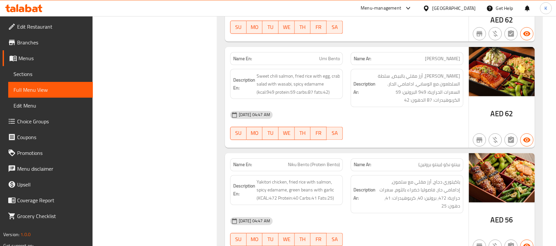
scroll to position [6520, 0]
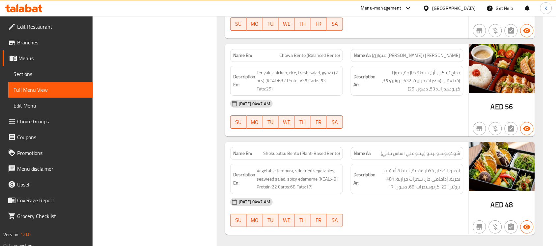
copy span "Shokubutsu Bento (Plant-Based Bento)"
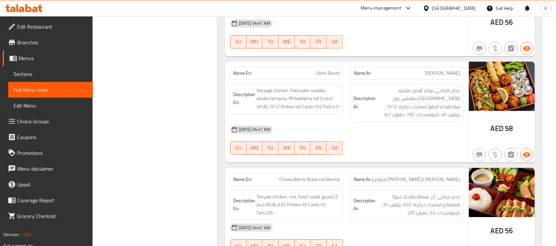
scroll to position [6411, 0]
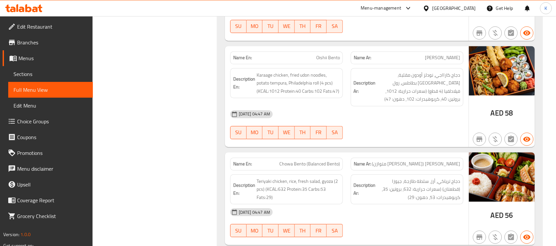
copy span "Chowa Bento (Balanced Bento)"
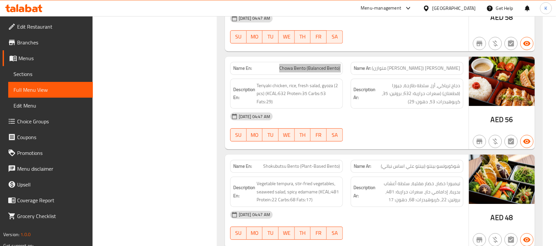
scroll to position [6655, 0]
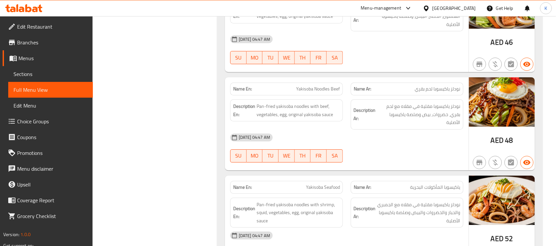
scroll to position [5119, 0]
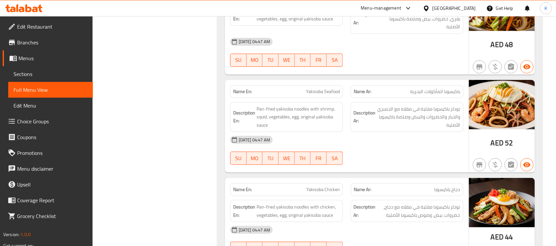
copy span "Yakisoba Chicken"
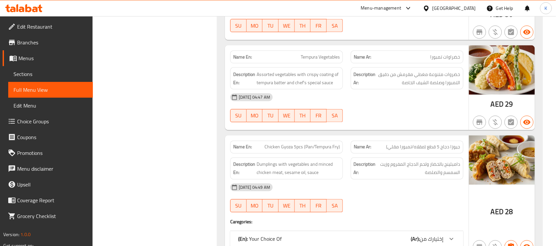
scroll to position [4003, 0]
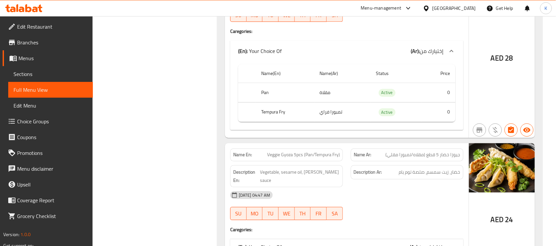
scroll to position [4195, 0]
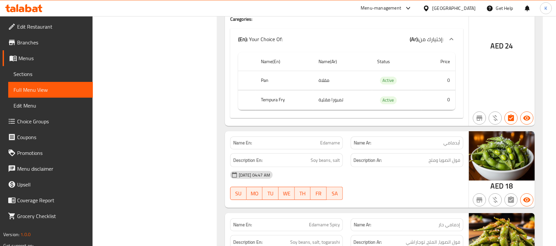
scroll to position [4483, 0]
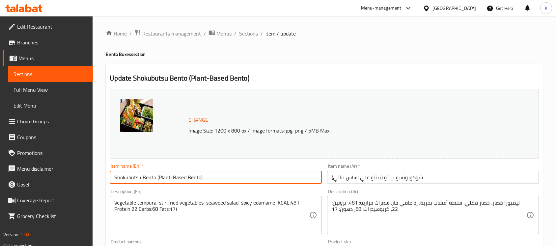
click at [200, 175] on input "Shokubutsu Bento (Plant-Based Bento)" at bounding box center [216, 177] width 212 height 13
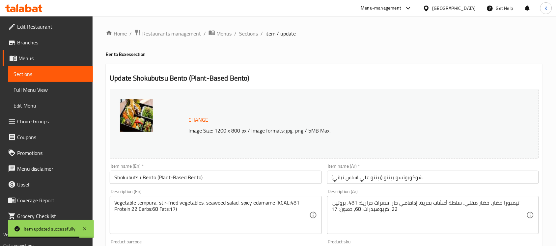
click at [247, 34] on span "Sections" at bounding box center [248, 34] width 19 height 8
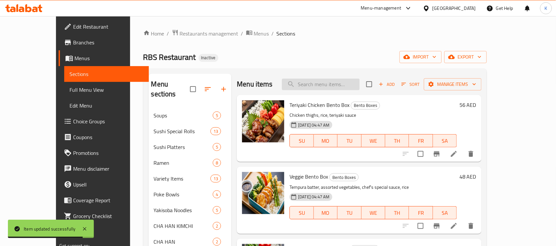
click at [345, 81] on input "search" at bounding box center [321, 85] width 78 height 12
paste input "Chowa Bento (Balanced Bento)"
type input "Chowa Bento (Balanced Bento)"
click at [479, 156] on button "delete" at bounding box center [471, 154] width 16 height 16
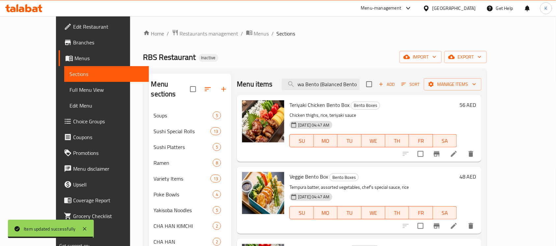
scroll to position [0, 0]
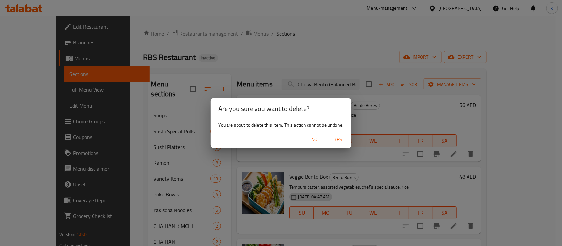
click at [423, 137] on div "Are you sure you want to delete? You are about to delete this item. This action…" at bounding box center [281, 123] width 562 height 246
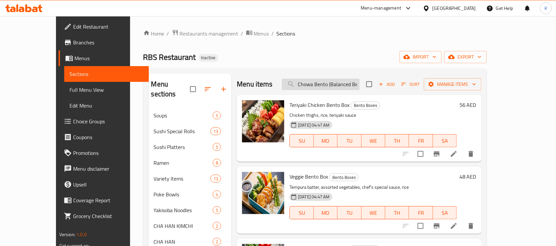
click at [360, 90] on input "Chowa Bento (Balanced Bento)" at bounding box center [321, 85] width 78 height 12
paste input "Chowa Bento (Balanced Bento)"
type input "Chowa Bento (Balanced Bento)"
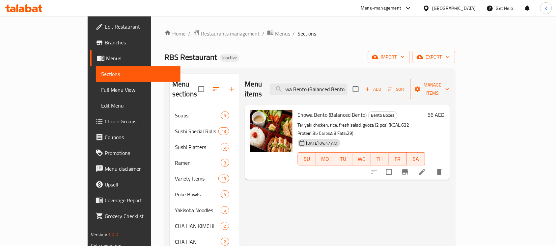
click at [431, 166] on li at bounding box center [422, 172] width 18 height 12
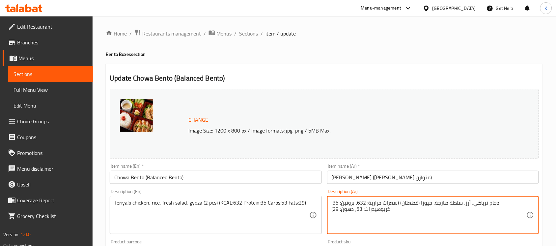
click at [440, 207] on textarea "دجاج ترياكي، أرز، سلطة طازجة، جيوزا (قطعتان) (سعرات حرارية: 632، بروتين: 35، كر…" at bounding box center [429, 215] width 195 height 31
type textarea "دجاج ترياكي، أرز، سلطة طازجة، جيوزا (2 قطعة) (سعرات حرارية: 632، بروتين: 35، كر…"
click at [241, 170] on div "Item name (En)   * Chowa Bento (Balanced Bento) Item name (En) *" at bounding box center [216, 174] width 212 height 20
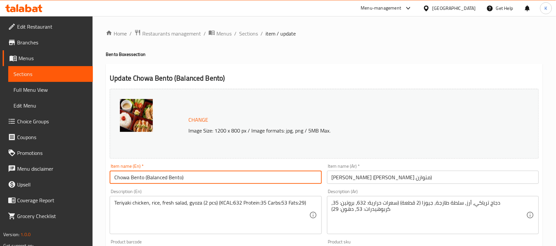
click at [245, 173] on input "Chowa Bento (Balanced Bento)" at bounding box center [216, 177] width 212 height 13
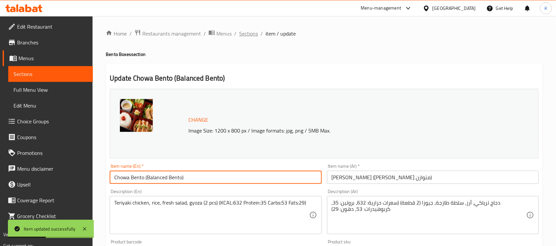
click at [247, 34] on span "Sections" at bounding box center [248, 34] width 19 height 8
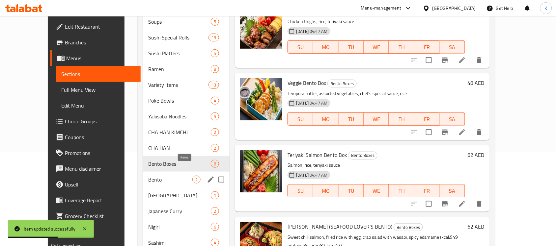
scroll to position [96, 0]
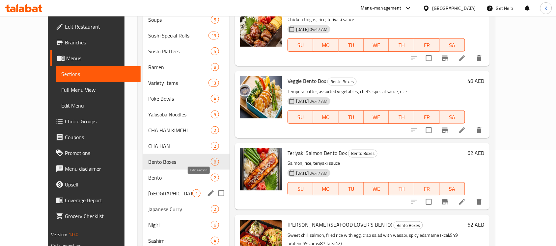
click at [207, 190] on icon "edit" at bounding box center [211, 194] width 8 height 8
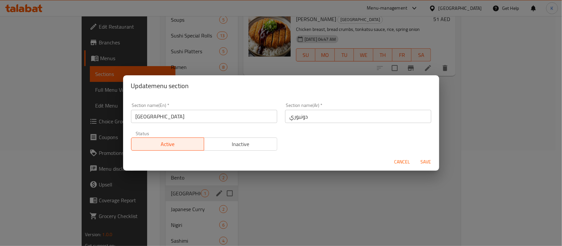
click at [311, 107] on div "Section name(Ar)   * دونبوري Section name(Ar) *" at bounding box center [358, 113] width 146 height 20
click at [310, 114] on input "دونبوري" at bounding box center [358, 116] width 146 height 13
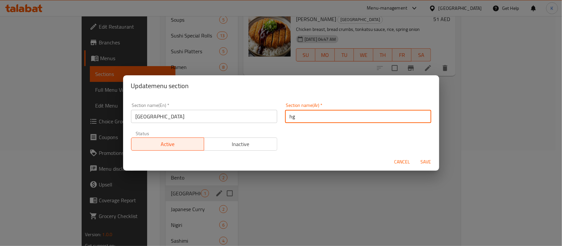
type input "دونبوري"
paste input "دونبوري"
type input "الدونبوري"
click at [416, 156] on button "Save" at bounding box center [426, 162] width 21 height 12
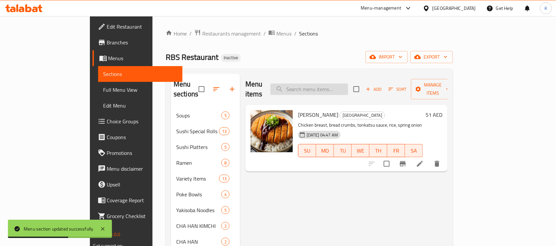
click at [348, 86] on input "search" at bounding box center [309, 90] width 78 height 12
paste input "Yakisoba Chicken"
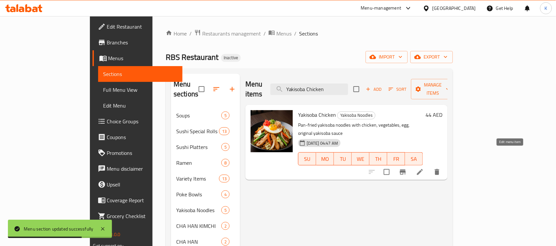
type input "Yakisoba Chicken"
click at [424, 168] on icon at bounding box center [420, 172] width 8 height 8
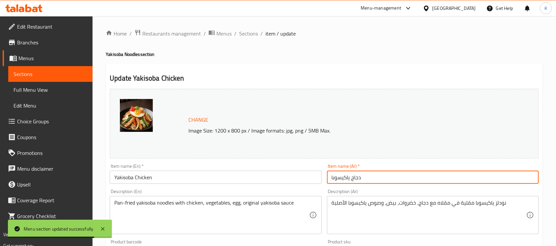
click at [352, 178] on input "دجاج ياكيسوبا" at bounding box center [433, 177] width 212 height 13
click at [347, 178] on input "دجاج ياكيسوبا" at bounding box center [433, 177] width 212 height 13
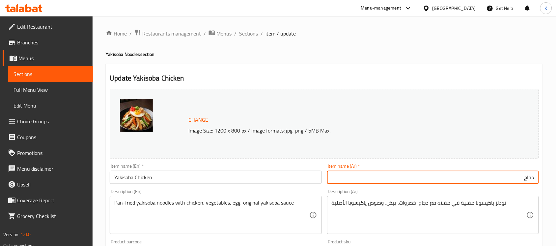
paste input "ياكيسوبا"
type input "ياكيسوبا دجاج"
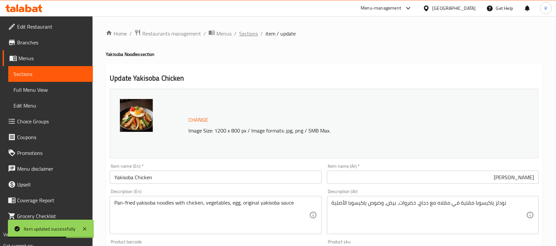
click at [250, 32] on span "Sections" at bounding box center [248, 34] width 19 height 8
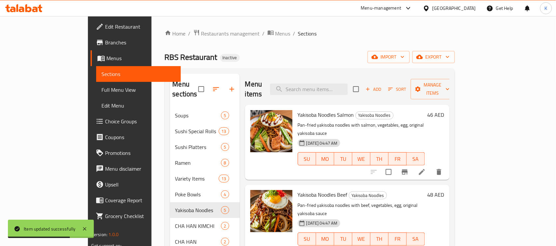
drag, startPoint x: 332, startPoint y: 71, endPoint x: 337, endPoint y: 77, distance: 7.2
click at [345, 90] on input "search" at bounding box center [309, 90] width 78 height 12
paste input "CHA HAN SALMON"
type input "CHA HAN SALMON"
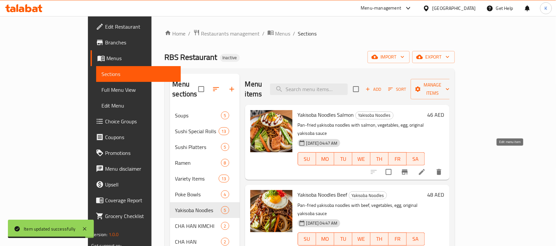
paste input "CHA HAN SALMON"
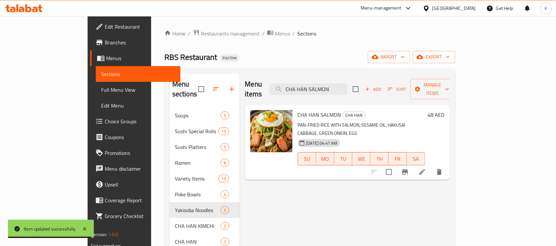
type input "CHA HAN SALMON"
click at [426, 168] on icon at bounding box center [422, 172] width 8 height 8
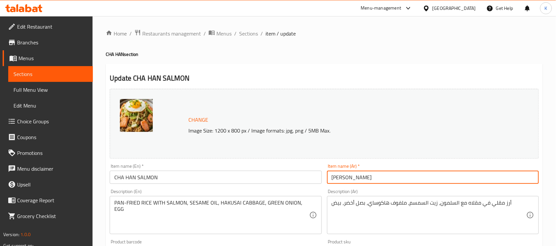
click at [363, 177] on input "سالمون تشا هان" at bounding box center [433, 177] width 212 height 13
type input "[PERSON_NAME]"
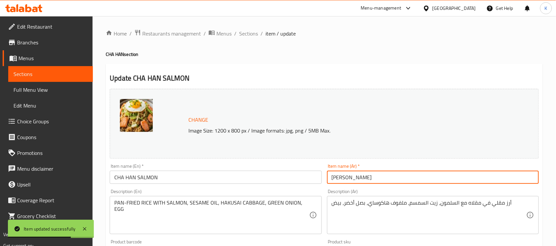
click at [247, 34] on span "Sections" at bounding box center [248, 34] width 19 height 8
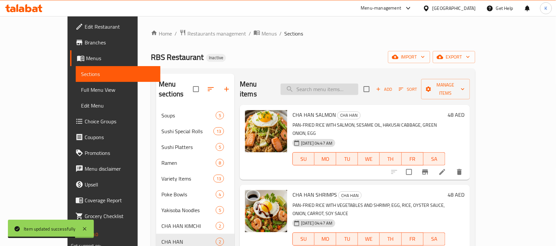
click at [323, 84] on input "search" at bounding box center [320, 90] width 78 height 12
paste input "NAGOYA CHICKEN WINGS"
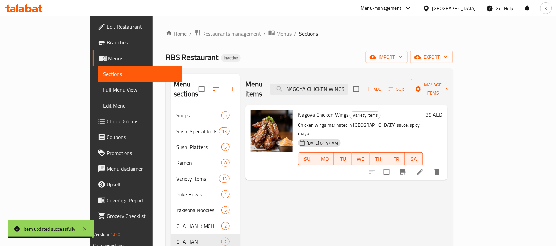
type input "NAGOYA CHICKEN WINGS"
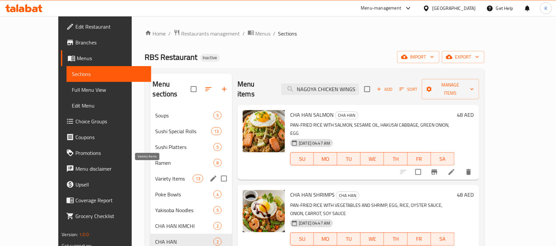
click at [155, 175] on span "Variety Items" at bounding box center [173, 179] width 37 height 8
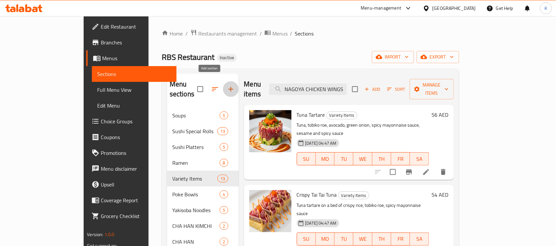
click at [227, 85] on icon "button" at bounding box center [231, 89] width 8 height 8
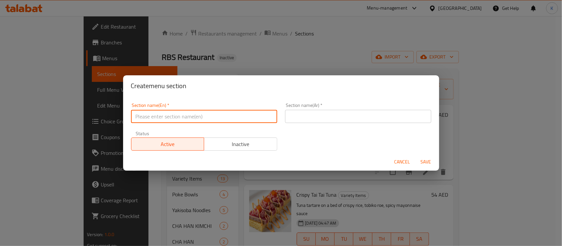
click at [211, 111] on input "text" at bounding box center [204, 116] width 146 height 13
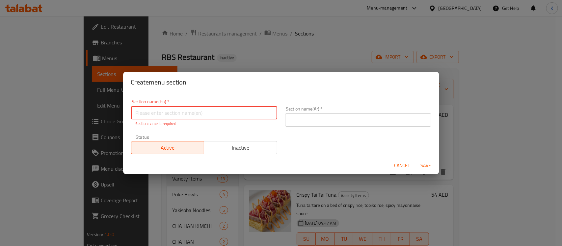
paste input "HOT ZENSAI"
type input "HOT ZENSAI"
click at [300, 105] on div "Section name(Ar)   * Section name(Ar) *" at bounding box center [358, 117] width 154 height 28
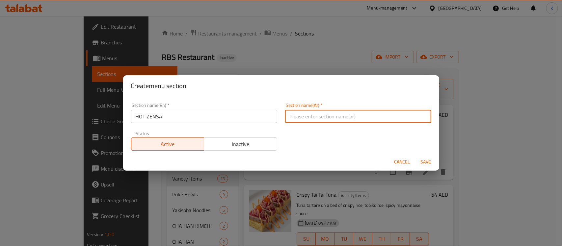
click at [308, 115] on input "text" at bounding box center [358, 116] width 146 height 13
type input "الزينساي الساخن"
click at [416, 156] on button "Save" at bounding box center [426, 162] width 21 height 12
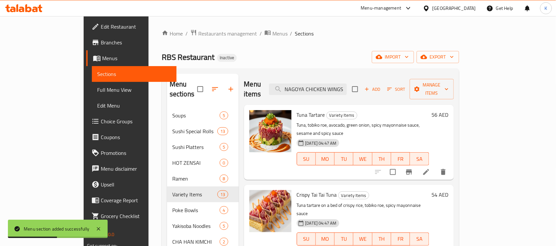
click at [396, 32] on ol "Home / Restaurants management / Menus / Sections" at bounding box center [310, 33] width 297 height 9
click at [347, 84] on input "NAGOYA CHICKEN WINGS" at bounding box center [308, 90] width 78 height 12
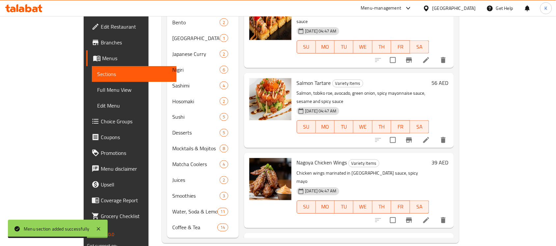
scroll to position [96, 0]
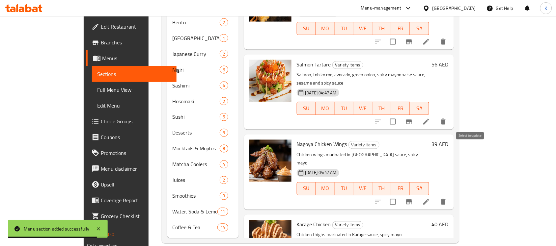
click at [400, 195] on input "checkbox" at bounding box center [393, 202] width 14 height 14
checkbox input "true"
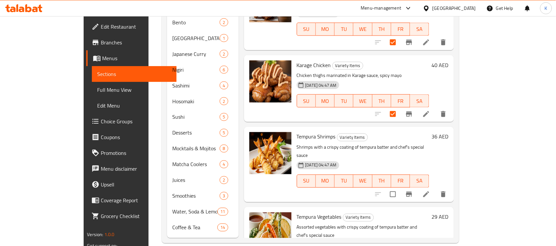
scroll to position [192, 0]
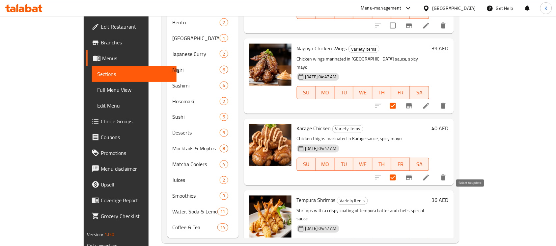
checkbox input "true"
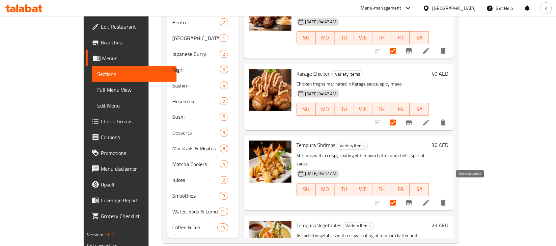
scroll to position [288, 0]
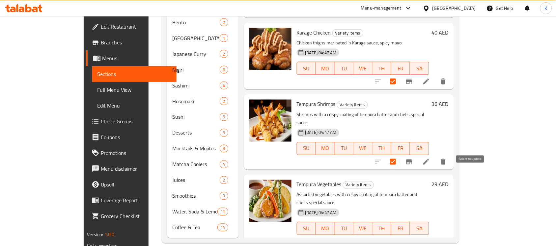
click at [400, 235] on input "checkbox" at bounding box center [393, 242] width 14 height 14
checkbox input "true"
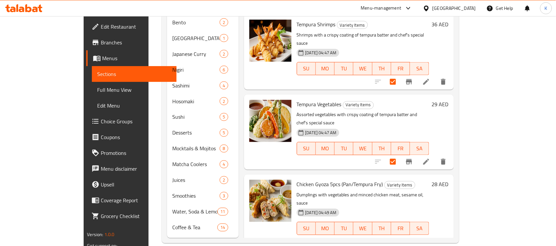
scroll to position [384, 0]
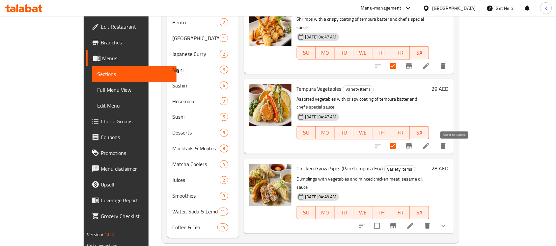
click at [384, 219] on input "checkbox" at bounding box center [377, 226] width 14 height 14
checkbox input "true"
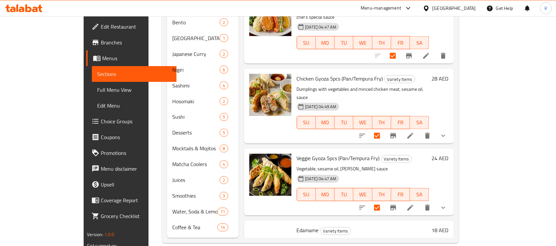
scroll to position [530, 0]
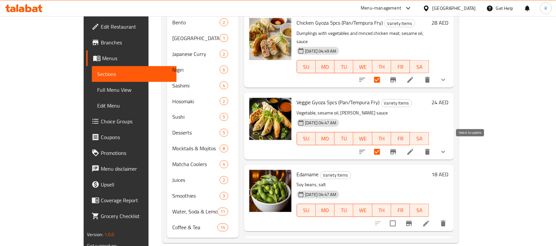
click at [400, 217] on input "checkbox" at bounding box center [393, 224] width 14 height 14
checkbox input "true"
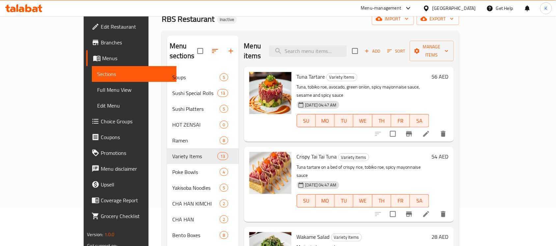
scroll to position [0, 0]
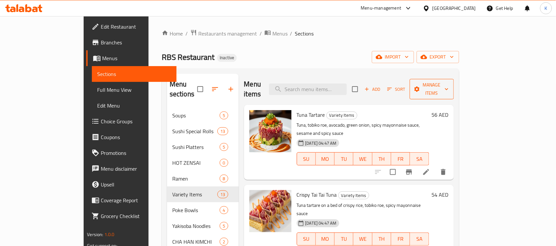
click at [449, 83] on span "Manage items" at bounding box center [432, 89] width 34 height 16
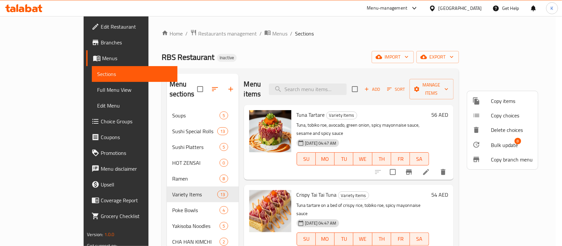
click at [490, 144] on div at bounding box center [482, 145] width 18 height 8
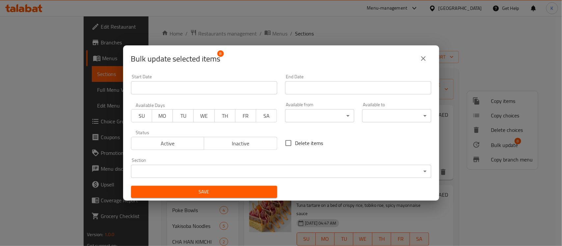
click at [364, 170] on body "​ Menu-management United Arab Emirates Get Help K Edit Restaurant Branches Menu…" at bounding box center [281, 131] width 562 height 230
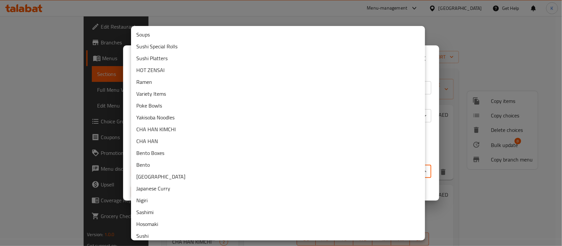
drag, startPoint x: 228, startPoint y: 71, endPoint x: 254, endPoint y: 109, distance: 46.1
click at [228, 71] on li "HOT ZENSAI" at bounding box center [278, 70] width 294 height 12
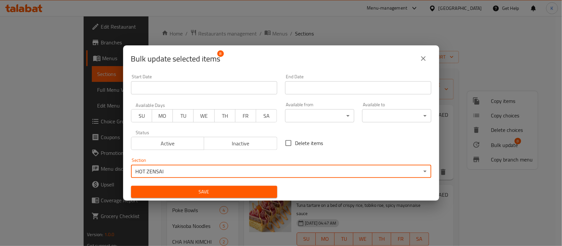
click at [250, 193] on span "Save" at bounding box center [204, 192] width 136 height 8
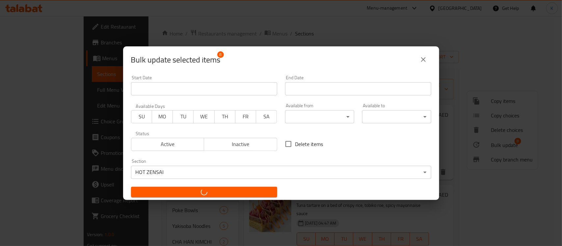
checkbox input "false"
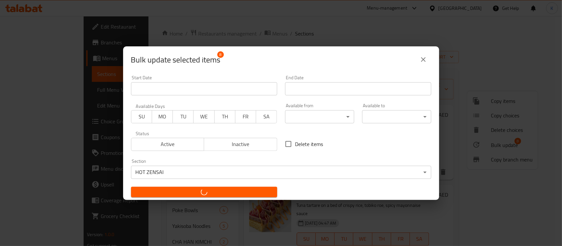
checkbox input "false"
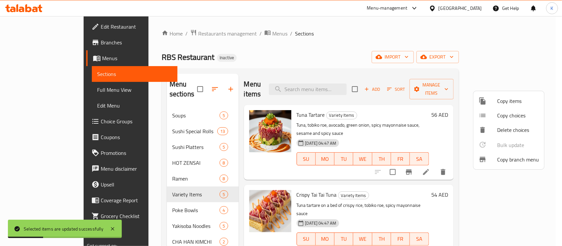
click at [172, 137] on div at bounding box center [281, 123] width 562 height 246
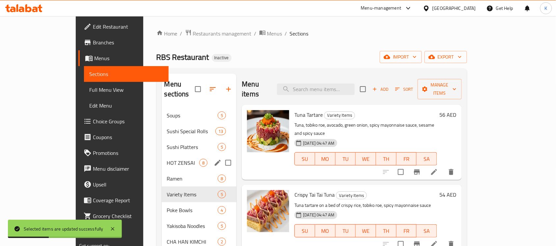
click at [162, 155] on div "HOT ZENSAI 8" at bounding box center [199, 163] width 75 height 16
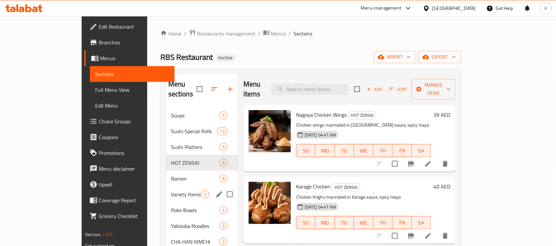
click at [215, 191] on icon "edit" at bounding box center [219, 195] width 8 height 8
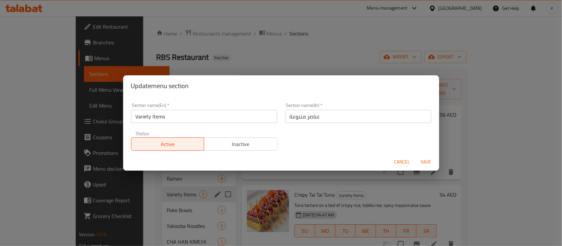
click at [241, 115] on input "Variety Items" at bounding box center [204, 116] width 146 height 13
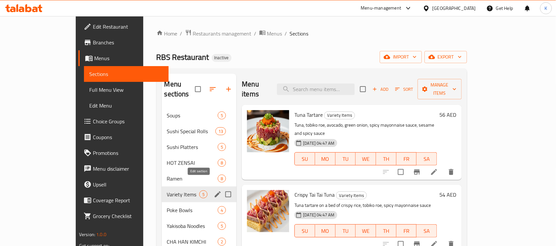
click at [214, 191] on icon "edit" at bounding box center [218, 195] width 8 height 8
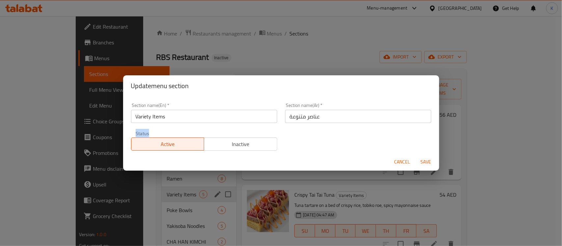
click at [236, 131] on div "Status Active Inactive" at bounding box center [204, 141] width 154 height 28
click at [241, 123] on input "Variety Items" at bounding box center [204, 116] width 146 height 13
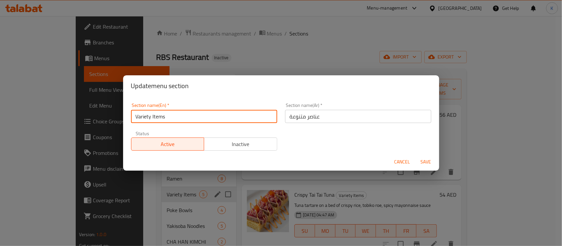
paste input "COLD ZENSAI"
type input "COLD ZENSAI"
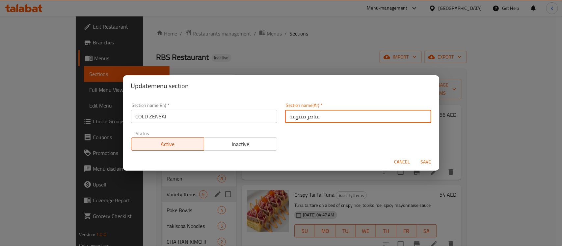
click at [312, 117] on input "عناصر متنوعة" at bounding box center [358, 116] width 146 height 13
type input "الزينساي البارد"
click at [416, 156] on button "Save" at bounding box center [426, 162] width 21 height 12
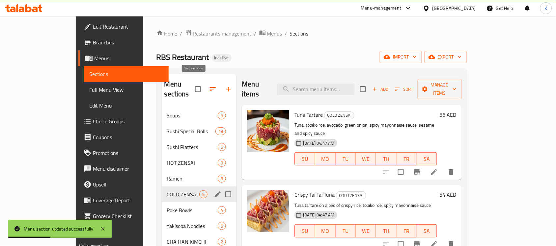
click at [205, 85] on button "button" at bounding box center [213, 89] width 16 height 16
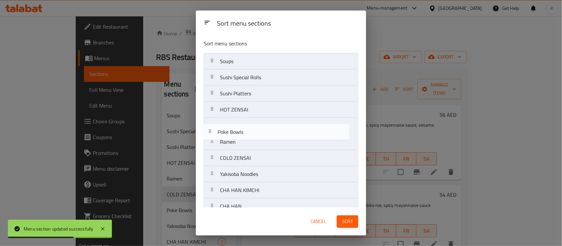
drag, startPoint x: 259, startPoint y: 148, endPoint x: 258, endPoint y: 116, distance: 32.6
drag, startPoint x: 263, startPoint y: 161, endPoint x: 264, endPoint y: 116, distance: 44.5
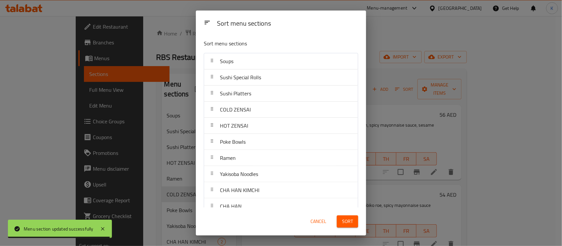
click at [343, 223] on span "Sort" at bounding box center [347, 222] width 11 height 8
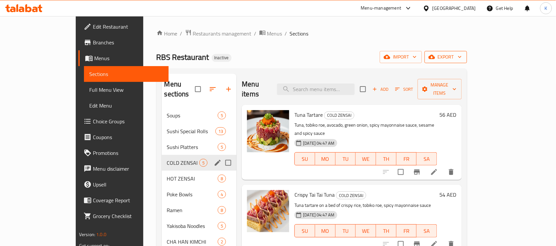
click at [435, 58] on icon "button" at bounding box center [432, 57] width 7 height 4
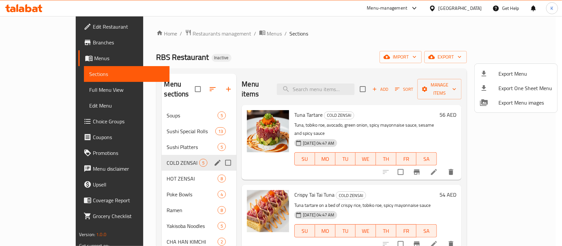
click at [492, 71] on div at bounding box center [489, 74] width 18 height 8
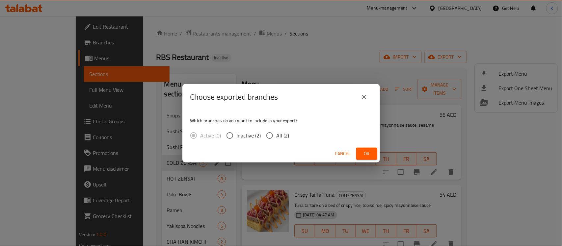
click at [267, 137] on input "All (2)" at bounding box center [270, 136] width 14 height 14
radio input "true"
click at [373, 156] on button "Ok" at bounding box center [366, 154] width 21 height 12
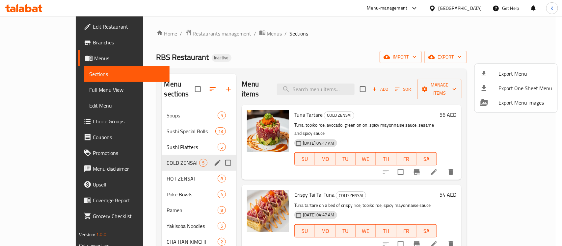
click at [340, 72] on div at bounding box center [281, 123] width 562 height 246
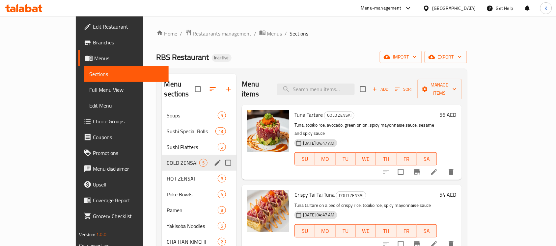
click at [340, 75] on div "Menu items Add Sort Manage items" at bounding box center [352, 89] width 220 height 31
click at [341, 84] on input "search" at bounding box center [316, 90] width 78 height 12
paste input "MOCHA"
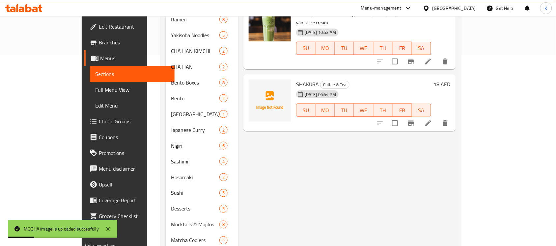
scroll to position [192, 0]
click at [296, 78] on span "SHAKURA" at bounding box center [307, 83] width 23 height 10
copy h6 "SHAKURA"
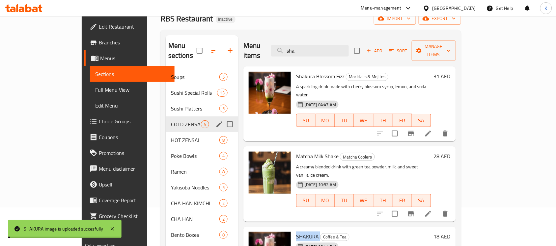
scroll to position [0, 0]
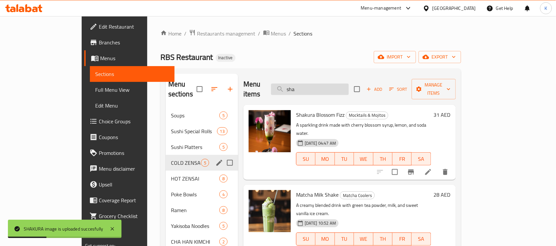
click at [330, 84] on input "sha" at bounding box center [310, 90] width 78 height 12
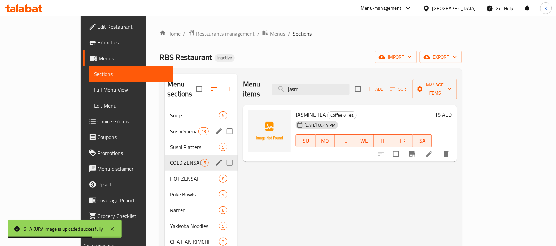
type input "jasm"
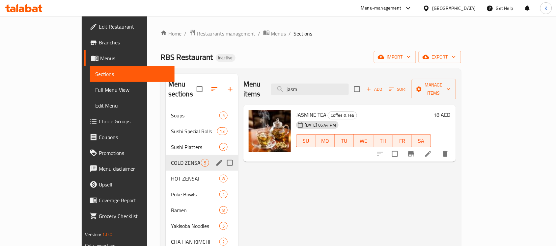
click at [99, 44] on span "Branches" at bounding box center [134, 43] width 70 height 8
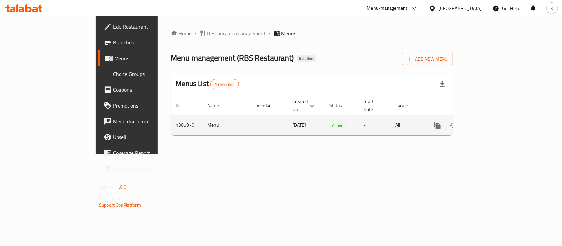
click at [489, 122] on icon "enhanced table" at bounding box center [485, 126] width 8 height 8
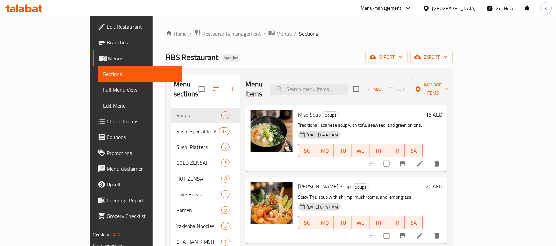
click at [448, 58] on span "export" at bounding box center [432, 57] width 32 height 8
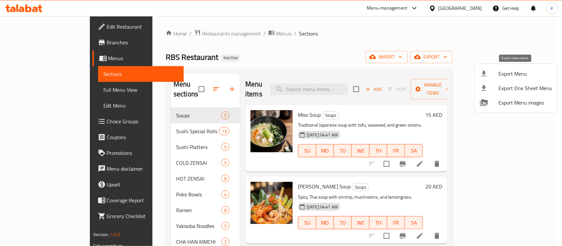
click at [509, 70] on span "Export Menu" at bounding box center [526, 74] width 54 height 8
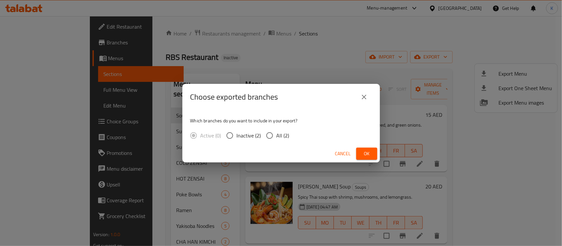
click at [297, 135] on div "Which branches do you want to include in your export? Active (0) Inactive (2) A…" at bounding box center [281, 127] width 198 height 35
click at [288, 136] on span "All (2)" at bounding box center [283, 136] width 13 height 8
click at [277, 136] on input "All (2)" at bounding box center [270, 136] width 14 height 14
radio input "true"
click at [365, 150] on span "Ok" at bounding box center [367, 154] width 11 height 8
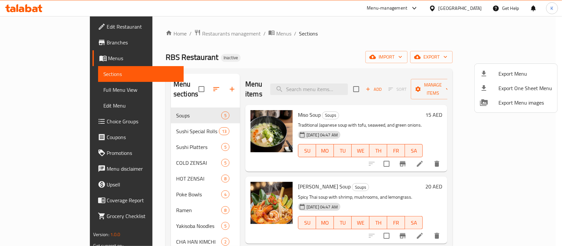
click at [9, 93] on div at bounding box center [281, 123] width 562 height 246
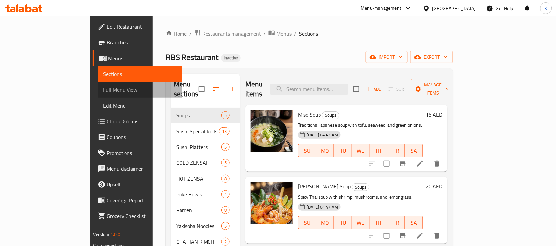
click at [103, 88] on span "Full Menu View" at bounding box center [140, 90] width 74 height 8
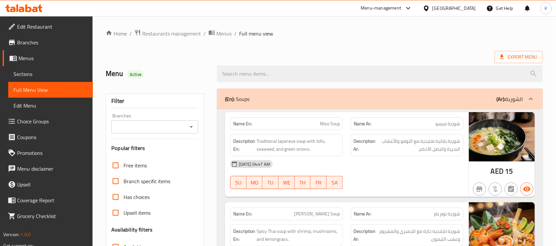
scroll to position [96, 0]
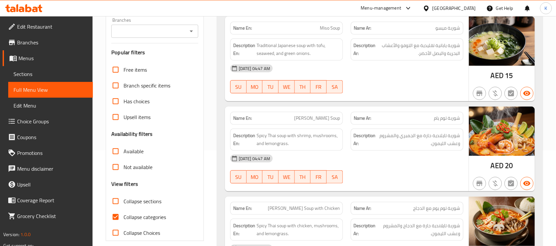
click at [119, 219] on input "Collapse categories" at bounding box center [116, 217] width 16 height 16
checkbox input "false"
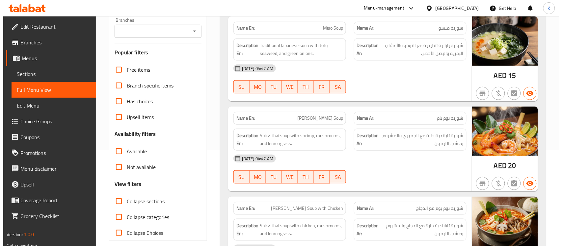
scroll to position [0, 0]
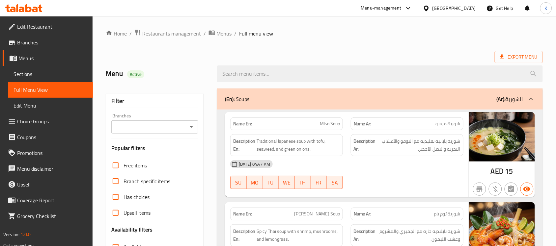
click at [313, 37] on ol "Home / Restaurants management / Menus / Full menu view" at bounding box center [324, 33] width 437 height 9
